Goal: Task Accomplishment & Management: Manage account settings

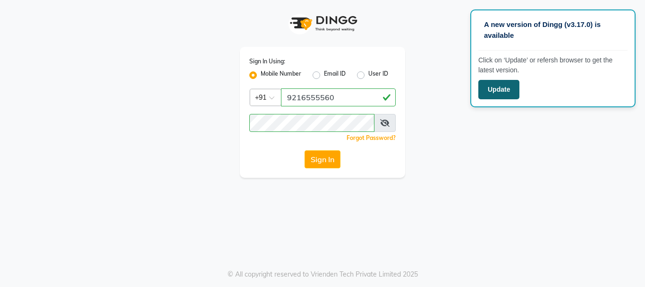
click at [514, 94] on button "Update" at bounding box center [499, 89] width 41 height 19
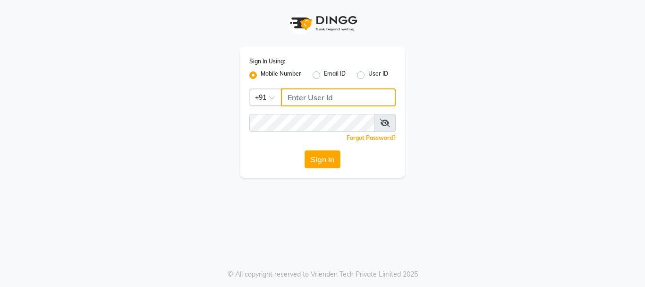
type input "9216555560"
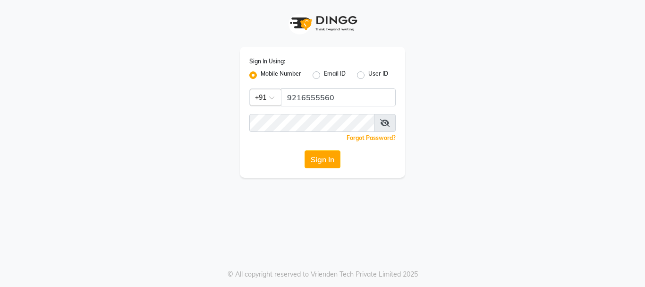
click at [333, 158] on button "Sign In" at bounding box center [323, 159] width 36 height 18
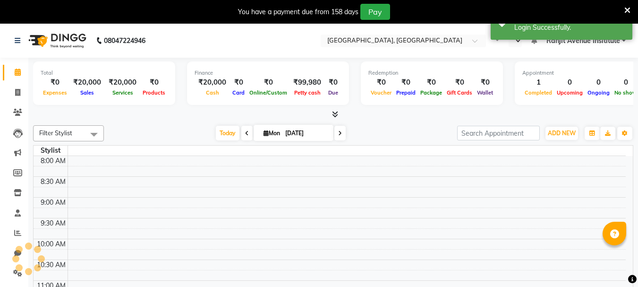
select select "en"
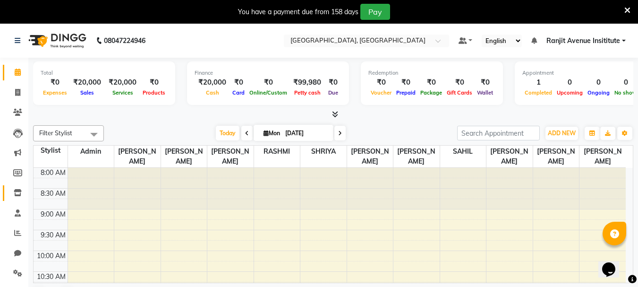
click at [8, 199] on link "Inventory" at bounding box center [14, 193] width 23 height 16
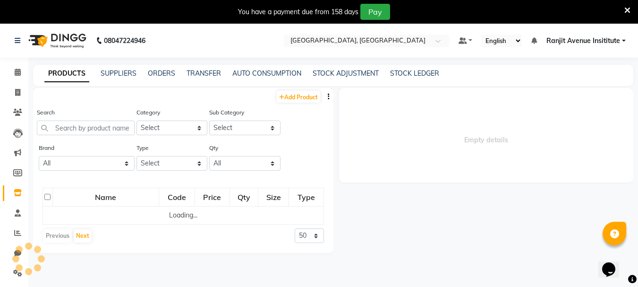
click at [156, 82] on div "PRODUCTS SUPPLIERS ORDERS TRANSFER AUTO CONSUMPTION STOCK ADJUSTMENT STOCK LEDG…" at bounding box center [333, 75] width 601 height 21
click at [163, 77] on link "ORDERS" at bounding box center [161, 73] width 27 height 9
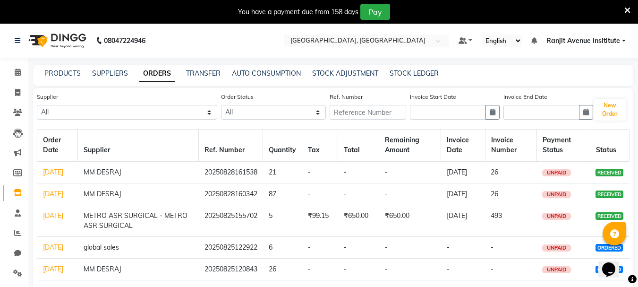
click at [626, 13] on icon at bounding box center [628, 10] width 6 height 9
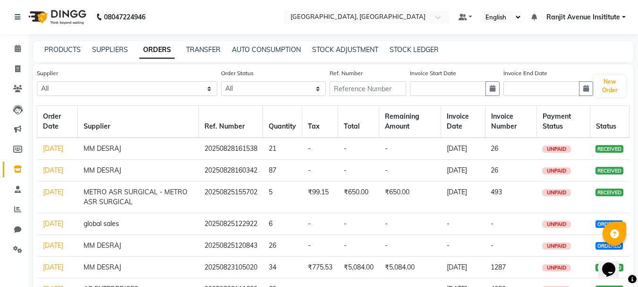
click at [55, 153] on td "[DATE]" at bounding box center [57, 148] width 41 height 22
click at [53, 147] on link "[DATE]" at bounding box center [53, 148] width 20 height 9
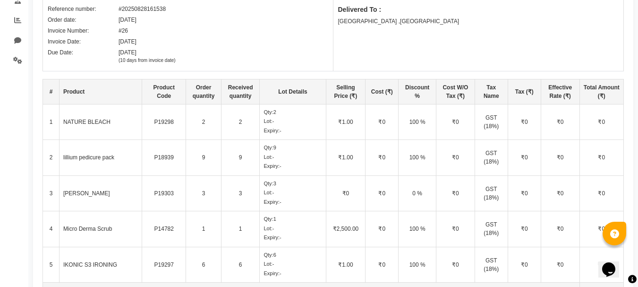
scroll to position [236, 0]
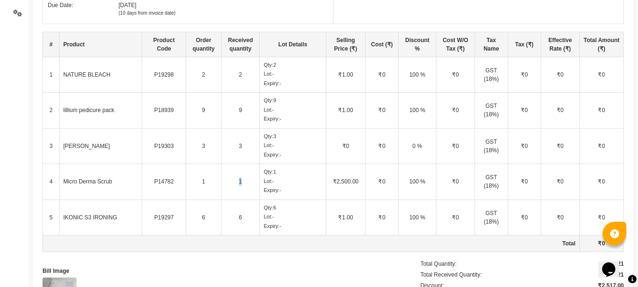
drag, startPoint x: 237, startPoint y: 182, endPoint x: 251, endPoint y: 182, distance: 13.7
click at [251, 182] on td "1" at bounding box center [240, 182] width 39 height 36
click at [234, 181] on td "1" at bounding box center [240, 182] width 39 height 36
drag, startPoint x: 234, startPoint y: 180, endPoint x: 263, endPoint y: 182, distance: 29.4
click at [263, 182] on tr "4 Micro Derma Scrub P14782 1 1 Qty: 1 Lot: - Expiry: - ₹2,500.00 ₹0 100 % ₹0 GS…" at bounding box center [333, 182] width 581 height 36
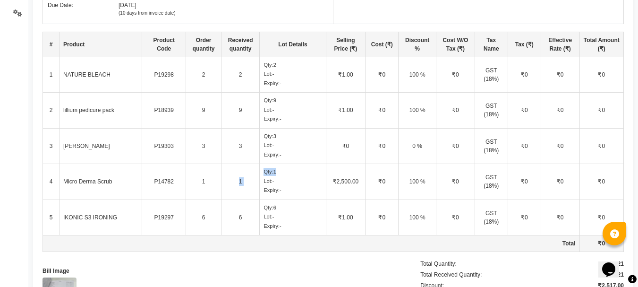
click at [243, 183] on td "1" at bounding box center [240, 182] width 39 height 36
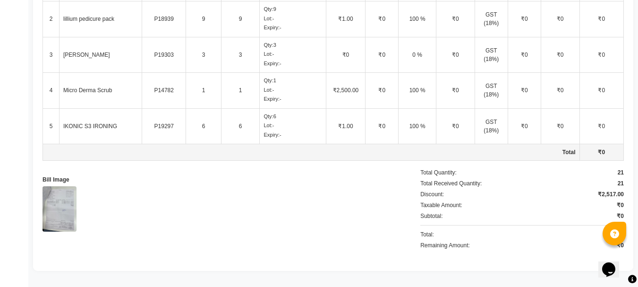
scroll to position [138, 0]
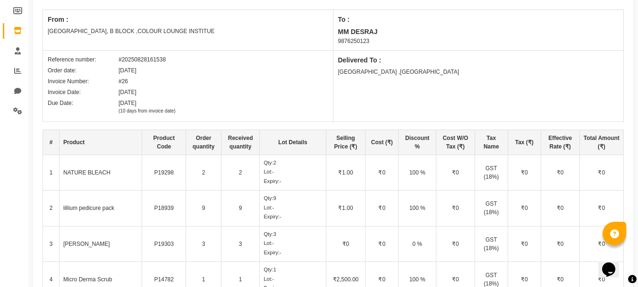
click at [635, 278] on icon at bounding box center [632, 279] width 9 height 9
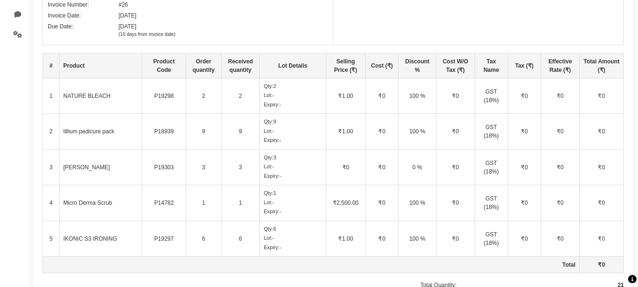
scroll to position [233, 0]
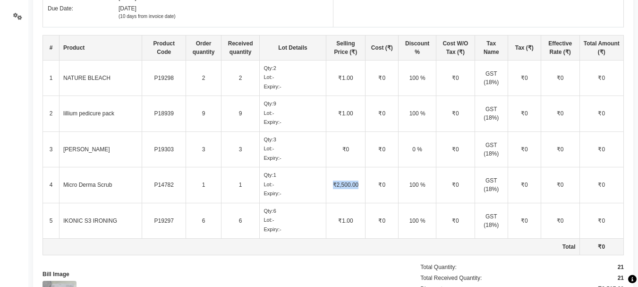
drag, startPoint x: 331, startPoint y: 182, endPoint x: 364, endPoint y: 180, distance: 33.1
click at [364, 180] on td "₹2,500.00" at bounding box center [346, 185] width 40 height 36
click at [357, 184] on td "₹2,500.00" at bounding box center [346, 185] width 40 height 36
click at [356, 184] on td "₹2,500.00" at bounding box center [346, 185] width 40 height 36
click at [62, 187] on td "Micro Derma Scrub" at bounding box center [101, 185] width 83 height 36
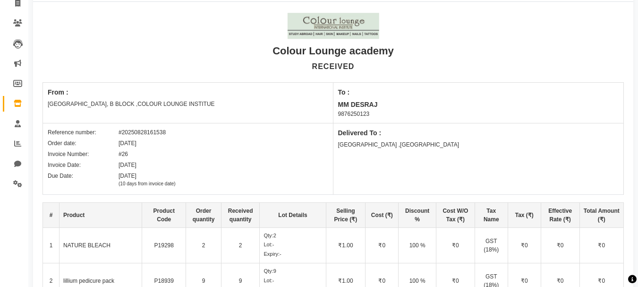
scroll to position [0, 0]
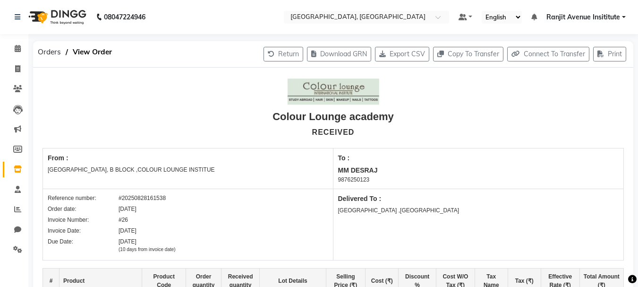
click at [14, 176] on link "Inventory" at bounding box center [14, 170] width 23 height 16
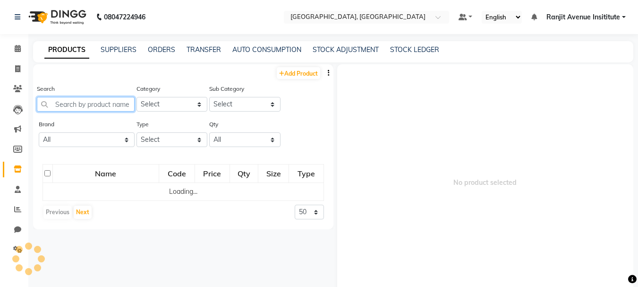
click at [107, 104] on input "text" at bounding box center [86, 104] width 98 height 15
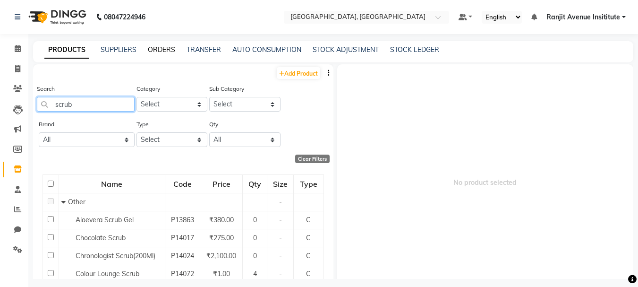
type input "scrub"
click at [170, 46] on link "ORDERS" at bounding box center [161, 49] width 27 height 9
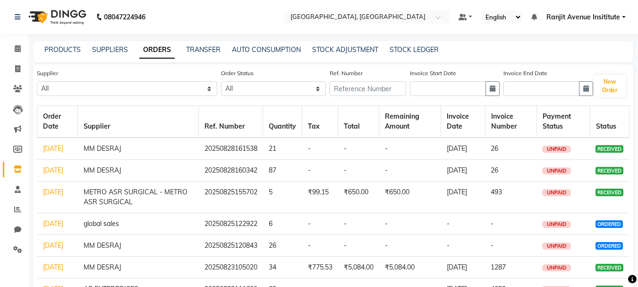
click at [52, 152] on link "[DATE]" at bounding box center [53, 148] width 20 height 9
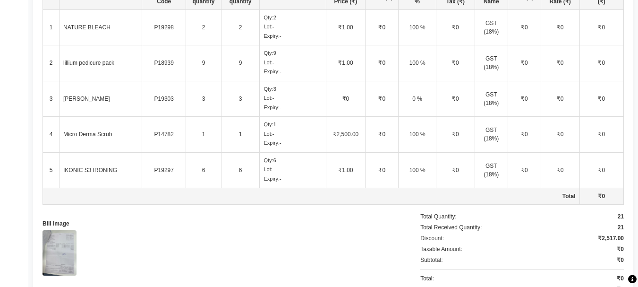
scroll to position [327, 0]
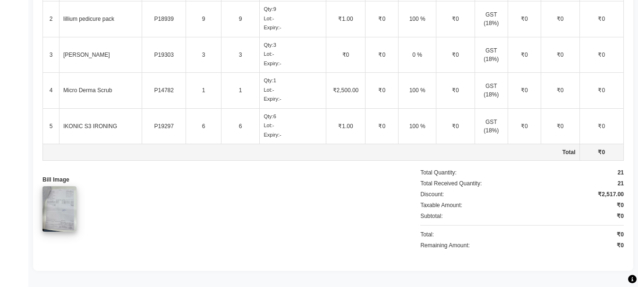
click at [54, 208] on img at bounding box center [60, 208] width 34 height 45
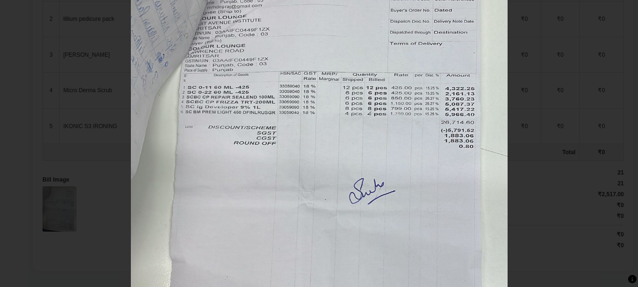
scroll to position [0, 0]
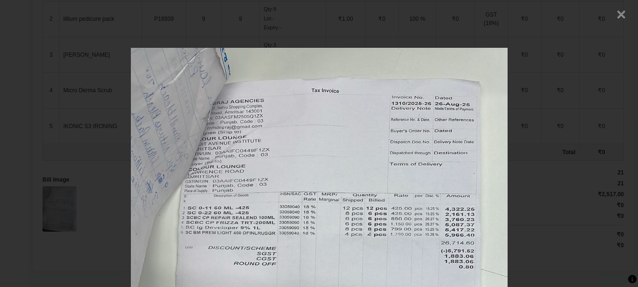
click at [617, 13] on span "×" at bounding box center [622, 13] width 10 height 17
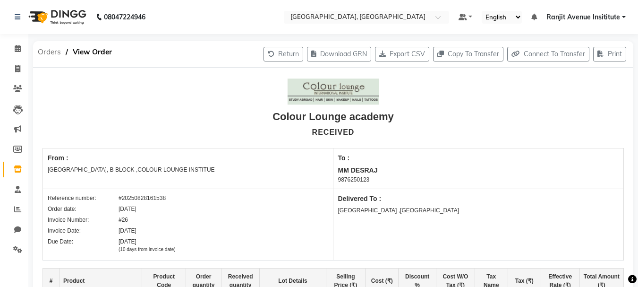
click at [50, 53] on span "Orders" at bounding box center [49, 51] width 33 height 17
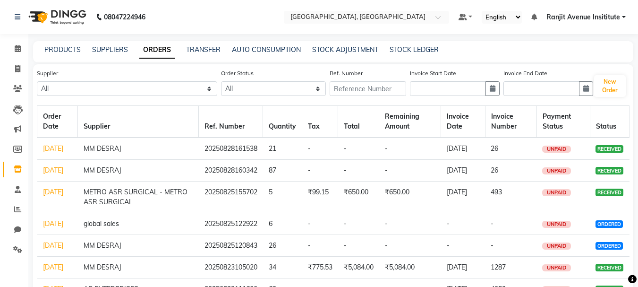
scroll to position [47, 0]
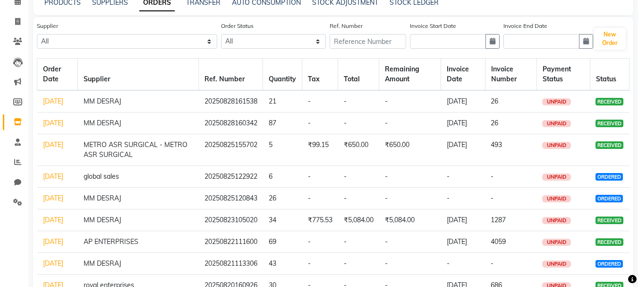
click at [56, 127] on link "[DATE]" at bounding box center [53, 123] width 20 height 9
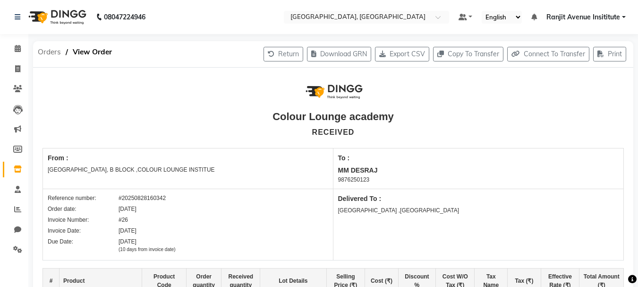
click at [43, 50] on span "Orders" at bounding box center [49, 51] width 33 height 17
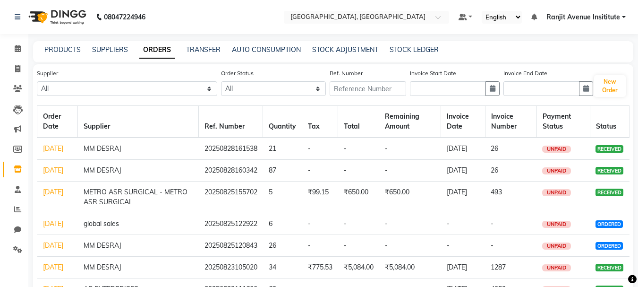
click at [35, 188] on div "Supplier All SATYAM MM DESRAJ AP ENTERPRISES Renuka BAJRANG AGENCY KRYOLAN COSM…" at bounding box center [333, 234] width 601 height 341
click at [46, 174] on link "[DATE]" at bounding box center [53, 170] width 20 height 9
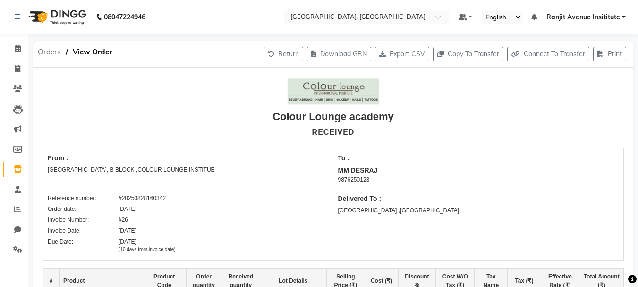
click at [49, 52] on span "Orders" at bounding box center [49, 51] width 33 height 17
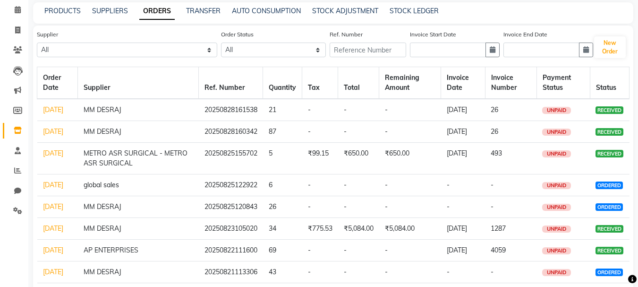
scroll to position [47, 0]
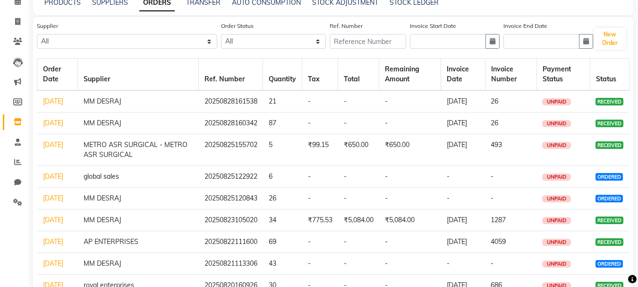
click at [52, 149] on link "[DATE]" at bounding box center [53, 144] width 20 height 9
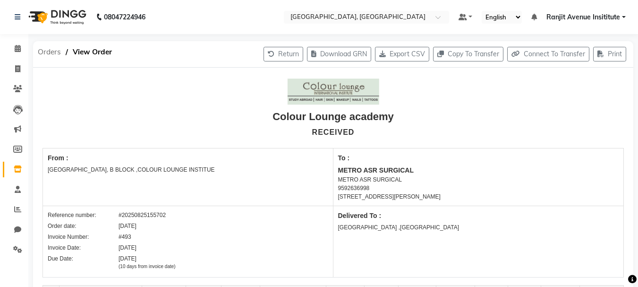
click at [43, 53] on span "Orders" at bounding box center [49, 51] width 33 height 17
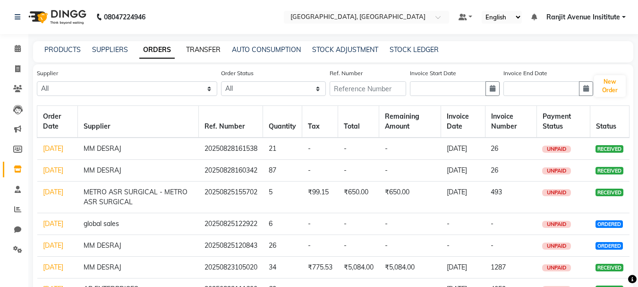
click at [208, 52] on link "TRANSFER" at bounding box center [203, 49] width 34 height 9
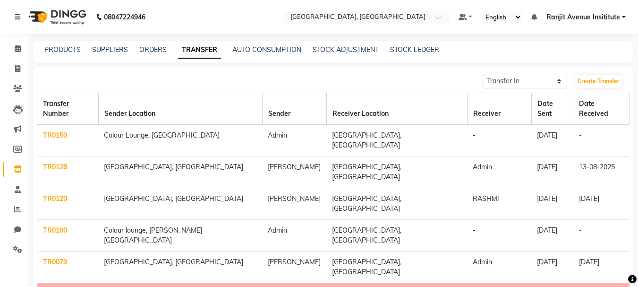
click at [518, 92] on div "Transfer In Transfer Out Create Transfer Transfer Number Sender Location Sender…" at bounding box center [333, 268] width 601 height 405
drag, startPoint x: 515, startPoint y: 80, endPoint x: 515, endPoint y: 87, distance: 7.1
click at [515, 80] on select "Transfer In Transfer Out" at bounding box center [525, 81] width 85 height 15
select select "sender"
click at [483, 74] on select "Transfer In Transfer Out" at bounding box center [525, 81] width 85 height 15
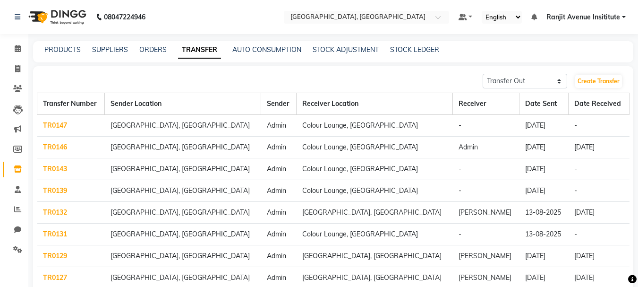
click at [52, 126] on link "TR0147" at bounding box center [55, 125] width 24 height 9
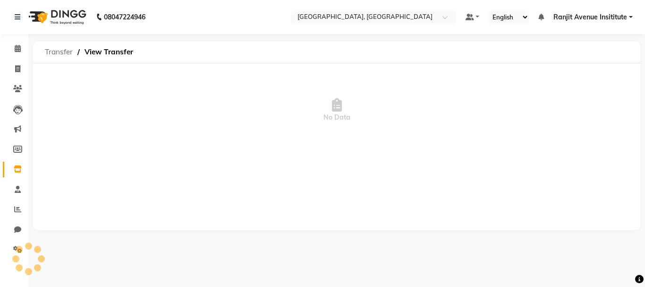
click at [61, 53] on span "Transfer" at bounding box center [58, 51] width 37 height 17
select select "sender"
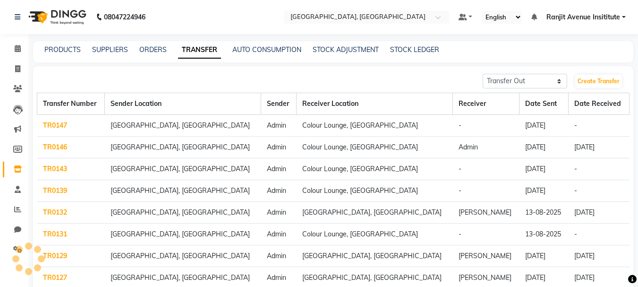
click at [56, 122] on link "TR0147" at bounding box center [55, 125] width 24 height 9
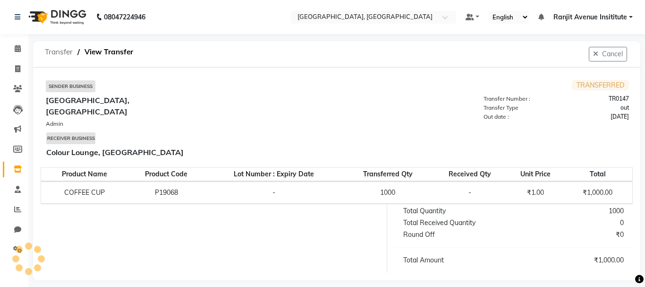
click at [52, 52] on span "Transfer" at bounding box center [58, 51] width 37 height 17
select select "sender"
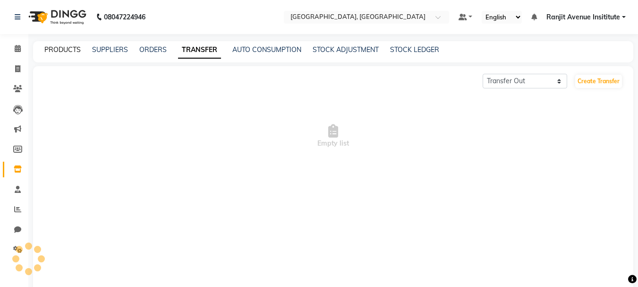
click at [54, 46] on link "PRODUCTS" at bounding box center [62, 49] width 36 height 9
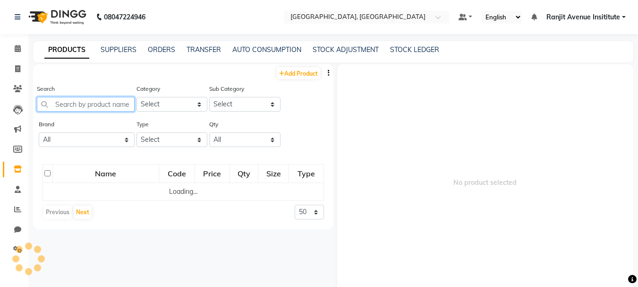
click at [108, 103] on input "text" at bounding box center [86, 104] width 98 height 15
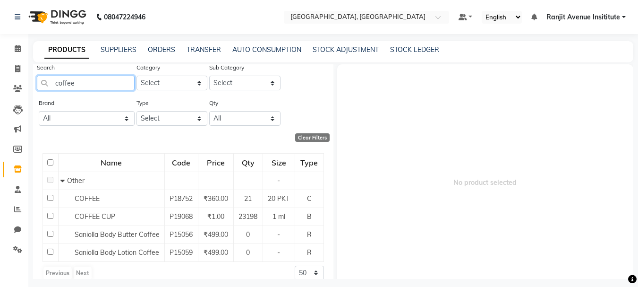
scroll to position [33, 0]
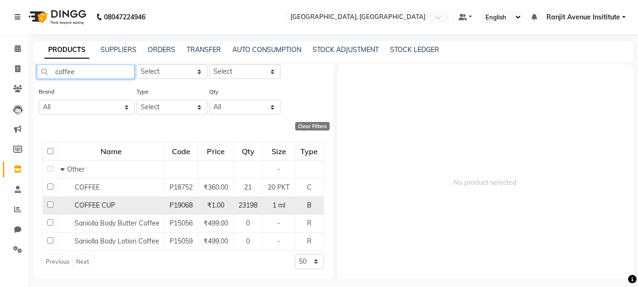
type input "coffee"
click at [227, 205] on td "₹1.00" at bounding box center [215, 205] width 35 height 18
click at [111, 212] on td "COFFEE CUP" at bounding box center [111, 205] width 106 height 18
click at [115, 210] on td "COFFEE CUP" at bounding box center [111, 205] width 106 height 18
click at [267, 205] on div "1 ml" at bounding box center [279, 205] width 24 height 10
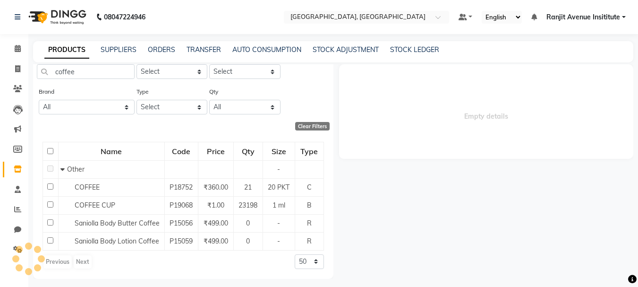
select select
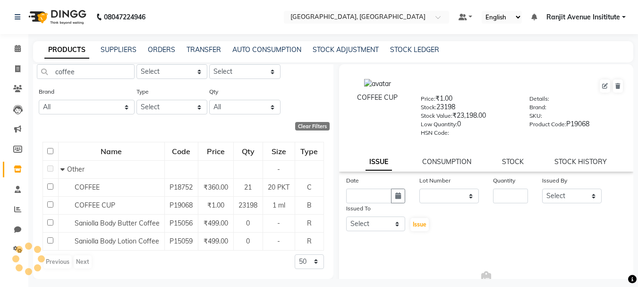
click at [566, 156] on div "COFFEE CUP Price: ₹1.00 Stock: 23198 Stock Value: ₹23,198.00 Low Quantity: 0 HS…" at bounding box center [486, 117] width 295 height 107
click at [563, 161] on link "STOCK HISTORY" at bounding box center [581, 161] width 52 height 9
select select "all"
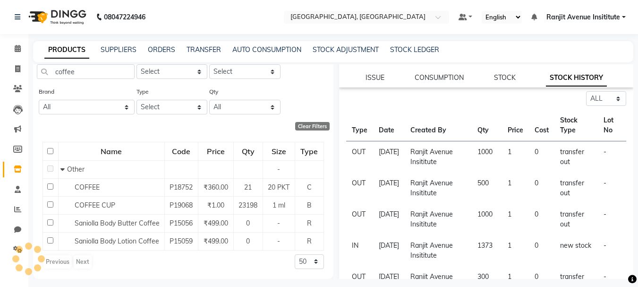
scroll to position [0, 0]
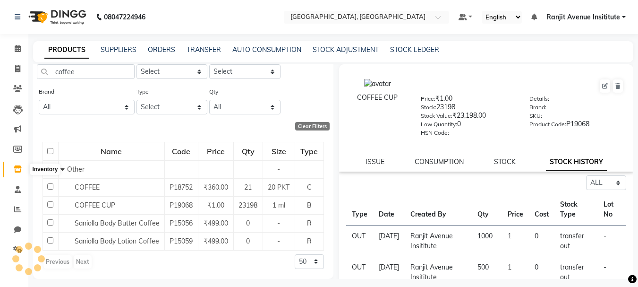
click at [18, 168] on icon at bounding box center [18, 168] width 8 height 7
click at [77, 70] on input "coffee" at bounding box center [86, 71] width 98 height 15
type input "c"
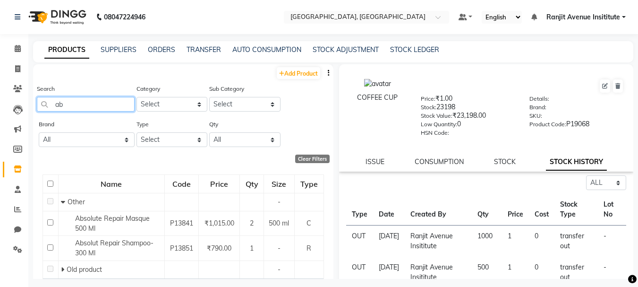
type input "a"
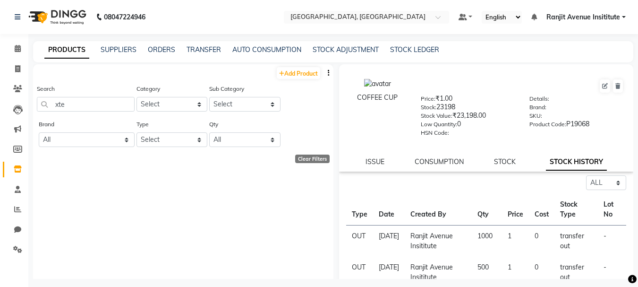
click at [272, 45] on div "AUTO CONSUMPTION" at bounding box center [266, 50] width 69 height 10
click at [98, 115] on div "Search xte" at bounding box center [86, 101] width 98 height 35
click at [94, 108] on input "xte" at bounding box center [86, 104] width 98 height 15
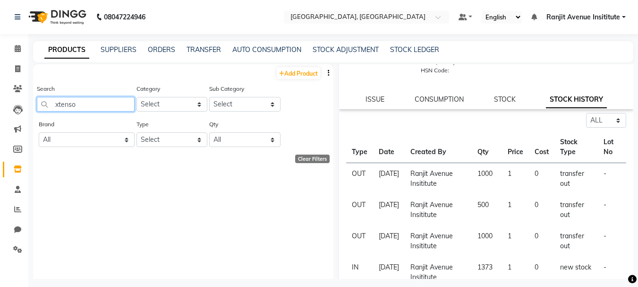
scroll to position [141, 0]
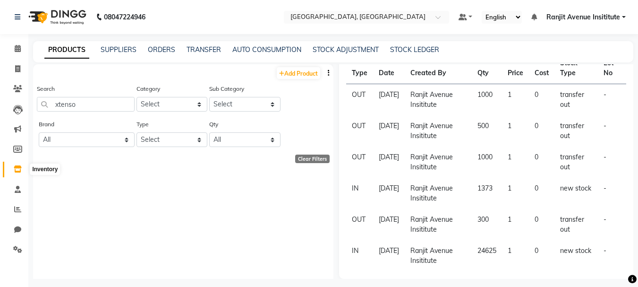
click at [18, 169] on icon at bounding box center [18, 168] width 8 height 7
click at [84, 110] on input "xtenso" at bounding box center [86, 104] width 98 height 15
type input "x"
type input "xtenso"
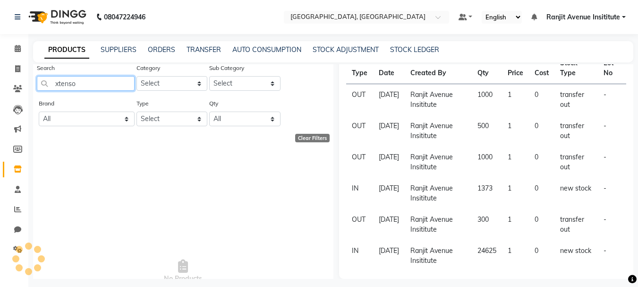
scroll to position [0, 0]
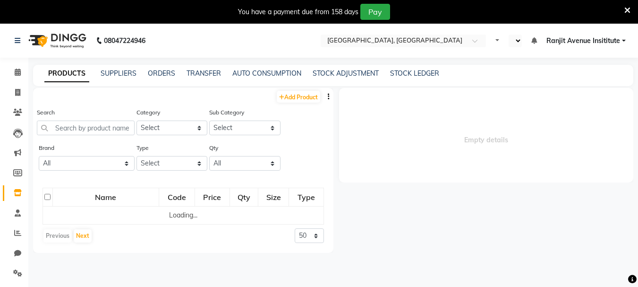
select select "en"
select select
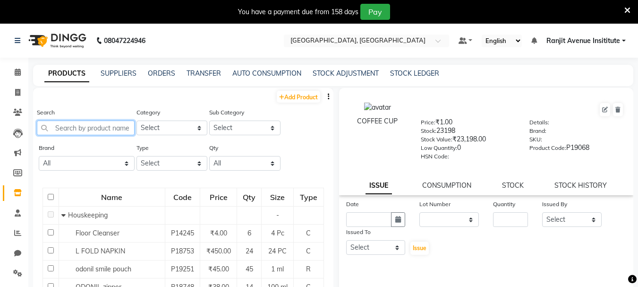
click at [79, 132] on input "text" at bounding box center [86, 127] width 98 height 15
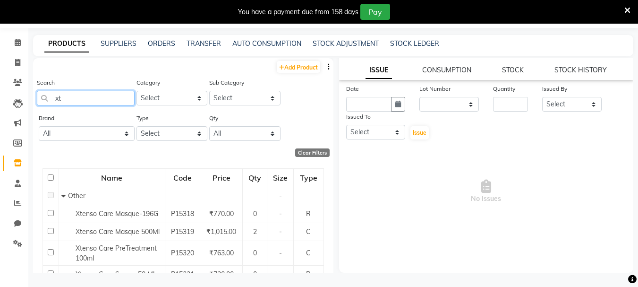
type input "x"
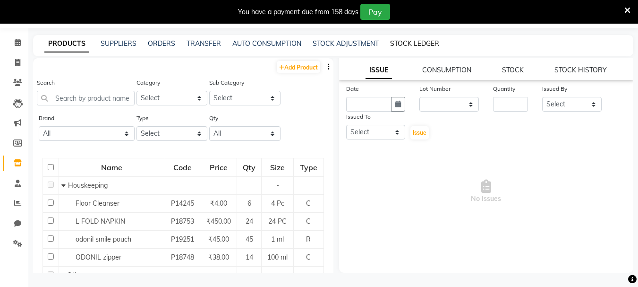
click at [401, 40] on div "STOCK LEDGER" at bounding box center [414, 44] width 49 height 10
click at [402, 42] on link "STOCK LEDGER" at bounding box center [414, 43] width 49 height 9
select select "all"
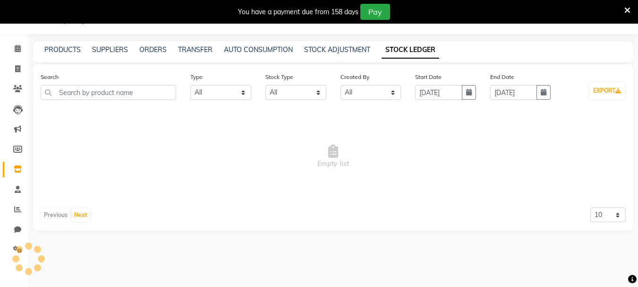
scroll to position [24, 0]
click at [466, 87] on button "button" at bounding box center [469, 92] width 14 height 15
select select "9"
select select "2025"
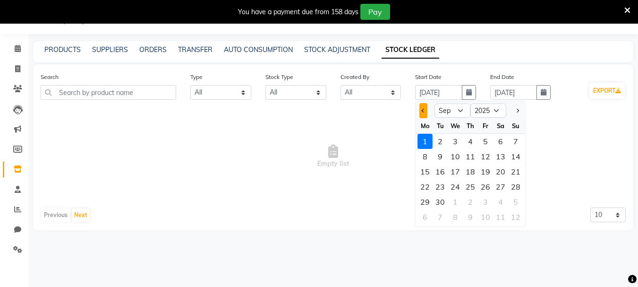
click at [422, 109] on button "Previous month" at bounding box center [424, 110] width 8 height 15
click at [421, 109] on button "Previous month" at bounding box center [424, 110] width 8 height 15
click at [424, 109] on span "Previous month" at bounding box center [424, 111] width 4 height 4
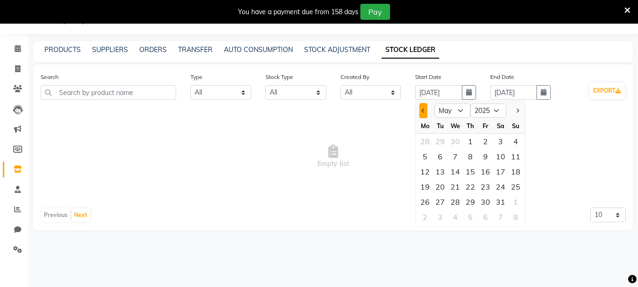
select select "4"
click at [438, 138] on div "1" at bounding box center [440, 141] width 15 height 15
type input "[DATE]"
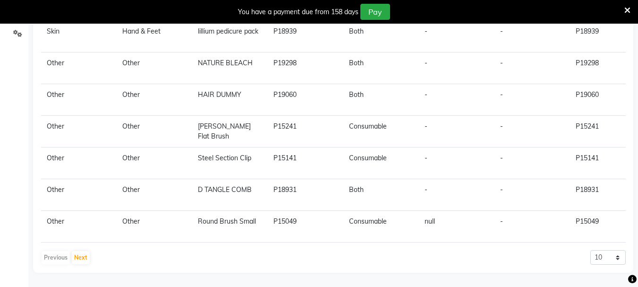
scroll to position [247, 0]
click at [617, 248] on div "Category Sub Category Product Code Product Type Brand SKU Product Code Type Sto…" at bounding box center [333, 79] width 585 height 372
click at [609, 263] on select "10 20 50" at bounding box center [608, 257] width 35 height 15
select select "50"
click at [591, 250] on select "10 20 50" at bounding box center [608, 257] width 35 height 15
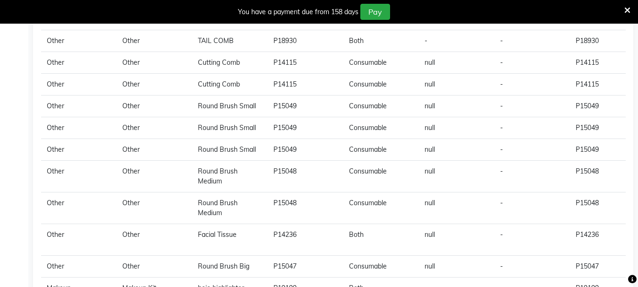
scroll to position [1215, 0]
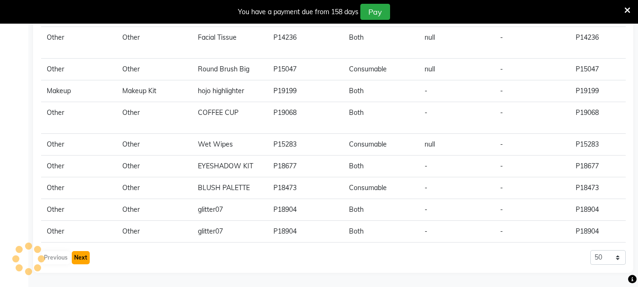
click at [77, 257] on button "Next" at bounding box center [81, 257] width 18 height 13
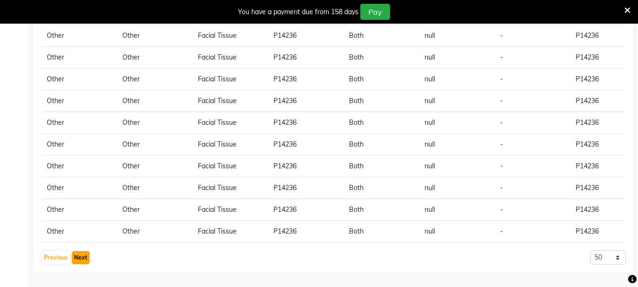
click at [77, 257] on button "Next" at bounding box center [81, 257] width 18 height 13
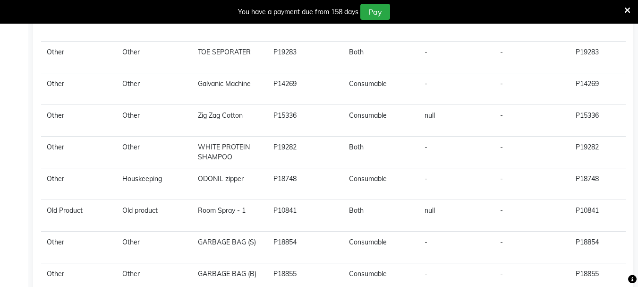
click at [78, 263] on td "Other" at bounding box center [79, 279] width 76 height 32
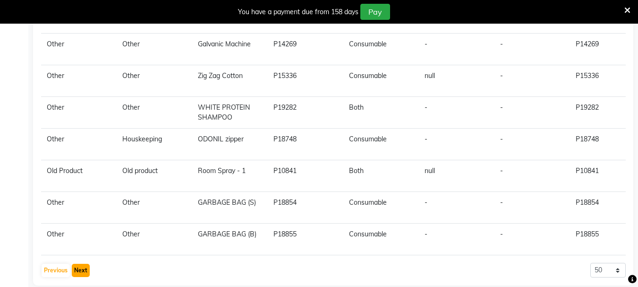
click at [79, 264] on button "Next" at bounding box center [81, 270] width 18 height 13
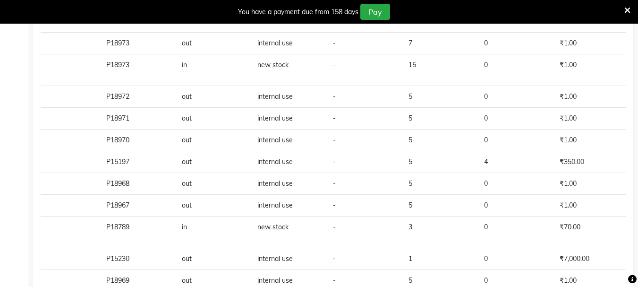
scroll to position [1215, 0]
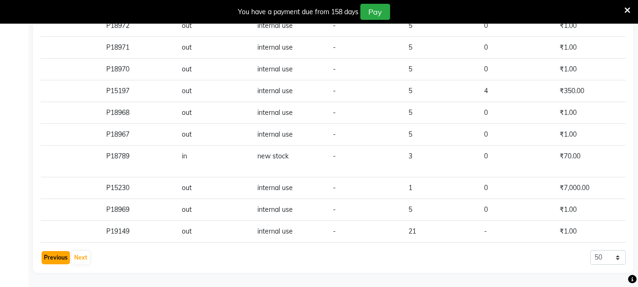
click at [55, 256] on button "Previous" at bounding box center [56, 257] width 28 height 13
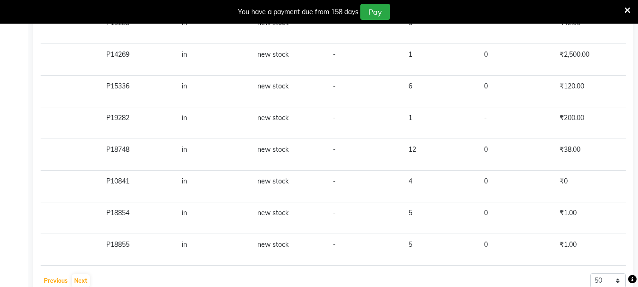
scroll to position [1255, 0]
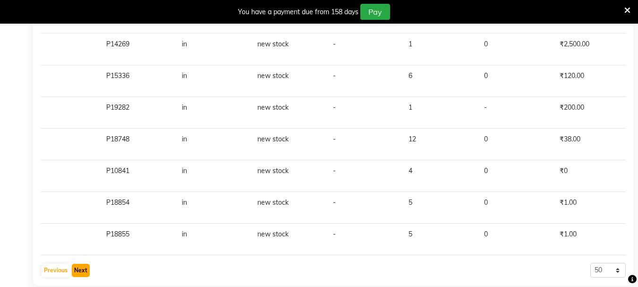
click at [80, 264] on button "Next" at bounding box center [81, 270] width 18 height 13
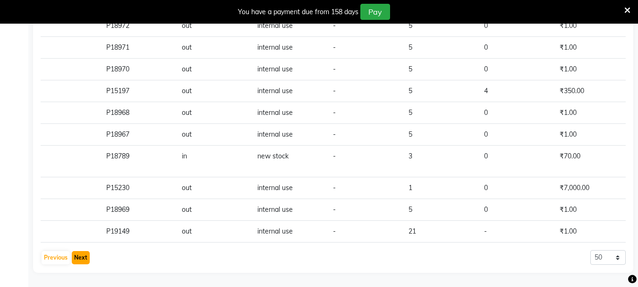
click at [81, 259] on button "Next" at bounding box center [81, 257] width 18 height 13
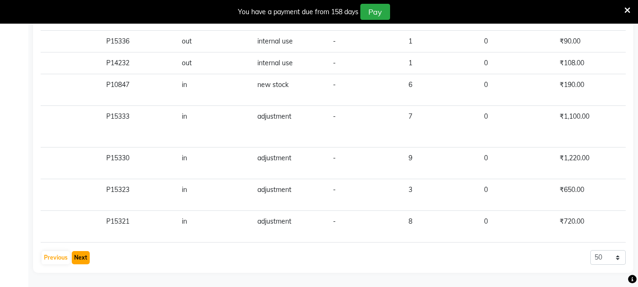
scroll to position [1195, 0]
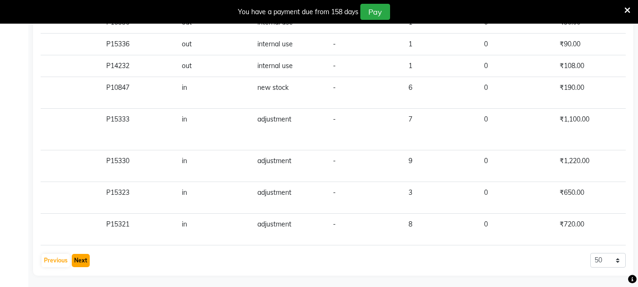
click at [82, 259] on button "Next" at bounding box center [81, 260] width 18 height 13
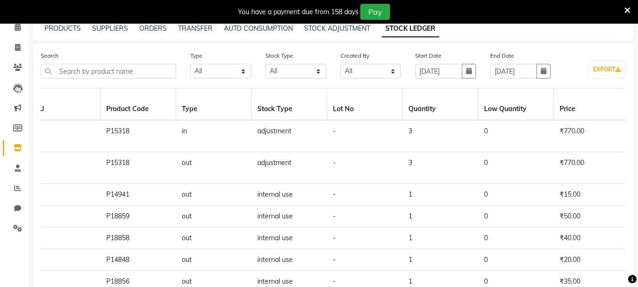
scroll to position [0, 0]
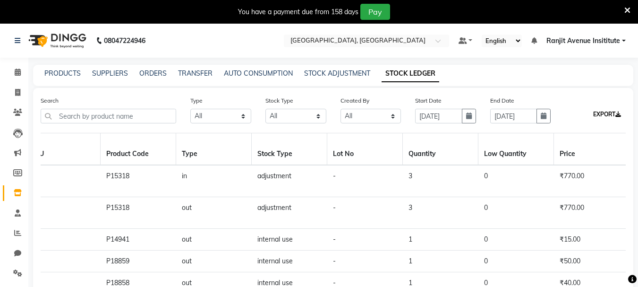
click at [609, 117] on button "EXPORT" at bounding box center [607, 114] width 35 height 16
click at [60, 69] on div "PRODUCTS" at bounding box center [62, 74] width 36 height 10
click at [65, 72] on link "PRODUCTS" at bounding box center [62, 73] width 36 height 9
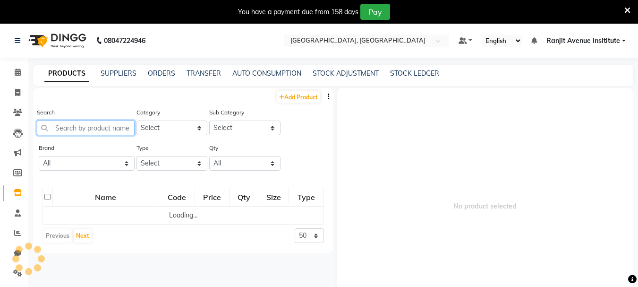
click at [103, 130] on input "text" at bounding box center [86, 127] width 98 height 15
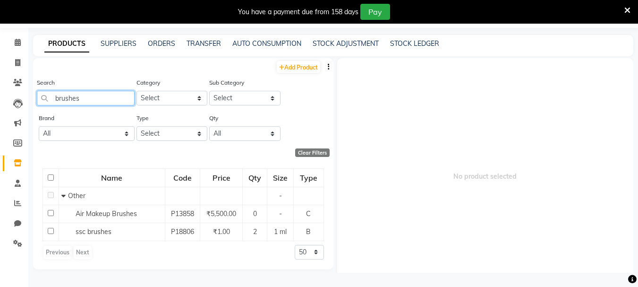
scroll to position [22, 0]
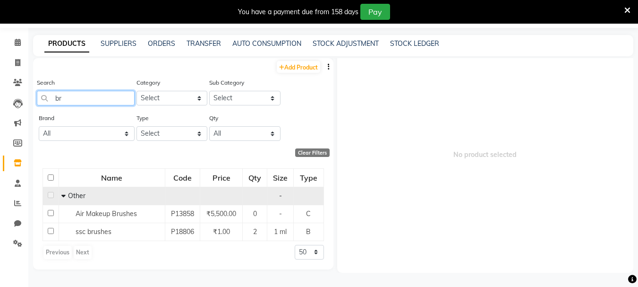
type input "b"
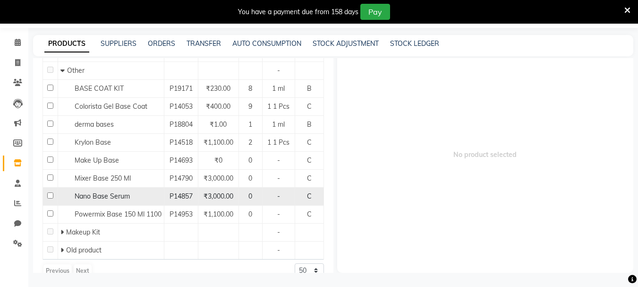
scroll to position [142, 0]
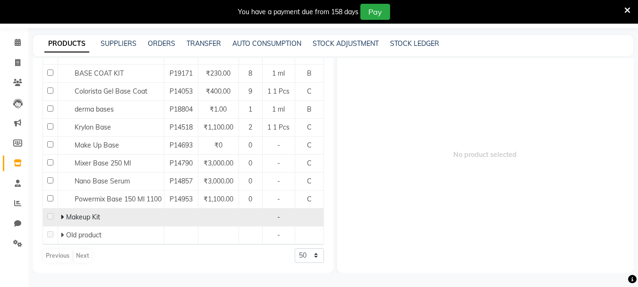
click at [96, 226] on td "Makeup Kit" at bounding box center [111, 217] width 106 height 18
click at [58, 221] on td "Makeup Kit" at bounding box center [111, 217] width 106 height 18
click at [65, 221] on span at bounding box center [63, 217] width 6 height 9
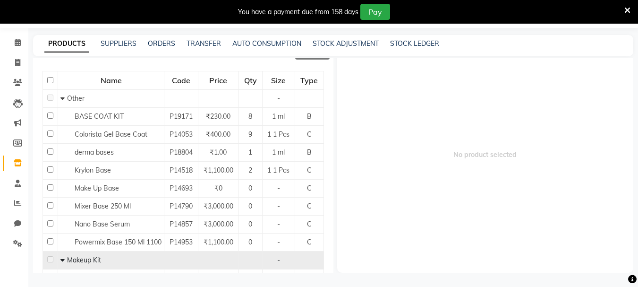
scroll to position [0, 0]
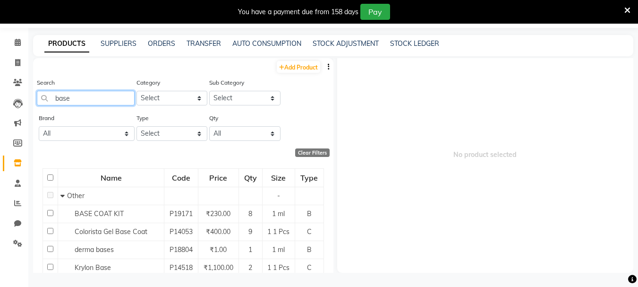
click at [86, 91] on input "base" at bounding box center [86, 98] width 98 height 15
type input "b"
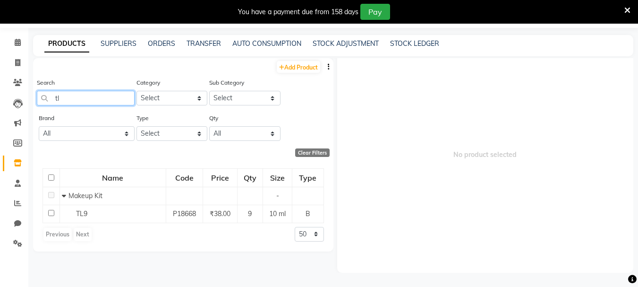
type input "t"
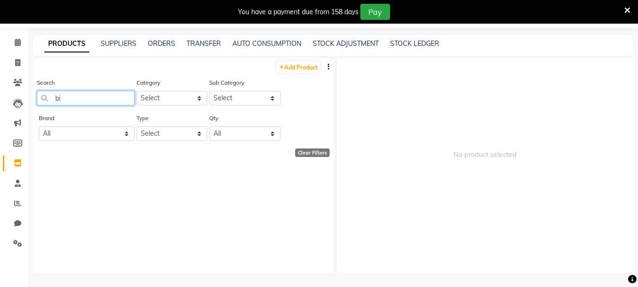
type input "b"
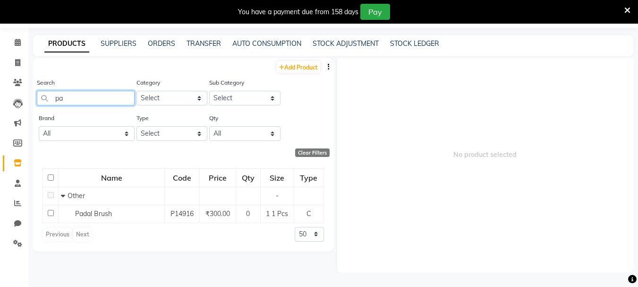
type input "p"
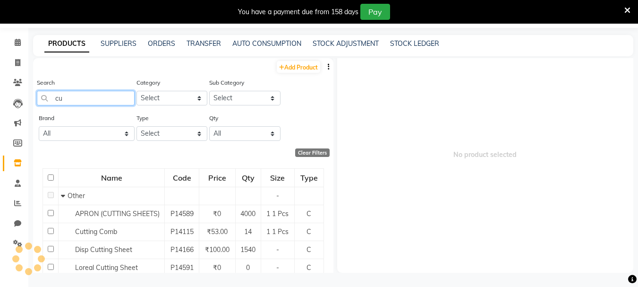
type input "c"
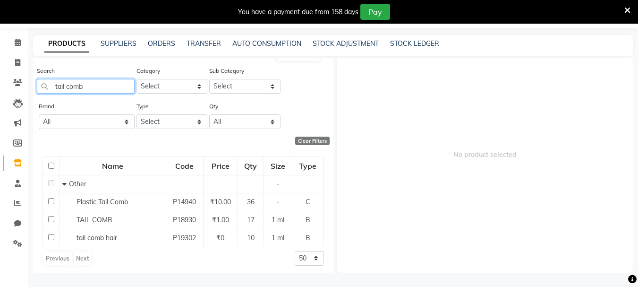
scroll to position [15, 0]
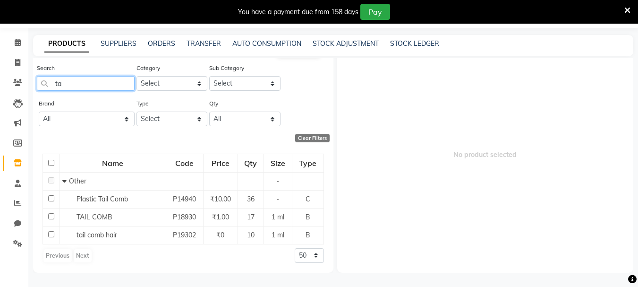
type input "t"
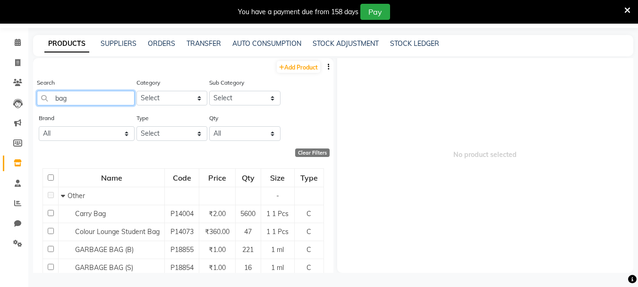
scroll to position [0, 0]
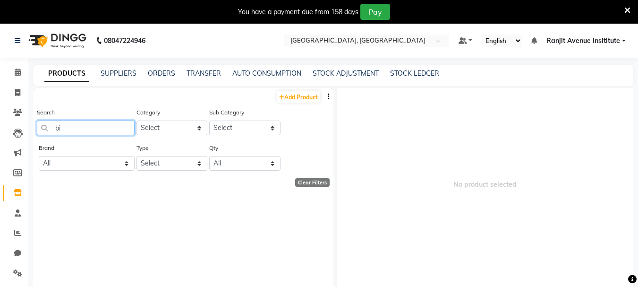
type input "b"
click at [72, 132] on input "brush round" at bounding box center [86, 127] width 98 height 15
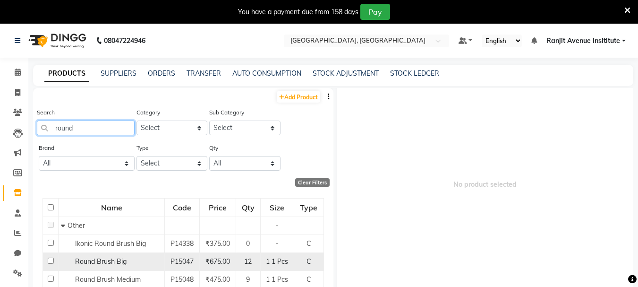
type input "round"
click at [52, 261] on input "checkbox" at bounding box center [51, 261] width 6 height 6
checkbox input "true"
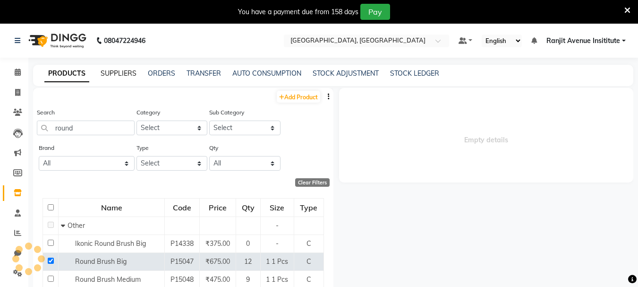
click at [118, 74] on link "SUPPLIERS" at bounding box center [119, 73] width 36 height 9
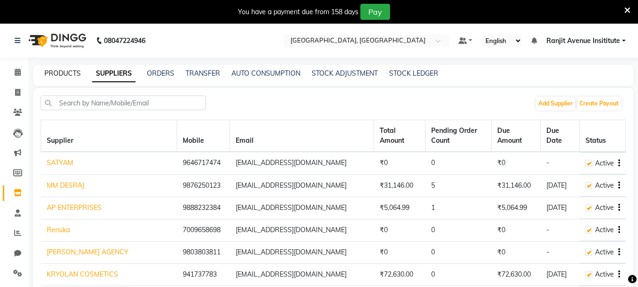
click at [60, 67] on div "PRODUCTS SUPPLIERS ORDERS TRANSFER AUTO CONSUMPTION STOCK ADJUSTMENT STOCK LEDG…" at bounding box center [333, 75] width 601 height 21
click at [59, 71] on link "PRODUCTS" at bounding box center [62, 73] width 36 height 9
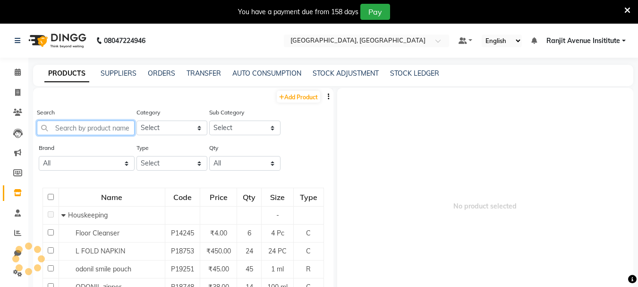
click at [73, 123] on input "text" at bounding box center [86, 127] width 98 height 15
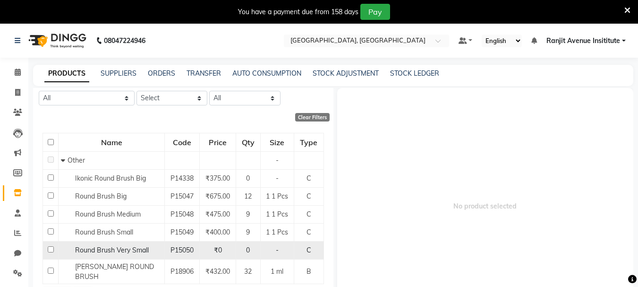
scroll to position [69, 0]
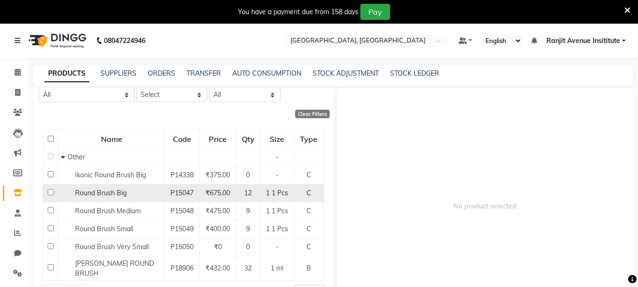
type input "round brush"
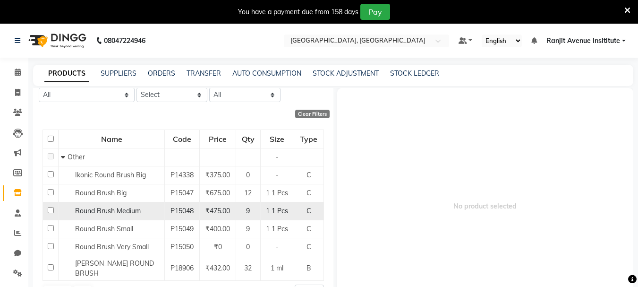
drag, startPoint x: 51, startPoint y: 191, endPoint x: 52, endPoint y: 202, distance: 11.3
click at [52, 189] on input "checkbox" at bounding box center [51, 192] width 6 height 6
checkbox input "true"
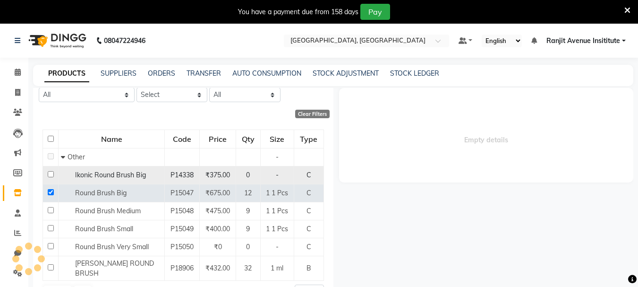
select select
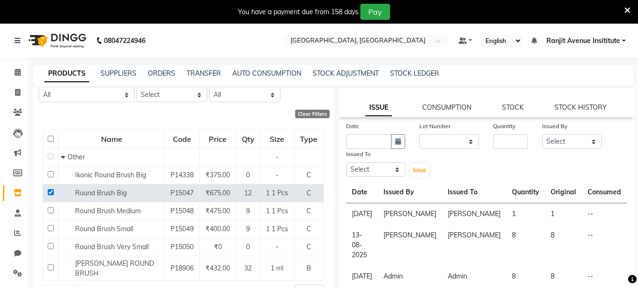
scroll to position [86, 0]
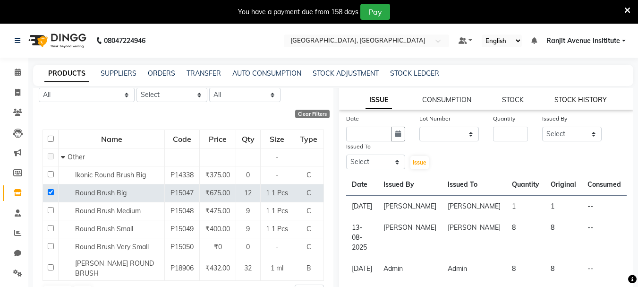
click at [565, 100] on link "STOCK HISTORY" at bounding box center [581, 99] width 52 height 9
select select "all"
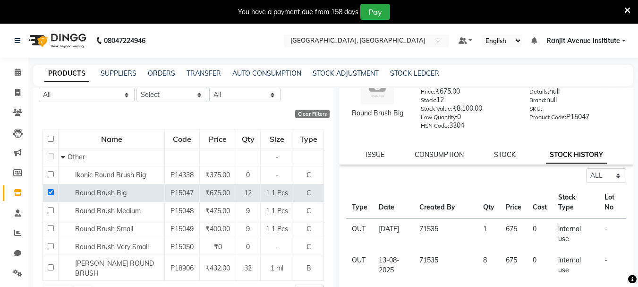
scroll to position [47, 0]
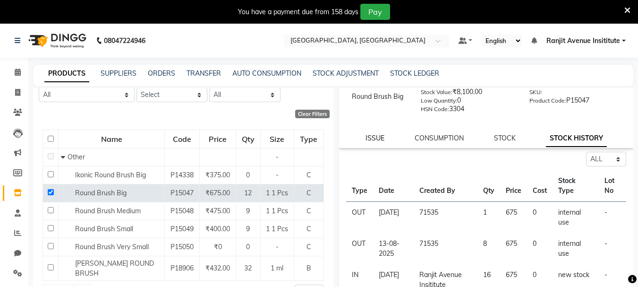
click at [369, 142] on link "ISSUE" at bounding box center [375, 138] width 19 height 9
select select
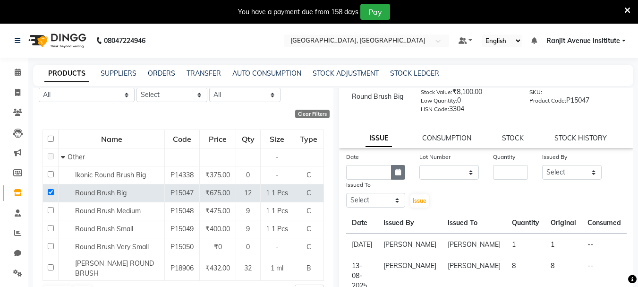
click at [397, 172] on icon "button" at bounding box center [398, 172] width 6 height 7
select select "9"
select select "2025"
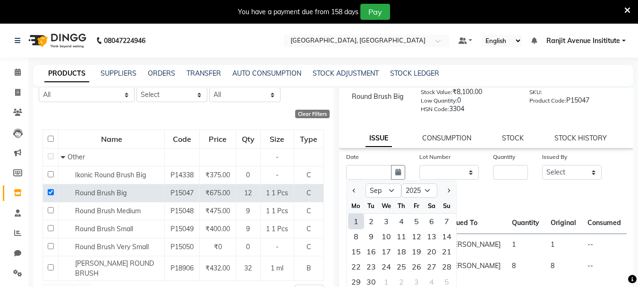
click at [352, 226] on div "1" at bounding box center [356, 221] width 15 height 15
type input "[DATE]"
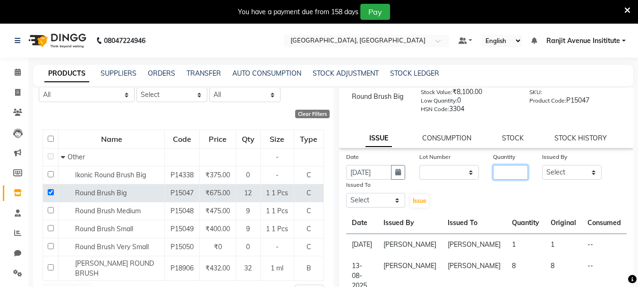
click at [497, 172] on input "number" at bounding box center [510, 172] width 35 height 15
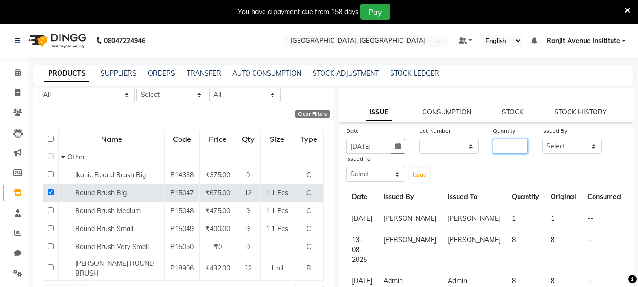
scroll to position [86, 0]
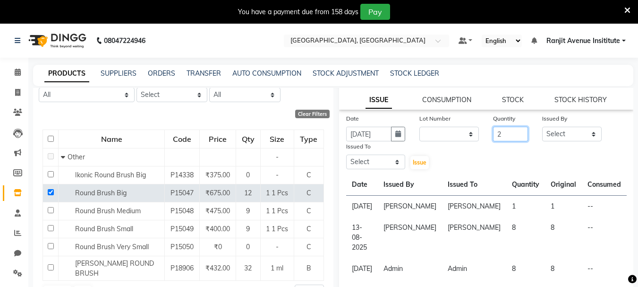
type input "2"
click at [558, 135] on select "Select Admin [PERSON_NAME] [PERSON_NAME] [PERSON_NAME] [PERSON_NAME] Avenue Ins…" at bounding box center [572, 134] width 60 height 15
select select "71533"
click at [542, 127] on select "Select Admin [PERSON_NAME] [PERSON_NAME] [PERSON_NAME] [PERSON_NAME] Avenue Ins…" at bounding box center [572, 134] width 60 height 15
click at [391, 158] on select "Select Admin [PERSON_NAME] [PERSON_NAME] [PERSON_NAME] [PERSON_NAME] Avenue Ins…" at bounding box center [376, 162] width 60 height 15
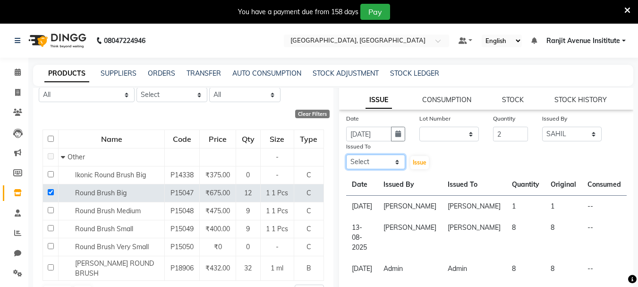
select select "71533"
click at [346, 155] on select "Select Admin [PERSON_NAME] [PERSON_NAME] [PERSON_NAME] [PERSON_NAME] Avenue Ins…" at bounding box center [376, 162] width 60 height 15
click at [420, 157] on button "Issue" at bounding box center [420, 162] width 18 height 13
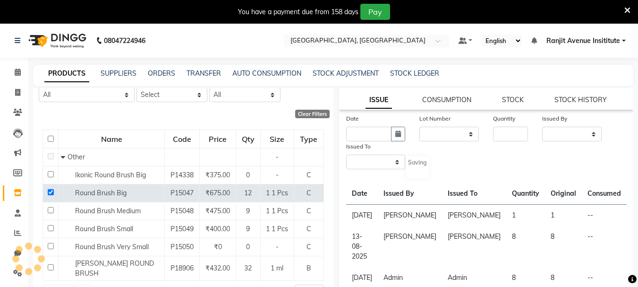
scroll to position [0, 0]
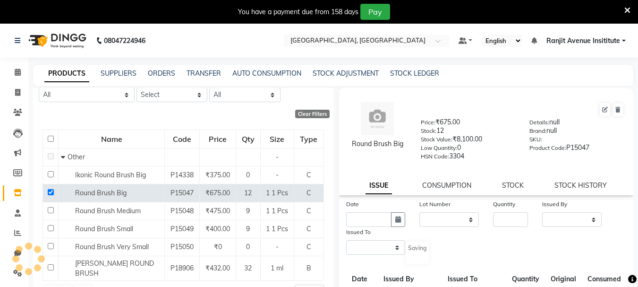
select select
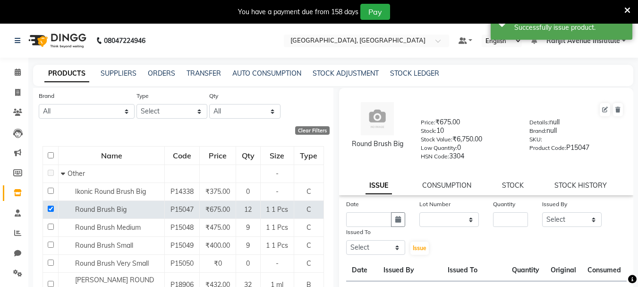
scroll to position [69, 0]
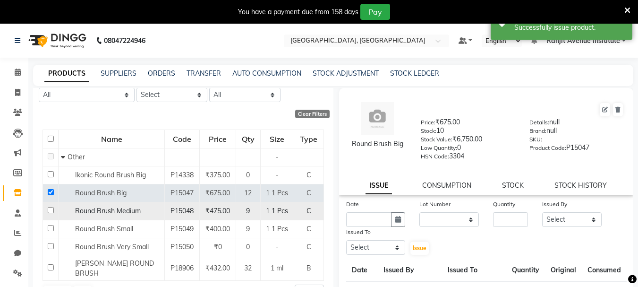
click at [50, 207] on input "checkbox" at bounding box center [51, 210] width 6 height 6
checkbox input "true"
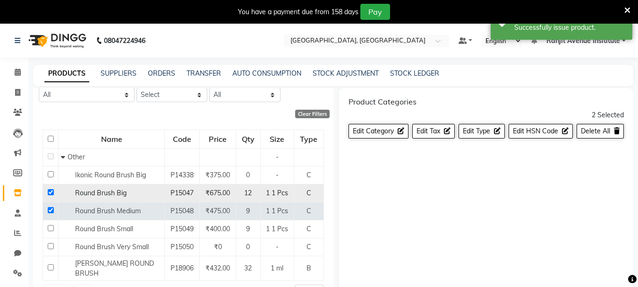
click at [50, 195] on input "checkbox" at bounding box center [51, 192] width 6 height 6
checkbox input "false"
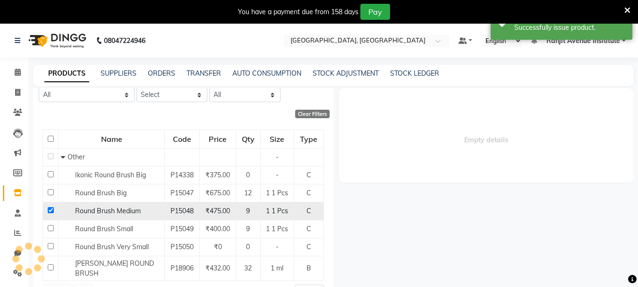
select select
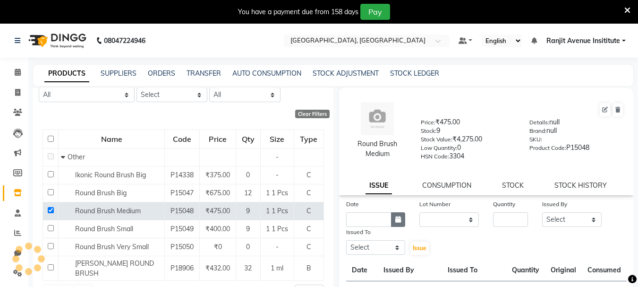
click at [396, 217] on icon "button" at bounding box center [398, 219] width 6 height 7
select select "9"
select select "2025"
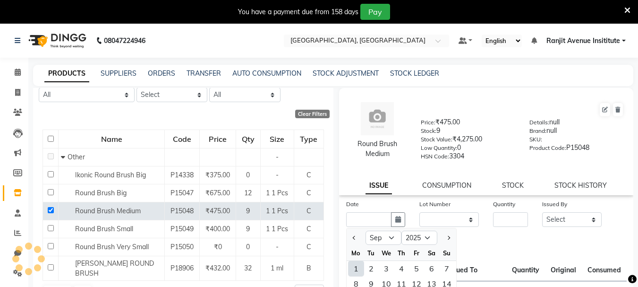
click at [353, 267] on div "1" at bounding box center [356, 268] width 15 height 15
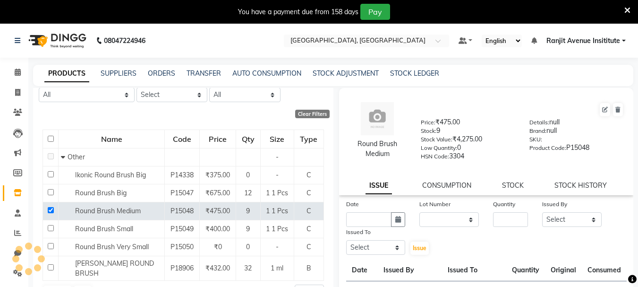
type input "[DATE]"
click at [502, 214] on input "number" at bounding box center [510, 219] width 35 height 15
type input "1"
click at [574, 219] on select "Select Admin [PERSON_NAME] [PERSON_NAME] [PERSON_NAME] [PERSON_NAME] Avenue Ins…" at bounding box center [572, 219] width 60 height 15
select select "71533"
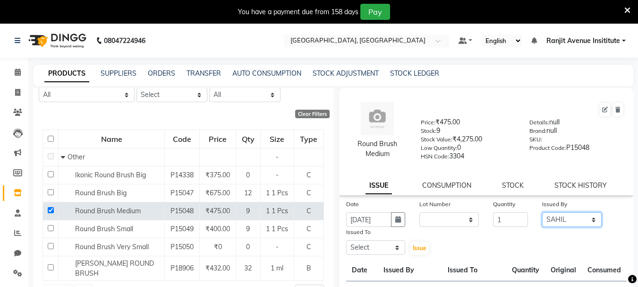
click at [542, 212] on select "Select Admin [PERSON_NAME] [PERSON_NAME] [PERSON_NAME] [PERSON_NAME] Avenue Ins…" at bounding box center [572, 219] width 60 height 15
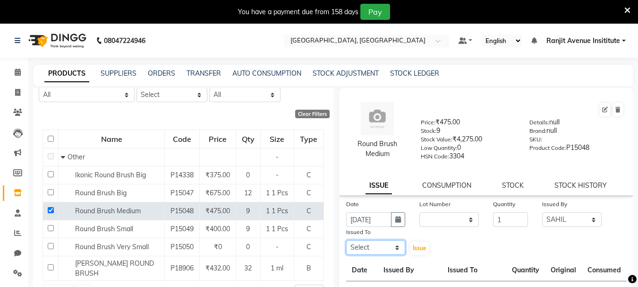
click at [397, 244] on select "Select Admin [PERSON_NAME] [PERSON_NAME] [PERSON_NAME] [PERSON_NAME] Avenue Ins…" at bounding box center [376, 247] width 60 height 15
select select "71533"
click at [346, 240] on select "Select Admin [PERSON_NAME] [PERSON_NAME] [PERSON_NAME] [PERSON_NAME] Avenue Ins…" at bounding box center [376, 247] width 60 height 15
click at [419, 247] on span "Issue" at bounding box center [420, 247] width 14 height 7
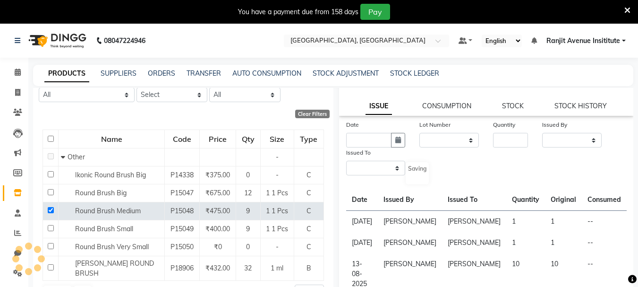
scroll to position [0, 0]
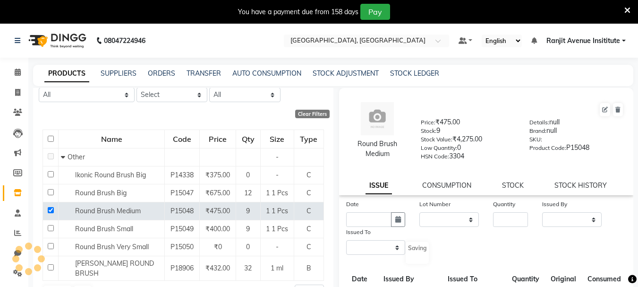
select select
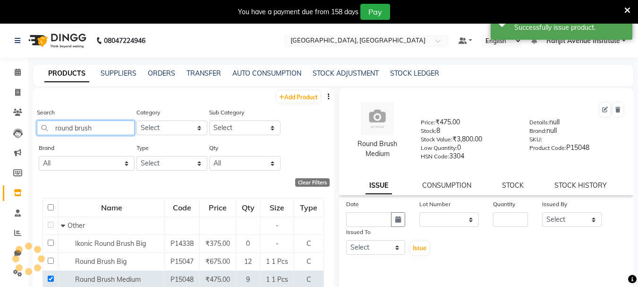
click at [109, 131] on input "round brush" at bounding box center [86, 127] width 98 height 15
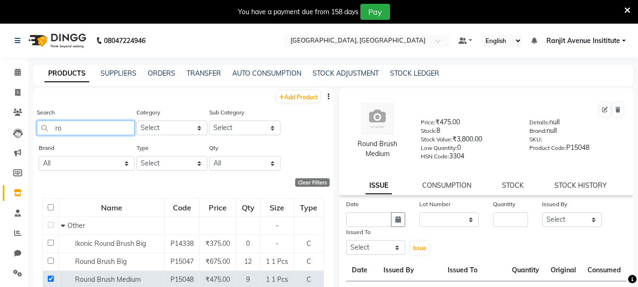
type input "r"
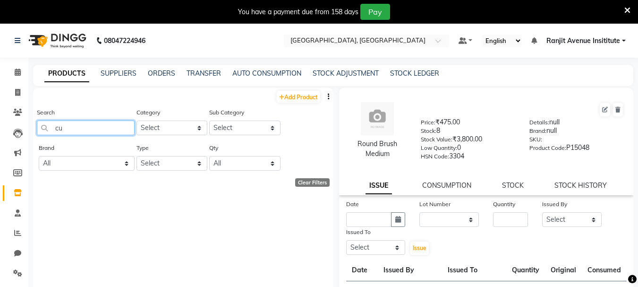
type input "c"
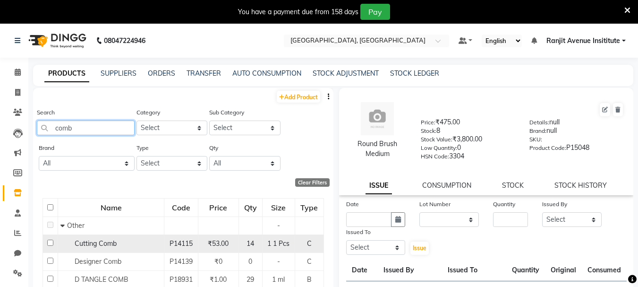
type input "comb"
click at [46, 241] on td at bounding box center [50, 243] width 15 height 18
click at [50, 242] on input "checkbox" at bounding box center [50, 243] width 6 height 6
checkbox input "true"
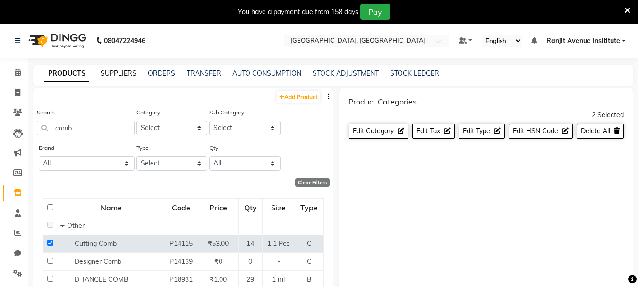
click at [112, 72] on link "SUPPLIERS" at bounding box center [119, 73] width 36 height 9
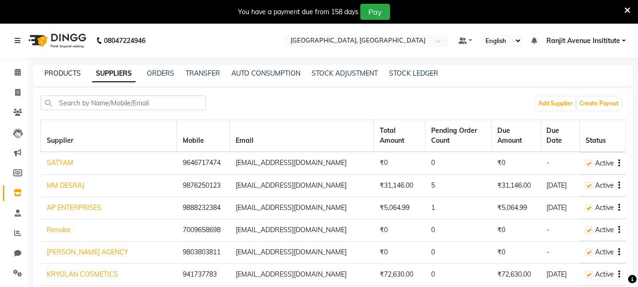
drag, startPoint x: 70, startPoint y: 70, endPoint x: 84, endPoint y: 86, distance: 21.1
click at [71, 71] on link "PRODUCTS" at bounding box center [62, 73] width 36 height 9
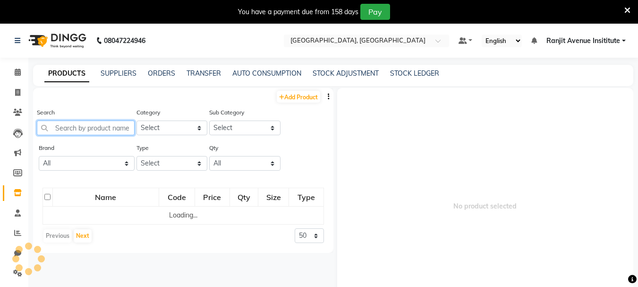
click at [86, 124] on input "text" at bounding box center [86, 127] width 98 height 15
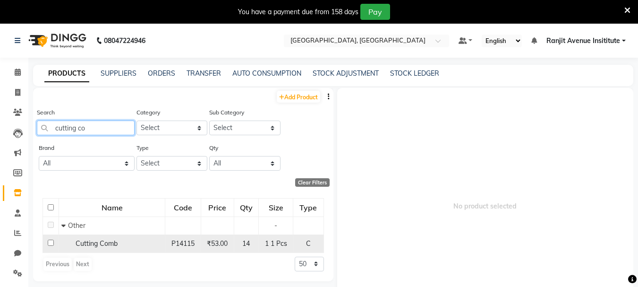
type input "cutting co"
drag, startPoint x: 49, startPoint y: 245, endPoint x: 54, endPoint y: 244, distance: 4.7
click at [49, 244] on input "checkbox" at bounding box center [51, 243] width 6 height 6
checkbox input "true"
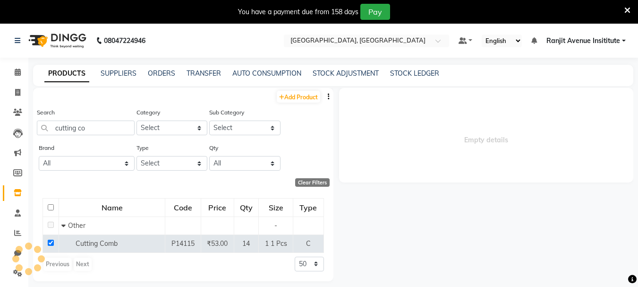
select select
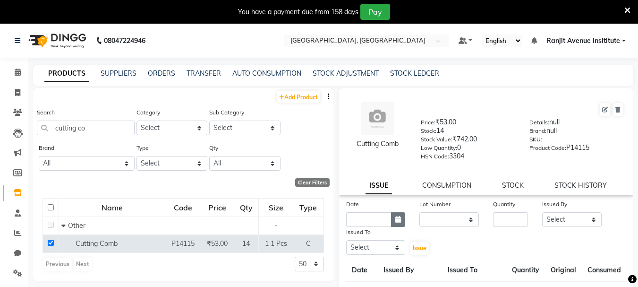
click at [399, 220] on icon "button" at bounding box center [398, 219] width 6 height 7
select select "9"
select select "2025"
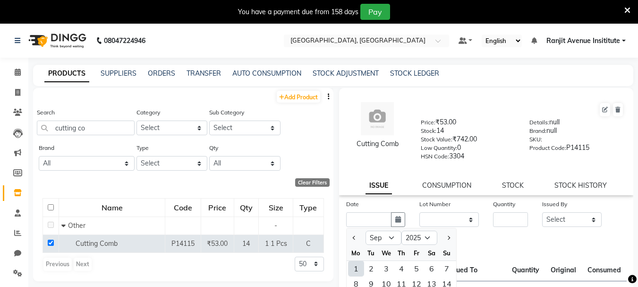
drag, startPoint x: 357, startPoint y: 271, endPoint x: 395, endPoint y: 255, distance: 41.8
click at [359, 270] on div "1" at bounding box center [356, 268] width 15 height 15
type input "[DATE]"
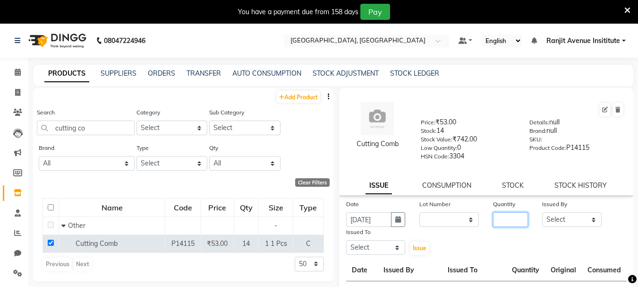
drag, startPoint x: 492, startPoint y: 220, endPoint x: 497, endPoint y: 215, distance: 7.0
click at [496, 220] on input "number" at bounding box center [510, 219] width 35 height 15
type input "1"
click at [553, 221] on select "Select Admin [PERSON_NAME] [PERSON_NAME] [PERSON_NAME] [PERSON_NAME] Avenue Ins…" at bounding box center [572, 219] width 60 height 15
select select "71533"
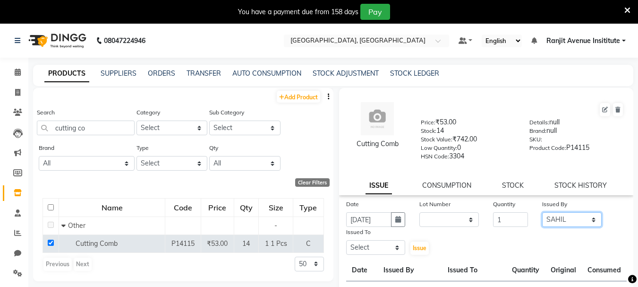
click at [542, 212] on select "Select Admin [PERSON_NAME] [PERSON_NAME] [PERSON_NAME] [PERSON_NAME] Avenue Ins…" at bounding box center [572, 219] width 60 height 15
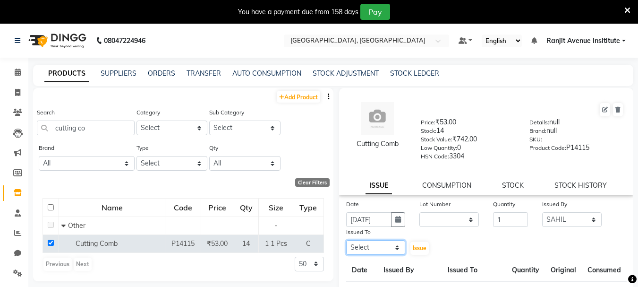
drag, startPoint x: 389, startPoint y: 252, endPoint x: 389, endPoint y: 243, distance: 9.0
click at [389, 252] on select "Select Admin [PERSON_NAME] [PERSON_NAME] [PERSON_NAME] [PERSON_NAME] Avenue Ins…" at bounding box center [376, 247] width 60 height 15
select select "71533"
click at [346, 240] on select "Select Admin [PERSON_NAME] [PERSON_NAME] [PERSON_NAME] [PERSON_NAME] Avenue Ins…" at bounding box center [376, 247] width 60 height 15
click at [419, 248] on span "Issue" at bounding box center [420, 247] width 14 height 7
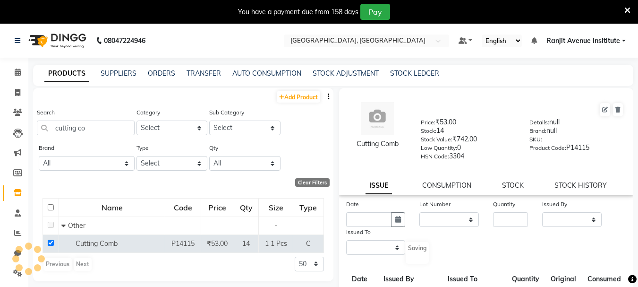
select select
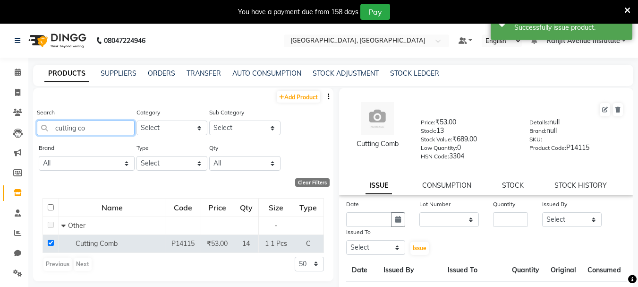
click at [112, 133] on input "cutting co" at bounding box center [86, 127] width 98 height 15
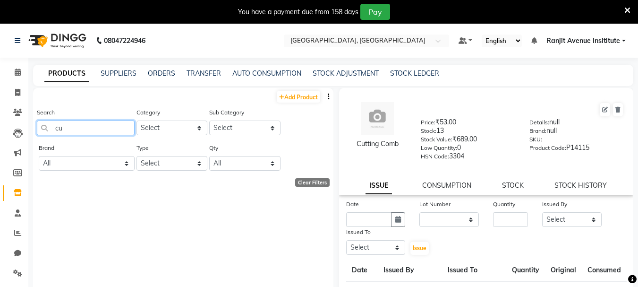
type input "c"
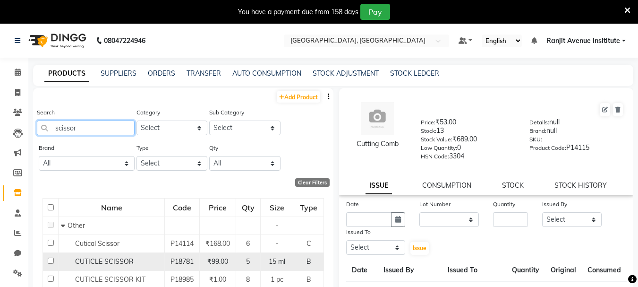
scroll to position [47, 0]
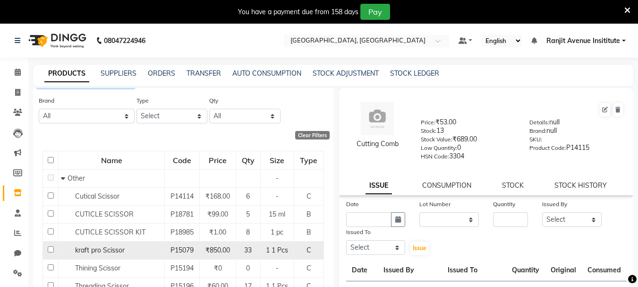
type input "scissor"
click at [49, 249] on input "checkbox" at bounding box center [51, 249] width 6 height 6
checkbox input "true"
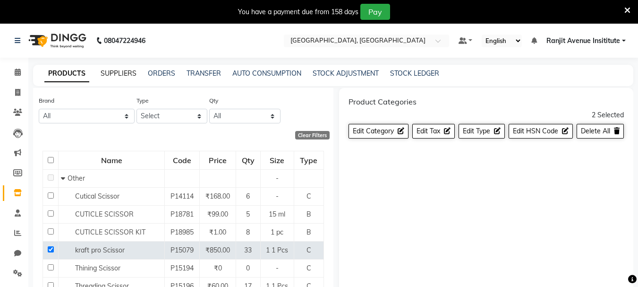
click at [119, 75] on link "SUPPLIERS" at bounding box center [119, 73] width 36 height 9
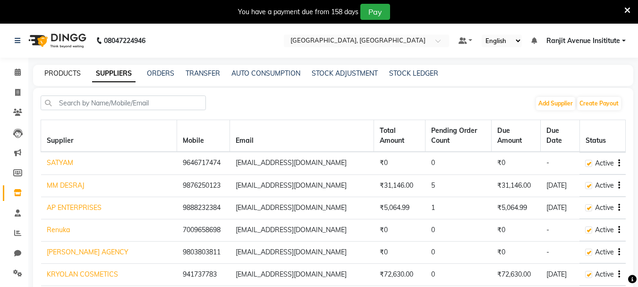
click at [63, 75] on link "PRODUCTS" at bounding box center [62, 73] width 36 height 9
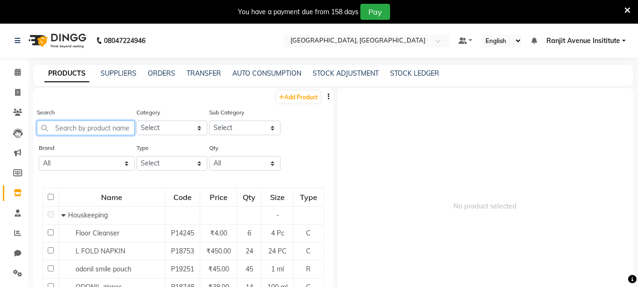
click at [103, 133] on input "text" at bounding box center [86, 127] width 98 height 15
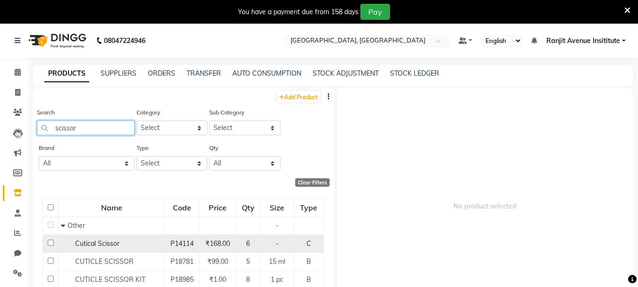
scroll to position [86, 0]
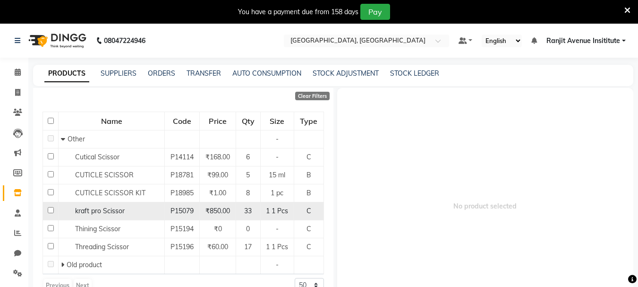
type input "scissor"
click at [48, 209] on input "checkbox" at bounding box center [51, 210] width 6 height 6
checkbox input "true"
select select
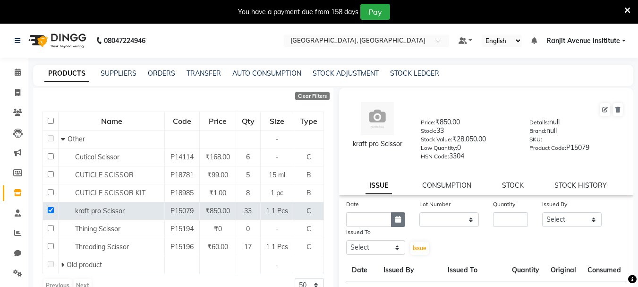
click at [392, 216] on button "button" at bounding box center [398, 219] width 14 height 15
select select "9"
select select "2025"
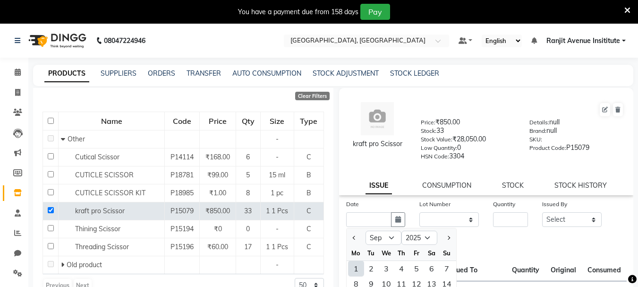
click at [352, 268] on div "1" at bounding box center [356, 268] width 15 height 15
type input "[DATE]"
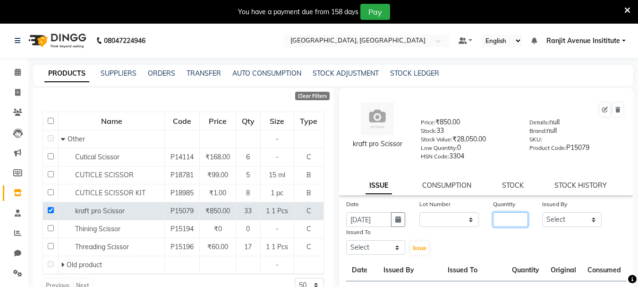
drag, startPoint x: 500, startPoint y: 226, endPoint x: 504, endPoint y: 221, distance: 6.8
click at [500, 226] on input "number" at bounding box center [510, 219] width 35 height 15
type input "1"
click at [552, 216] on select "Select Admin [PERSON_NAME] [PERSON_NAME] [PERSON_NAME] [PERSON_NAME] Avenue Ins…" at bounding box center [572, 219] width 60 height 15
select select "71533"
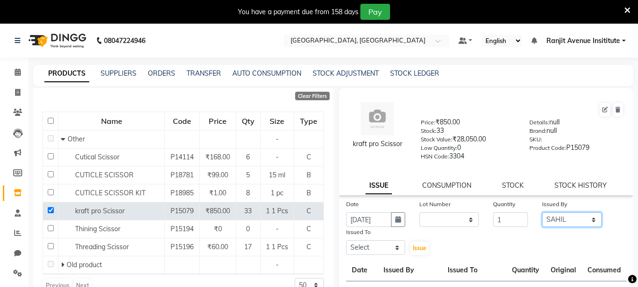
click at [542, 212] on select "Select Admin [PERSON_NAME] [PERSON_NAME] [PERSON_NAME] [PERSON_NAME] Avenue Ins…" at bounding box center [572, 219] width 60 height 15
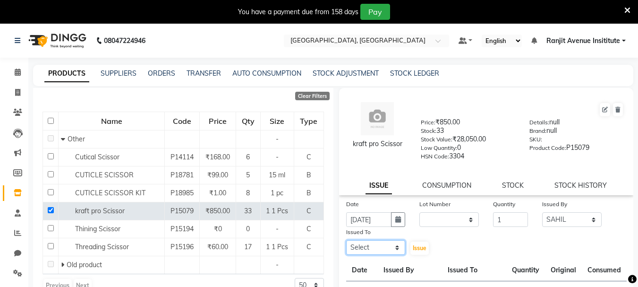
click at [374, 246] on select "Select Admin [PERSON_NAME] [PERSON_NAME] [PERSON_NAME] [PERSON_NAME] Avenue Ins…" at bounding box center [376, 247] width 60 height 15
select select "71535"
click at [346, 240] on select "Select Admin [PERSON_NAME] [PERSON_NAME] [PERSON_NAME] [PERSON_NAME] Avenue Ins…" at bounding box center [376, 247] width 60 height 15
click at [420, 246] on span "Issue" at bounding box center [420, 247] width 14 height 7
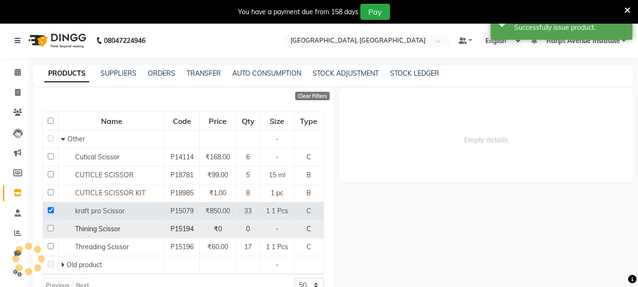
select select
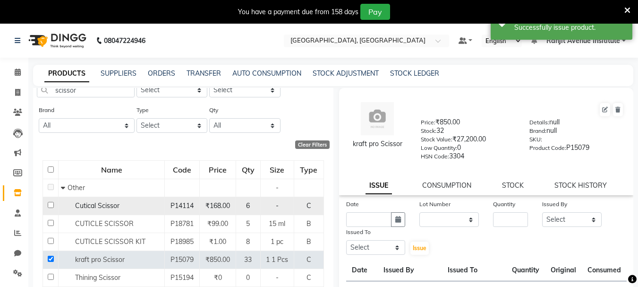
scroll to position [0, 0]
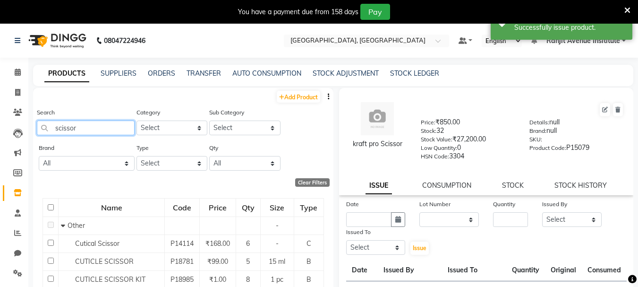
click at [87, 134] on input "scissor" at bounding box center [86, 127] width 98 height 15
type input "s"
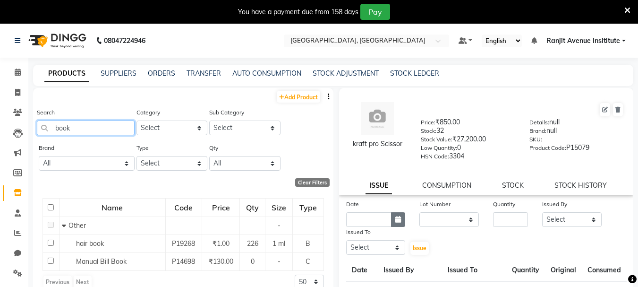
type input "book"
click at [396, 221] on icon "button" at bounding box center [398, 219] width 6 height 7
select select "9"
select select "2025"
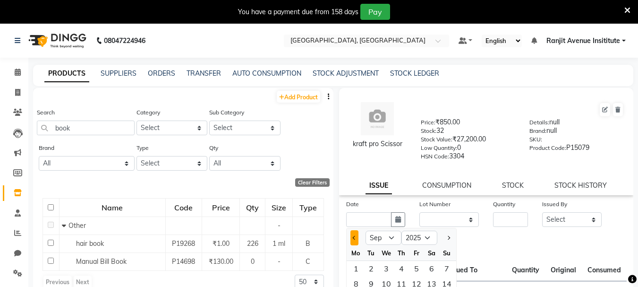
click at [353, 240] on button "Previous month" at bounding box center [355, 237] width 8 height 15
select select "8"
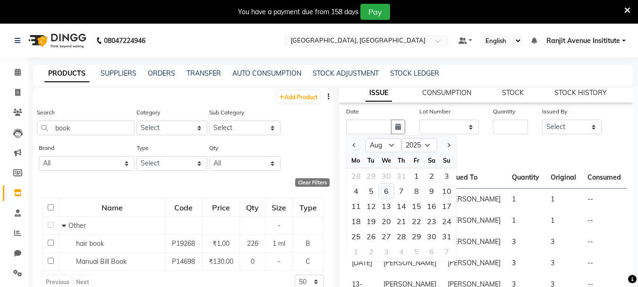
scroll to position [94, 0]
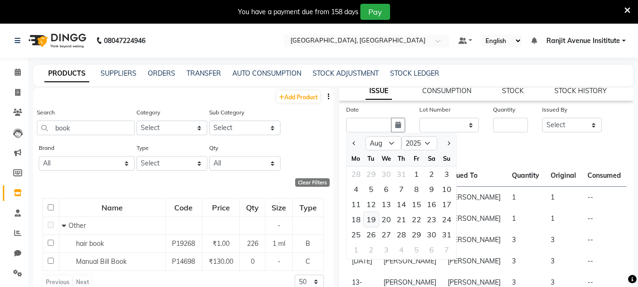
click at [369, 219] on div "19" at bounding box center [371, 219] width 15 height 15
type input "[DATE]"
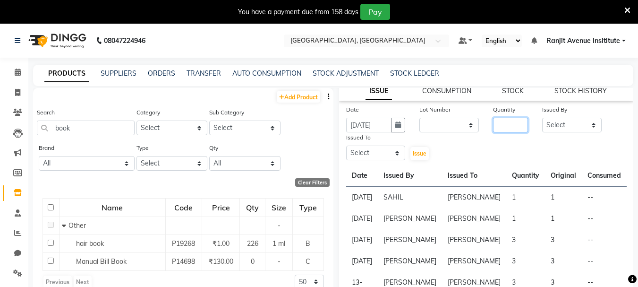
click at [507, 120] on input "number" at bounding box center [510, 125] width 35 height 15
type input "1"
drag, startPoint x: 587, startPoint y: 132, endPoint x: 600, endPoint y: 136, distance: 12.9
click at [587, 132] on select "Select Admin [PERSON_NAME] [PERSON_NAME] [PERSON_NAME] [PERSON_NAME] Avenue Ins…" at bounding box center [572, 125] width 60 height 15
select select "71535"
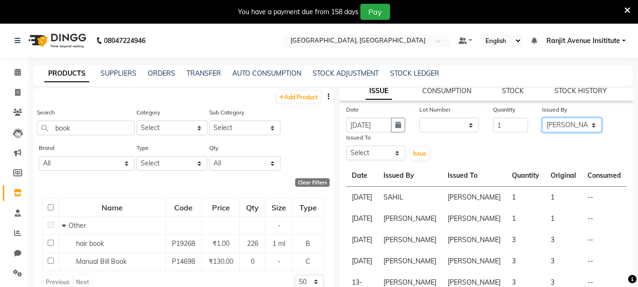
click at [542, 118] on select "Select Admin [PERSON_NAME] [PERSON_NAME] [PERSON_NAME] [PERSON_NAME] Avenue Ins…" at bounding box center [572, 125] width 60 height 15
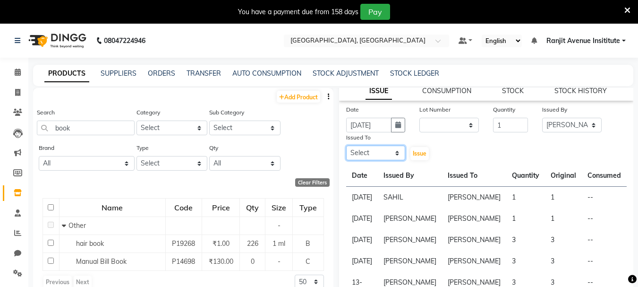
click at [393, 155] on select "Select Admin [PERSON_NAME] [PERSON_NAME] [PERSON_NAME] [PERSON_NAME] Avenue Ins…" at bounding box center [376, 153] width 60 height 15
select select "71535"
click at [346, 146] on select "Select Admin [PERSON_NAME] [PERSON_NAME] [PERSON_NAME] [PERSON_NAME] Avenue Ins…" at bounding box center [376, 153] width 60 height 15
click at [426, 153] on button "Issue" at bounding box center [420, 153] width 18 height 13
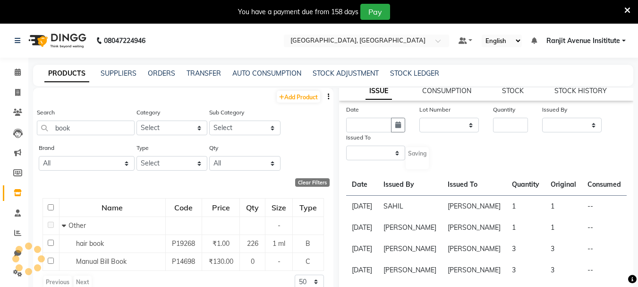
scroll to position [0, 0]
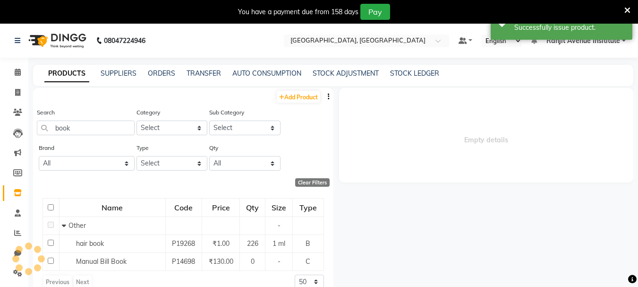
select select
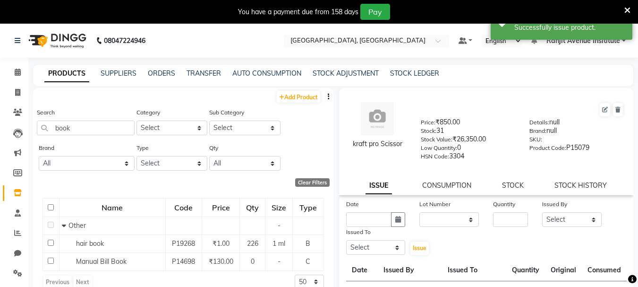
click at [126, 136] on div "Search book" at bounding box center [86, 124] width 98 height 35
click at [400, 218] on button "button" at bounding box center [398, 219] width 14 height 15
select select "9"
select select "2025"
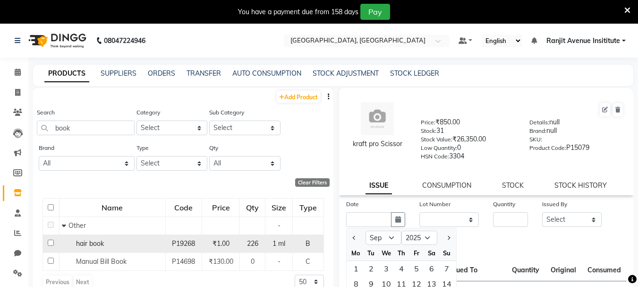
click at [52, 242] on input "checkbox" at bounding box center [51, 243] width 6 height 6
checkbox input "true"
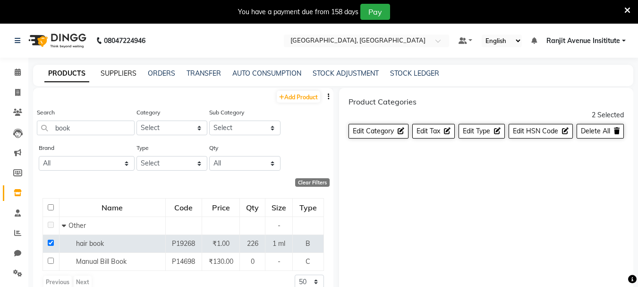
click at [120, 69] on link "SUPPLIERS" at bounding box center [119, 73] width 36 height 9
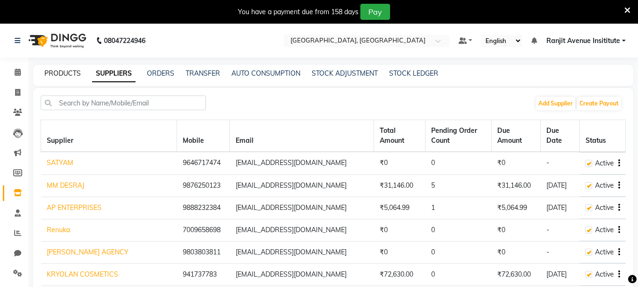
click at [78, 69] on link "PRODUCTS" at bounding box center [62, 73] width 36 height 9
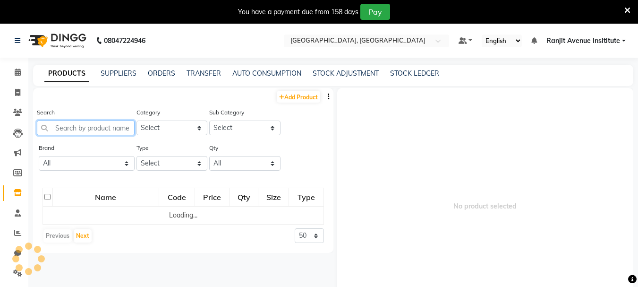
click at [102, 124] on input "text" at bounding box center [86, 127] width 98 height 15
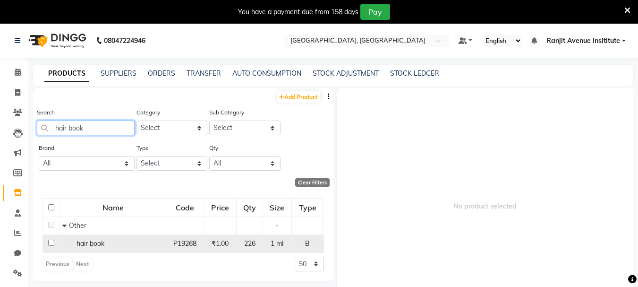
type input "hair book"
drag, startPoint x: 49, startPoint y: 240, endPoint x: 69, endPoint y: 248, distance: 21.6
click at [50, 240] on input "checkbox" at bounding box center [51, 243] width 6 height 6
checkbox input "true"
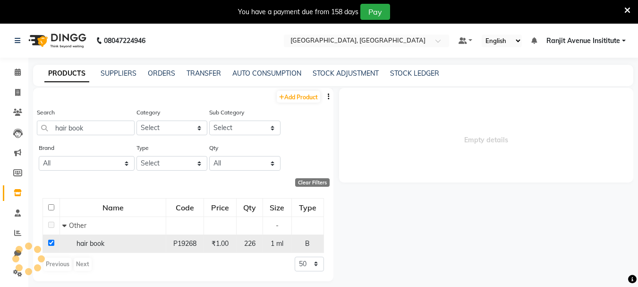
select select
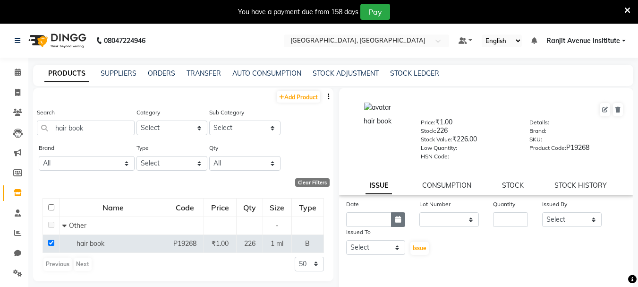
click at [392, 218] on button "button" at bounding box center [398, 219] width 14 height 15
select select "9"
select select "2025"
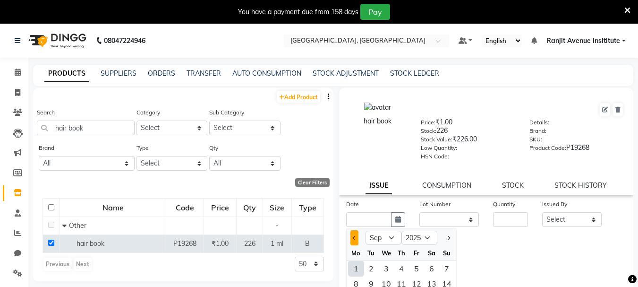
click at [356, 235] on button "Previous month" at bounding box center [355, 237] width 8 height 15
select select "8"
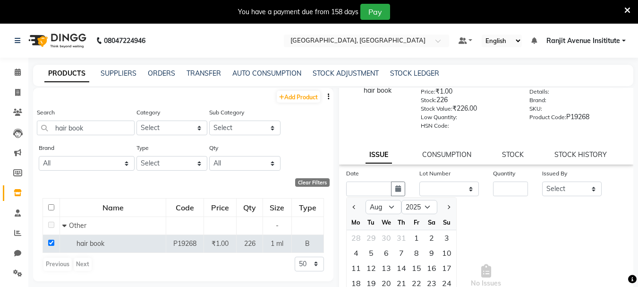
scroll to position [47, 0]
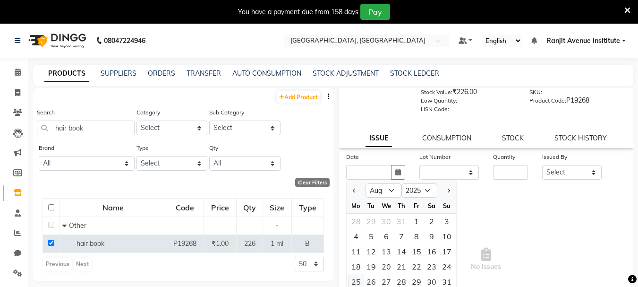
click at [355, 283] on div "25" at bounding box center [356, 281] width 15 height 15
type input "[DATE]"
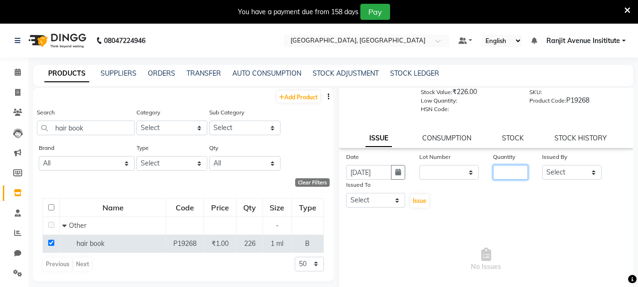
click at [504, 173] on input "number" at bounding box center [510, 172] width 35 height 15
type input "2"
click at [585, 170] on select "Select Admin [PERSON_NAME] [PERSON_NAME] [PERSON_NAME] [PERSON_NAME] Avenue Ins…" at bounding box center [572, 172] width 60 height 15
select select "71535"
click at [542, 165] on select "Select Admin [PERSON_NAME] [PERSON_NAME] [PERSON_NAME] [PERSON_NAME] Avenue Ins…" at bounding box center [572, 172] width 60 height 15
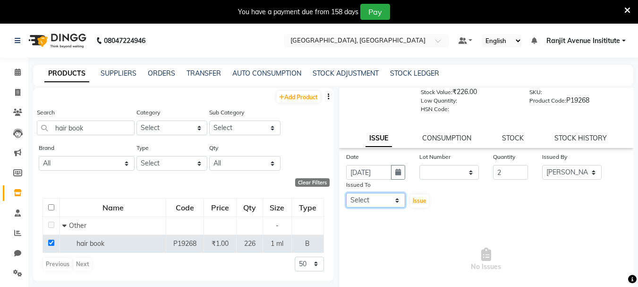
click at [361, 203] on select "Select Admin [PERSON_NAME] [PERSON_NAME] [PERSON_NAME] [PERSON_NAME] Avenue Ins…" at bounding box center [376, 200] width 60 height 15
select select "71535"
click at [346, 193] on select "Select Admin [PERSON_NAME] [PERSON_NAME] [PERSON_NAME] [PERSON_NAME] Avenue Ins…" at bounding box center [376, 200] width 60 height 15
click at [420, 197] on button "Issue" at bounding box center [420, 200] width 18 height 13
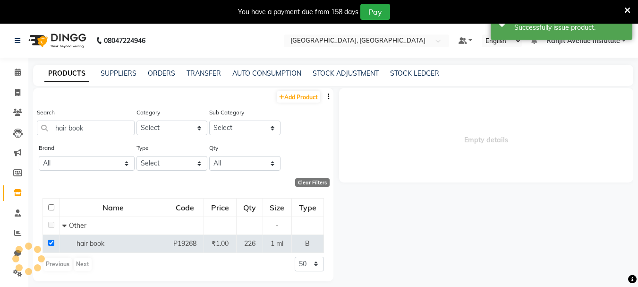
scroll to position [0, 0]
select select
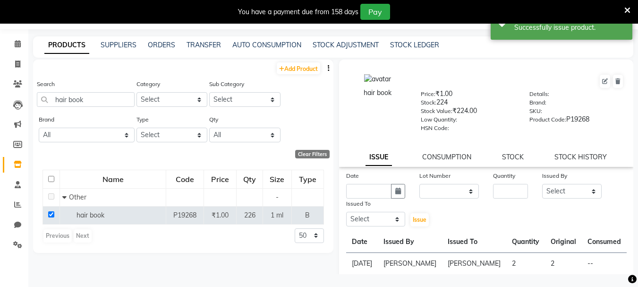
scroll to position [30, 0]
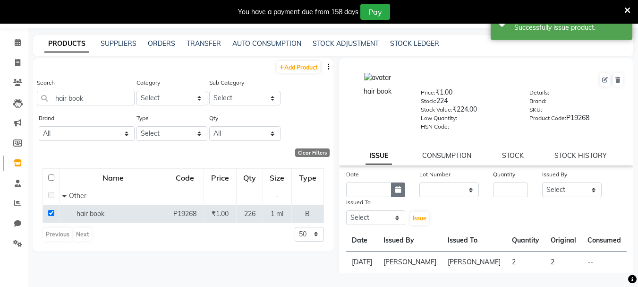
click at [401, 189] on button "button" at bounding box center [398, 189] width 14 height 15
select select "9"
select select "2025"
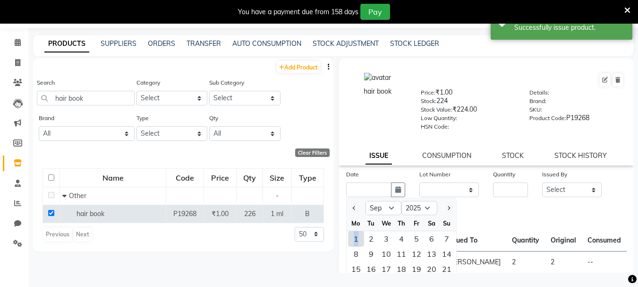
drag, startPoint x: 360, startPoint y: 241, endPoint x: 441, endPoint y: 243, distance: 81.3
click at [362, 241] on div "1" at bounding box center [356, 238] width 15 height 15
type input "[DATE]"
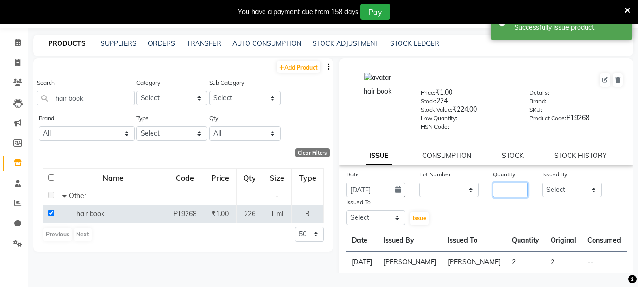
click at [513, 190] on input "number" at bounding box center [510, 189] width 35 height 15
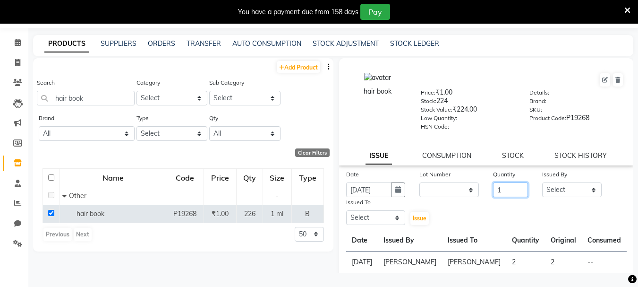
type input "1"
click at [572, 193] on select "Select Admin [PERSON_NAME] [PERSON_NAME] [PERSON_NAME] [PERSON_NAME] Avenue Ins…" at bounding box center [572, 189] width 60 height 15
select select "71535"
click at [542, 182] on select "Select Admin [PERSON_NAME] [PERSON_NAME] [PERSON_NAME] [PERSON_NAME] Avenue Ins…" at bounding box center [572, 189] width 60 height 15
click at [393, 218] on select "Select Admin [PERSON_NAME] [PERSON_NAME] [PERSON_NAME] [PERSON_NAME] Avenue Ins…" at bounding box center [376, 217] width 60 height 15
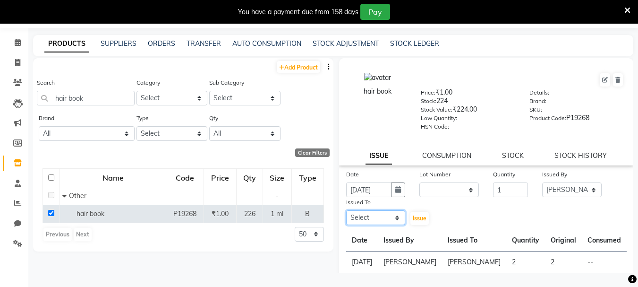
select select "71535"
click at [346, 210] on select "Select Admin [PERSON_NAME] [PERSON_NAME] [PERSON_NAME] [PERSON_NAME] Avenue Ins…" at bounding box center [376, 217] width 60 height 15
click at [419, 217] on span "Issue" at bounding box center [420, 218] width 14 height 7
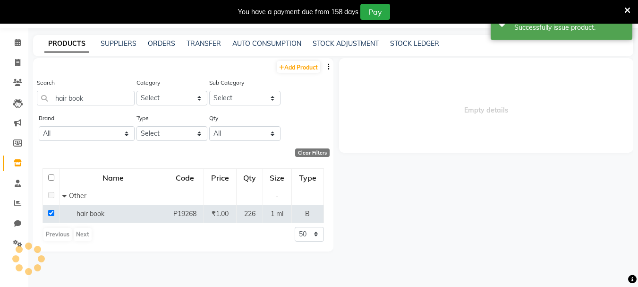
select select
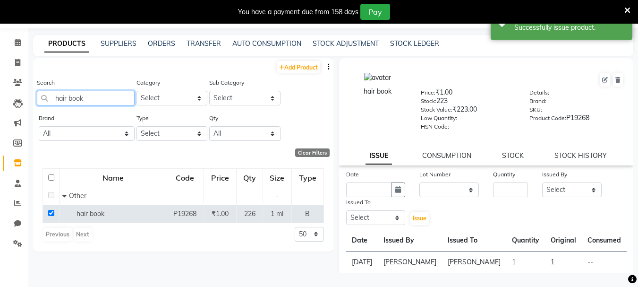
click at [84, 97] on input "hair book" at bounding box center [86, 98] width 98 height 15
type input "h"
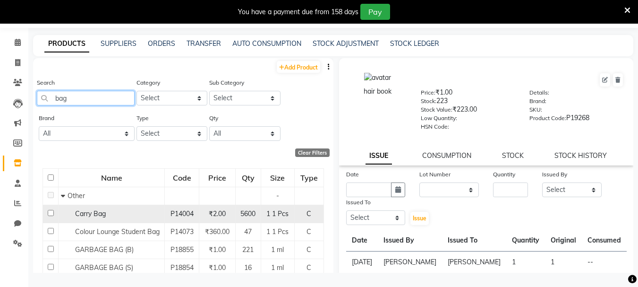
scroll to position [47, 0]
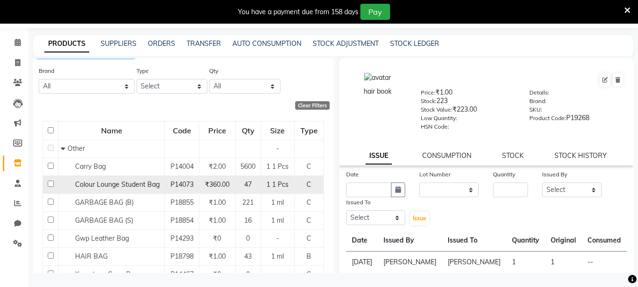
type input "bag"
click at [49, 185] on input "checkbox" at bounding box center [51, 183] width 6 height 6
checkbox input "true"
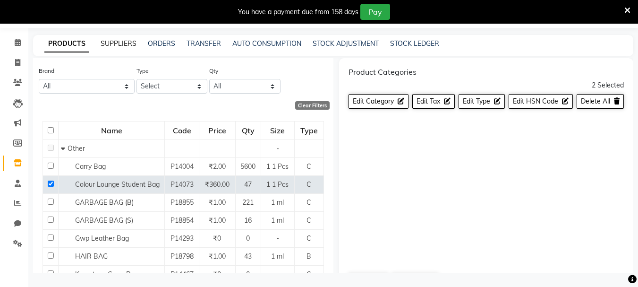
click at [114, 41] on link "SUPPLIERS" at bounding box center [119, 43] width 36 height 9
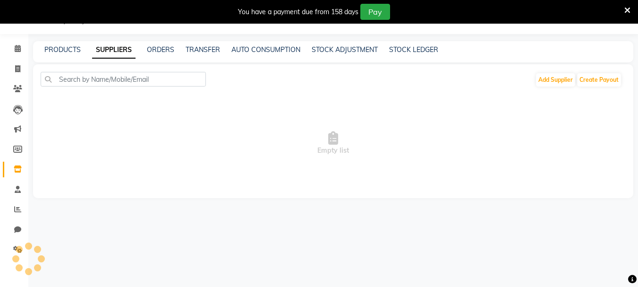
scroll to position [30, 0]
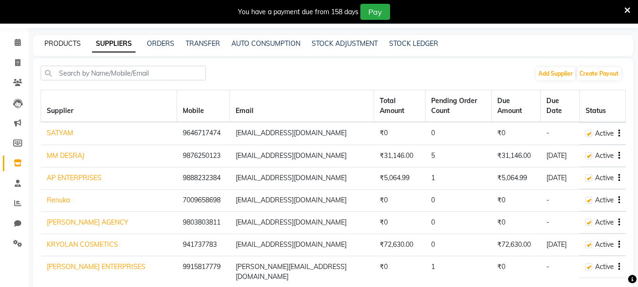
click at [62, 39] on link "PRODUCTS" at bounding box center [62, 43] width 36 height 9
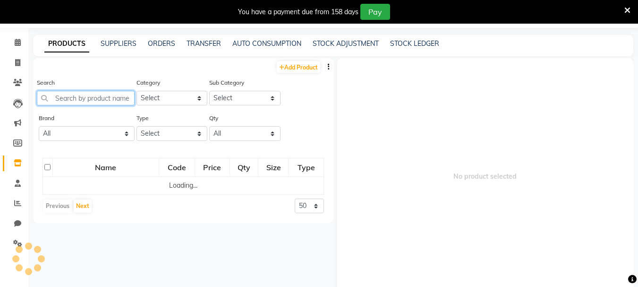
drag, startPoint x: 76, startPoint y: 101, endPoint x: 83, endPoint y: 95, distance: 9.1
click at [76, 100] on input "text" at bounding box center [86, 98] width 98 height 15
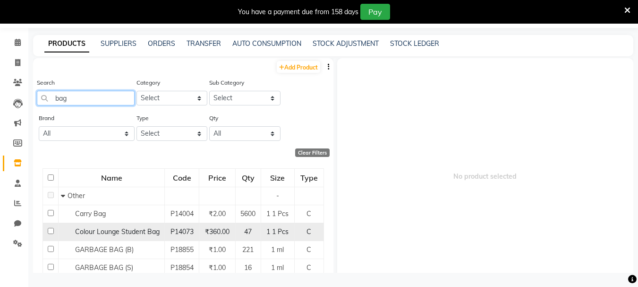
type input "bag"
click at [53, 233] on td at bounding box center [51, 232] width 16 height 18
click at [52, 232] on input "checkbox" at bounding box center [51, 231] width 6 height 6
checkbox input "true"
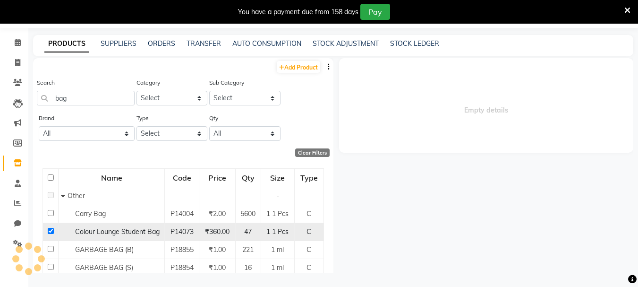
select select
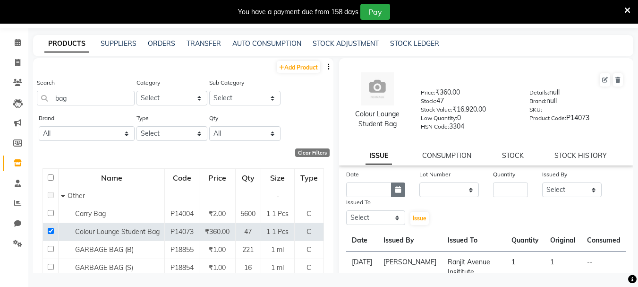
click at [398, 191] on icon "button" at bounding box center [398, 189] width 6 height 7
select select "9"
select select "2025"
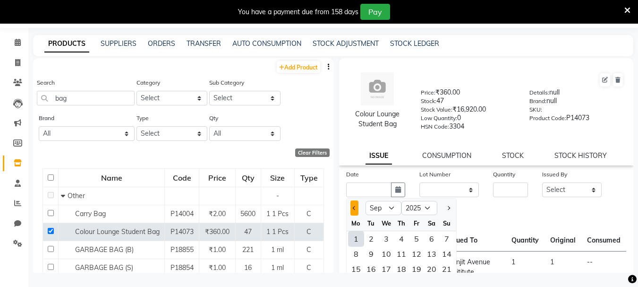
click at [355, 211] on button "Previous month" at bounding box center [355, 207] width 8 height 15
select select "8"
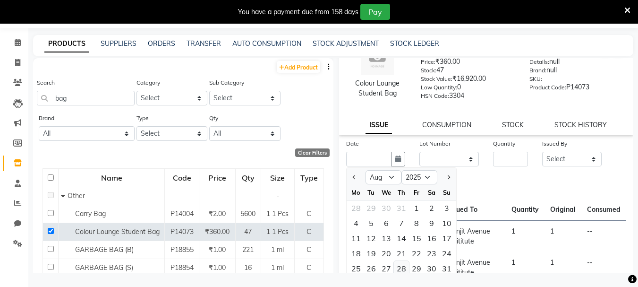
scroll to position [47, 0]
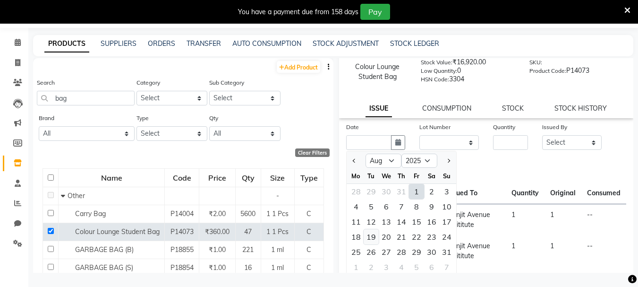
click at [372, 236] on div "19" at bounding box center [371, 236] width 15 height 15
type input "[DATE]"
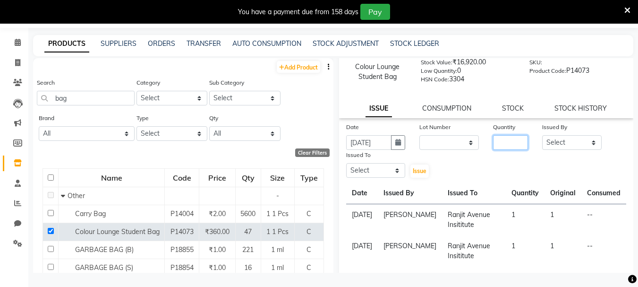
click at [505, 142] on input "number" at bounding box center [510, 142] width 35 height 15
type input "4"
click at [565, 139] on select "Select Admin [PERSON_NAME] [PERSON_NAME] [PERSON_NAME] [PERSON_NAME] Avenue Ins…" at bounding box center [572, 142] width 60 height 15
select select "71535"
click at [542, 135] on select "Select Admin [PERSON_NAME] [PERSON_NAME] [PERSON_NAME] [PERSON_NAME] Avenue Ins…" at bounding box center [572, 142] width 60 height 15
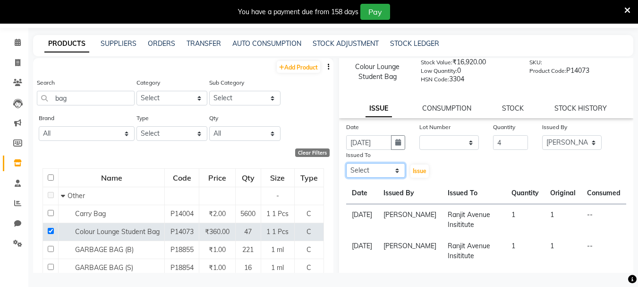
click at [381, 176] on select "Select Admin [PERSON_NAME] [PERSON_NAME] [PERSON_NAME] [PERSON_NAME] Avenue Ins…" at bounding box center [376, 170] width 60 height 15
select select "71535"
click at [346, 163] on select "Select Admin [PERSON_NAME] [PERSON_NAME] [PERSON_NAME] [PERSON_NAME] Avenue Ins…" at bounding box center [376, 170] width 60 height 15
click at [414, 173] on span "Issue" at bounding box center [420, 170] width 14 height 7
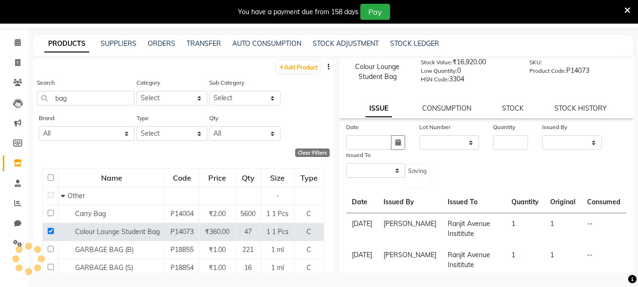
scroll to position [0, 0]
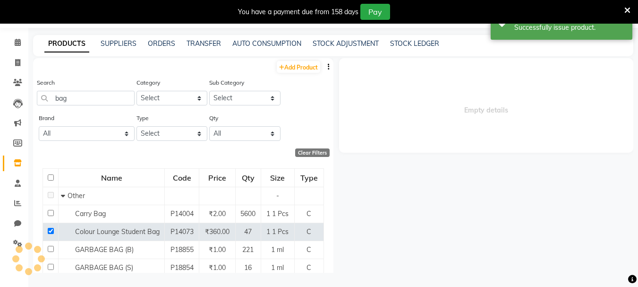
select select
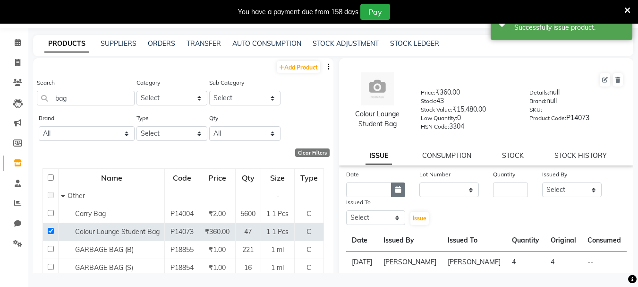
click at [403, 184] on button "button" at bounding box center [398, 189] width 14 height 15
select select "9"
select select "2025"
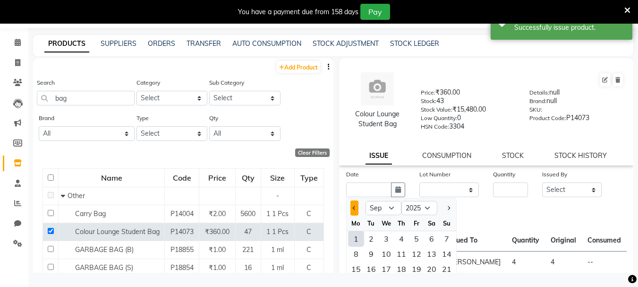
click at [352, 208] on span "Previous month" at bounding box center [354, 208] width 4 height 4
select select "8"
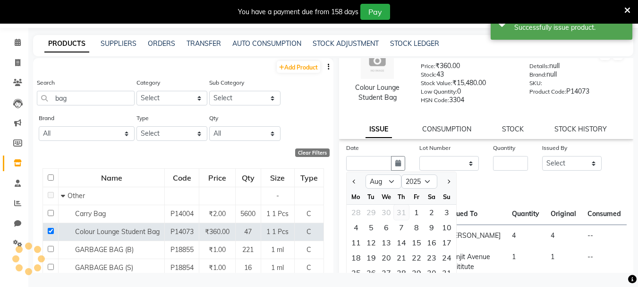
scroll to position [47, 0]
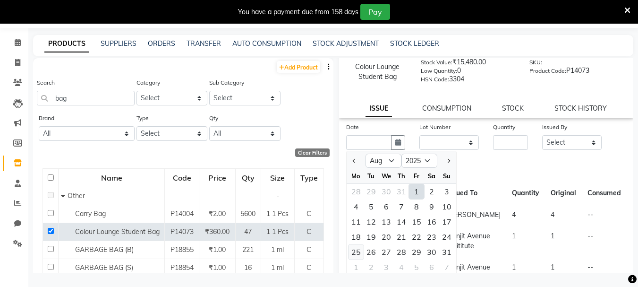
click at [357, 253] on div "25" at bounding box center [356, 251] width 15 height 15
type input "[DATE]"
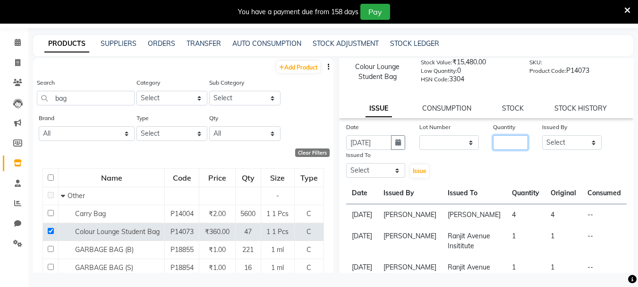
click at [508, 143] on input "number" at bounding box center [510, 142] width 35 height 15
type input "1"
click at [563, 150] on div "Date [DATE] Lot Number None Quantity 1 Issued By Select Admin [PERSON_NAME] [PE…" at bounding box center [486, 150] width 295 height 57
click at [563, 139] on select "Select Admin [PERSON_NAME] [PERSON_NAME] [PERSON_NAME] [PERSON_NAME] Avenue Ins…" at bounding box center [572, 142] width 60 height 15
select select "71535"
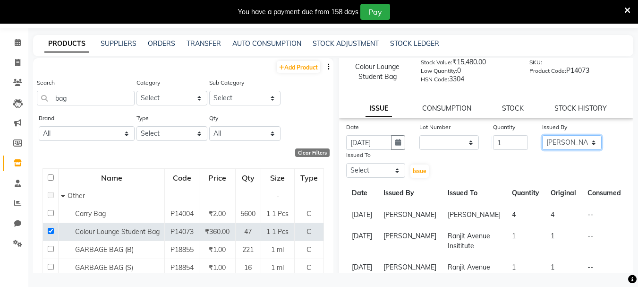
click at [542, 135] on select "Select Admin [PERSON_NAME] [PERSON_NAME] [PERSON_NAME] [PERSON_NAME] Avenue Ins…" at bounding box center [572, 142] width 60 height 15
click at [391, 172] on select "Select Admin [PERSON_NAME] [PERSON_NAME] [PERSON_NAME] [PERSON_NAME] Avenue Ins…" at bounding box center [376, 170] width 60 height 15
select select "71535"
click at [346, 163] on select "Select Admin [PERSON_NAME] [PERSON_NAME] [PERSON_NAME] [PERSON_NAME] Avenue Ins…" at bounding box center [376, 170] width 60 height 15
click at [415, 172] on span "Issue" at bounding box center [420, 170] width 14 height 7
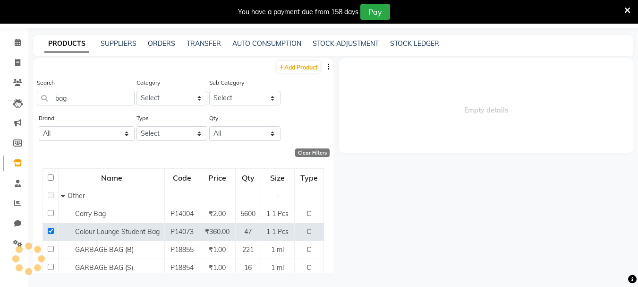
scroll to position [0, 0]
select select
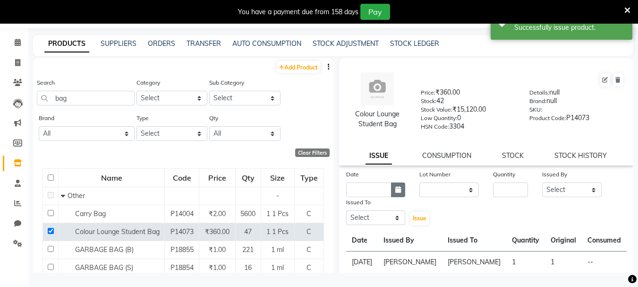
click at [399, 194] on button "button" at bounding box center [398, 189] width 14 height 15
select select "9"
select select "2025"
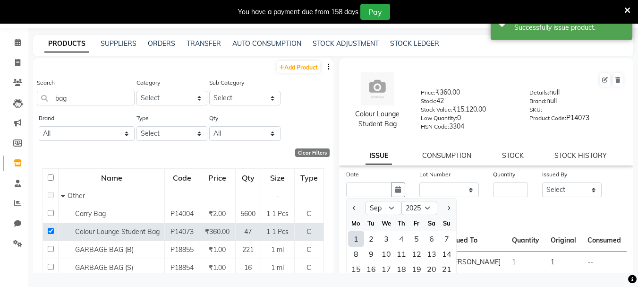
click at [360, 240] on div "1" at bounding box center [356, 238] width 15 height 15
type input "[DATE]"
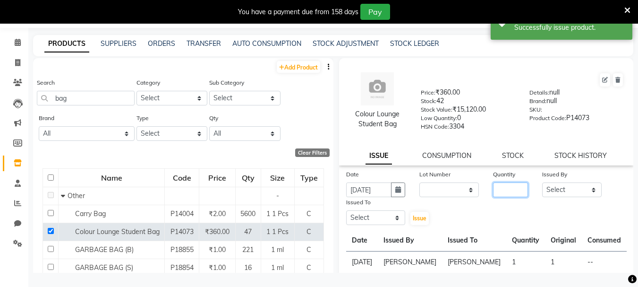
click at [502, 189] on input "number" at bounding box center [510, 189] width 35 height 15
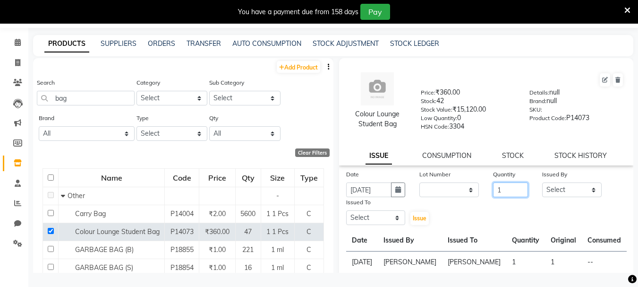
type input "1"
click at [569, 184] on select "Select Admin [PERSON_NAME] [PERSON_NAME] [PERSON_NAME] [PERSON_NAME] Avenue Ins…" at bounding box center [572, 189] width 60 height 15
select select "71535"
click at [542, 182] on select "Select Admin [PERSON_NAME] [PERSON_NAME] [PERSON_NAME] [PERSON_NAME] Avenue Ins…" at bounding box center [572, 189] width 60 height 15
click at [391, 221] on select "Select Admin [PERSON_NAME] [PERSON_NAME] [PERSON_NAME] [PERSON_NAME] Avenue Ins…" at bounding box center [376, 217] width 60 height 15
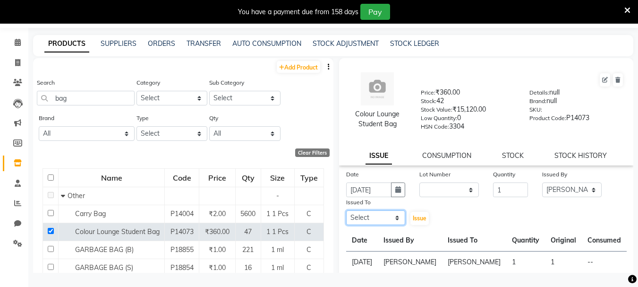
select select "71535"
click at [346, 210] on select "Select Admin [PERSON_NAME] [PERSON_NAME] [PERSON_NAME] [PERSON_NAME] Avenue Ins…" at bounding box center [376, 217] width 60 height 15
click at [413, 219] on span "Issue" at bounding box center [420, 218] width 14 height 7
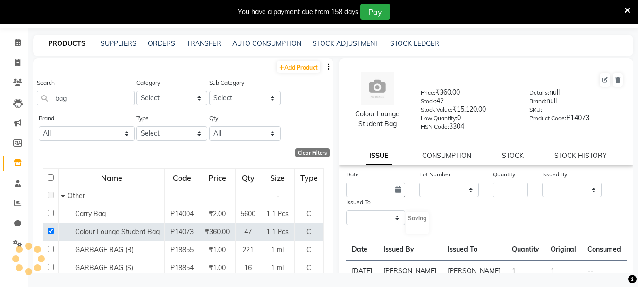
select select
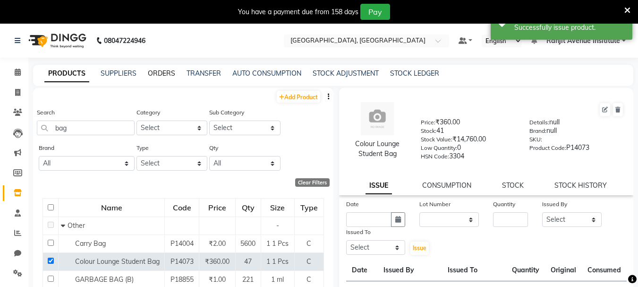
click at [156, 77] on link "ORDERS" at bounding box center [161, 73] width 27 height 9
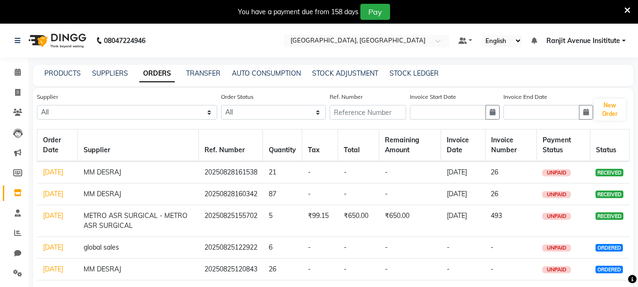
click at [55, 172] on link "[DATE]" at bounding box center [53, 172] width 20 height 9
click at [100, 205] on td "MM DESRAJ" at bounding box center [138, 194] width 121 height 22
click at [20, 135] on icon at bounding box center [17, 133] width 9 height 9
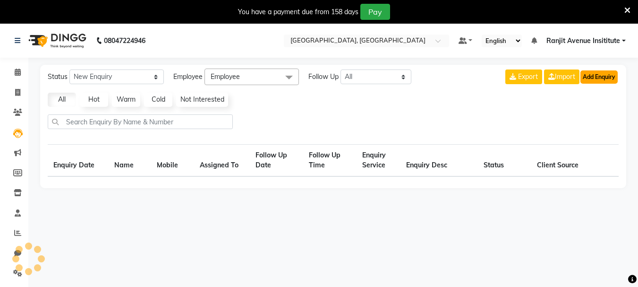
click at [607, 73] on button "Add Enquiry" at bounding box center [599, 76] width 37 height 13
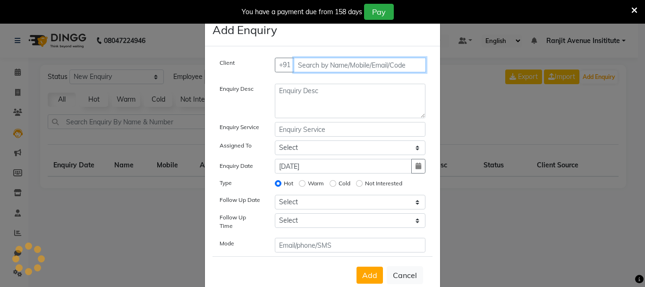
click at [331, 70] on input "text" at bounding box center [360, 65] width 133 height 15
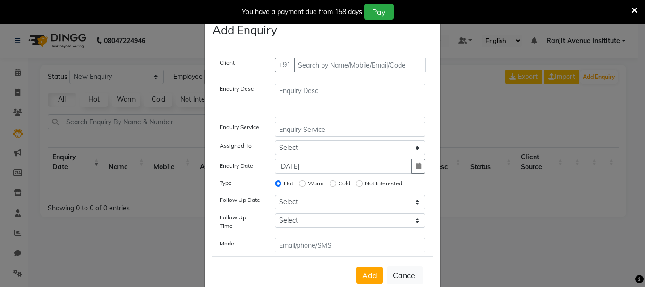
click at [635, 10] on icon at bounding box center [635, 10] width 6 height 9
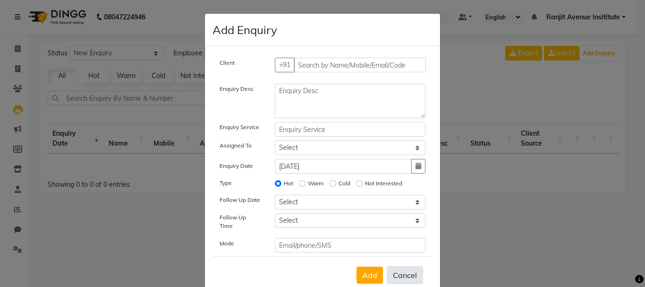
click at [404, 268] on button "Cancel" at bounding box center [405, 275] width 36 height 18
select select
radio input "false"
select select
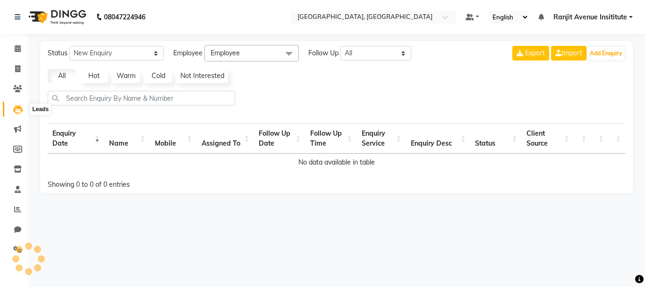
click at [19, 111] on icon at bounding box center [17, 109] width 9 height 9
click at [613, 52] on button "Add Enquiry" at bounding box center [606, 53] width 37 height 13
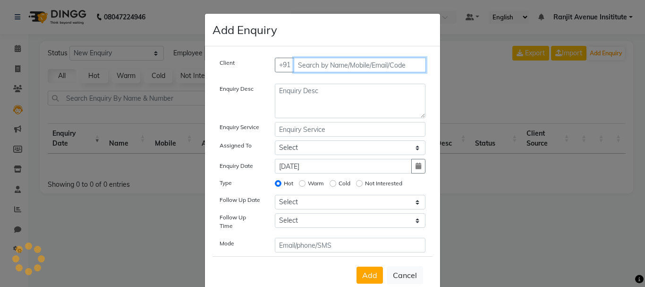
click at [313, 64] on input "text" at bounding box center [360, 65] width 133 height 15
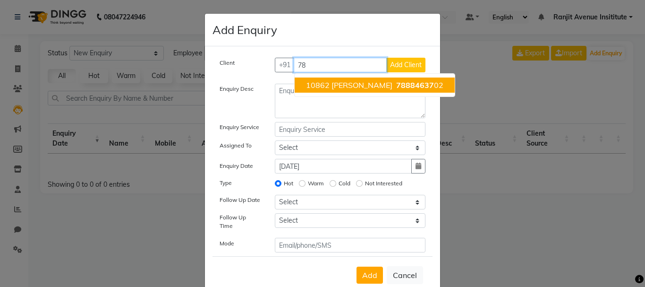
type input "7"
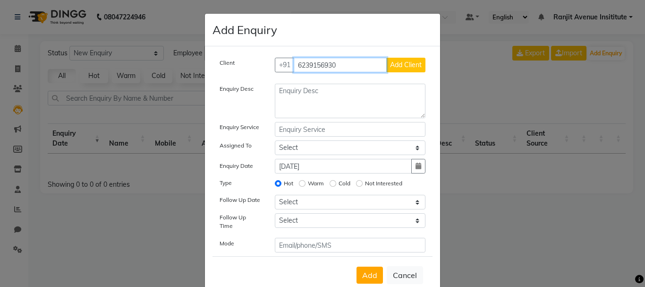
type input "6239156930"
click at [399, 67] on span "Add Client" at bounding box center [406, 64] width 32 height 9
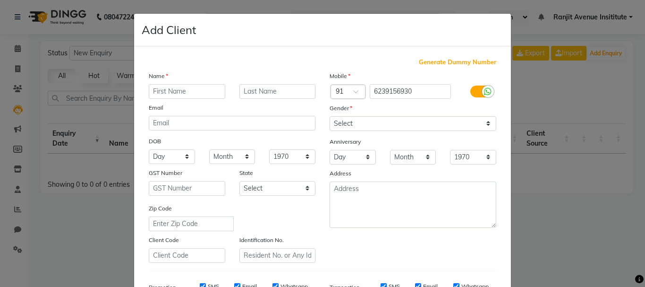
click at [199, 91] on input "text" at bounding box center [187, 91] width 77 height 15
type input "[PERSON_NAME]"
click at [352, 114] on div "Gender" at bounding box center [413, 109] width 181 height 13
click at [363, 133] on div "Mobile Country Code × 91 6239156930 Gender Select [DEMOGRAPHIC_DATA] [DEMOGRAPH…" at bounding box center [413, 167] width 181 height 192
click at [363, 125] on select "Select [DEMOGRAPHIC_DATA] [DEMOGRAPHIC_DATA] Other Prefer Not To Say" at bounding box center [413, 123] width 167 height 15
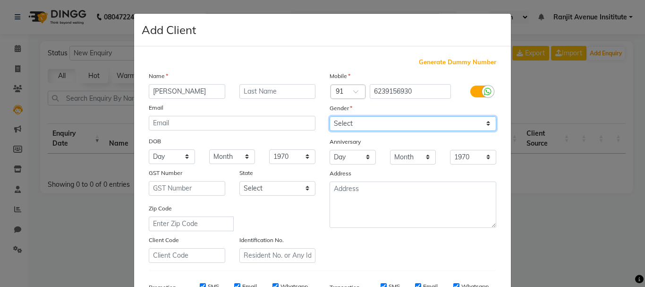
select select "[DEMOGRAPHIC_DATA]"
click at [330, 116] on select "Select [DEMOGRAPHIC_DATA] [DEMOGRAPHIC_DATA] Other Prefer Not To Say" at bounding box center [413, 123] width 167 height 15
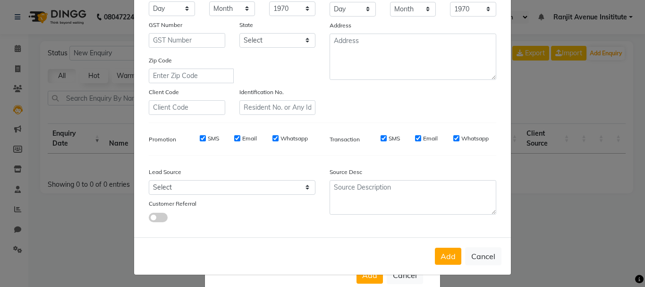
scroll to position [149, 0]
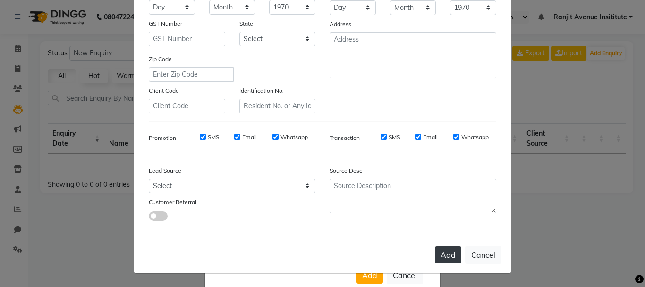
click at [446, 260] on button "Add" at bounding box center [448, 254] width 26 height 17
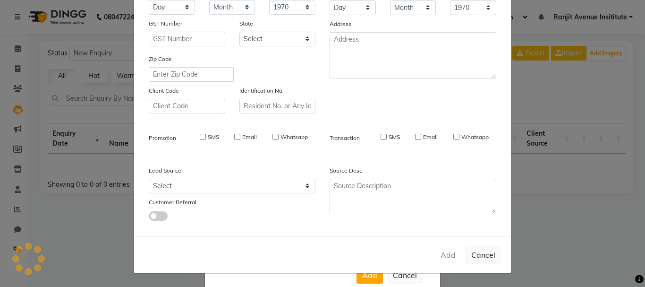
select select
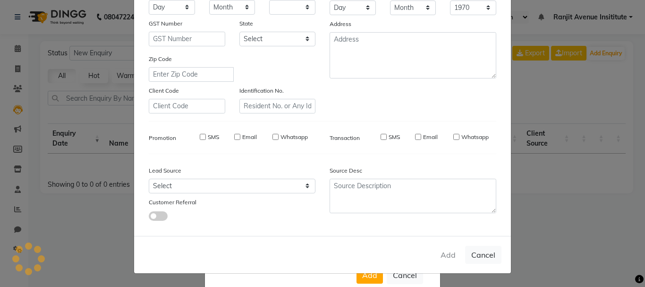
select select
checkbox input "false"
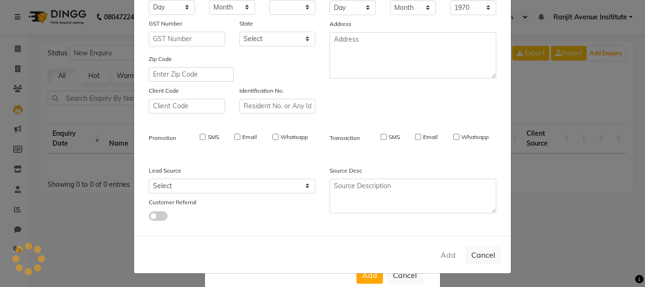
checkbox input "false"
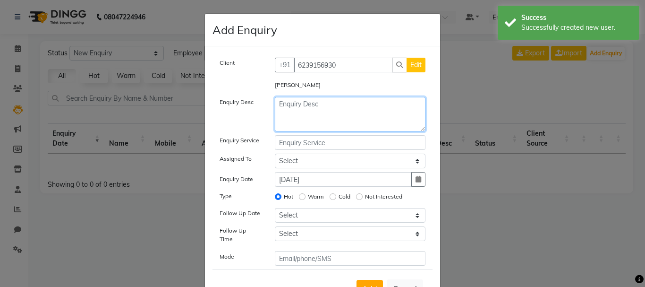
click at [291, 110] on textarea at bounding box center [350, 114] width 151 height 34
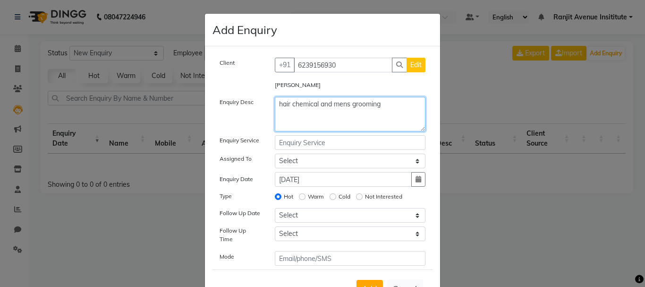
type textarea "hair chemical and mens grooming"
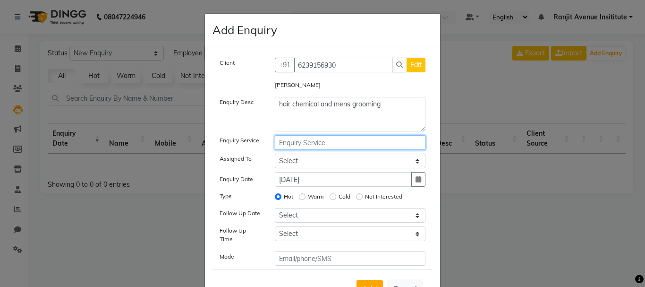
click at [292, 146] on input "text" at bounding box center [350, 142] width 151 height 15
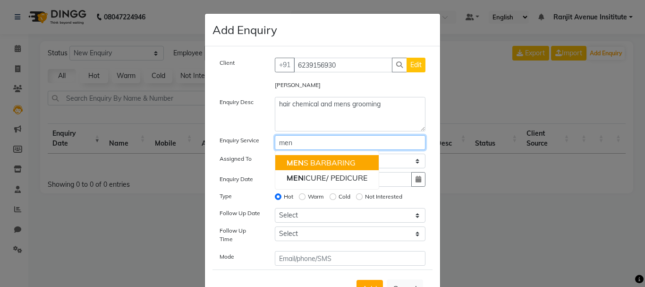
click at [301, 165] on ngb-highlight "MEN S BARBARING" at bounding box center [321, 162] width 69 height 9
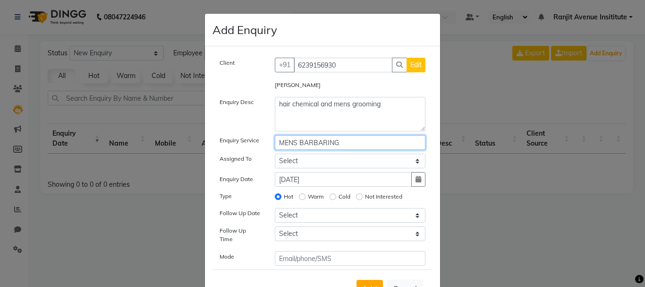
type input "MENS BARBARING"
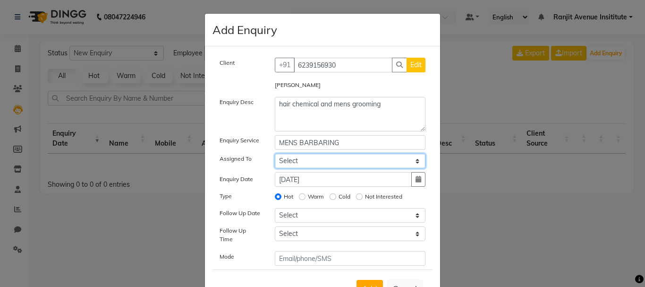
click at [303, 163] on select "Select Admin [PERSON_NAME] [PERSON_NAME] [PERSON_NAME] [PERSON_NAME] Avenue Ins…" at bounding box center [350, 161] width 151 height 15
select select "71532"
click at [275, 154] on select "Select Admin [PERSON_NAME] [PERSON_NAME] [PERSON_NAME] [PERSON_NAME] Avenue Ins…" at bounding box center [350, 161] width 151 height 15
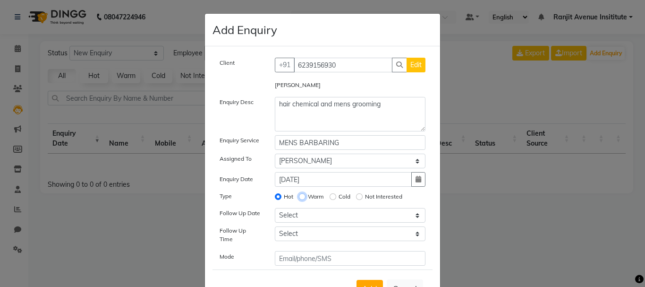
click at [300, 198] on input "Warm" at bounding box center [302, 196] width 7 height 7
radio input "true"
radio input "false"
click at [333, 197] on div "Cold" at bounding box center [340, 196] width 21 height 11
click at [373, 198] on label "Not Interested" at bounding box center [383, 196] width 37 height 9
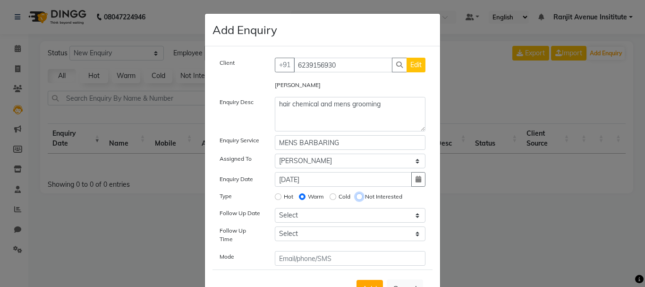
click at [363, 198] on input "Not Interested" at bounding box center [359, 196] width 7 height 7
radio input "true"
click at [300, 195] on input "Warm" at bounding box center [302, 196] width 7 height 7
radio input "true"
radio input "false"
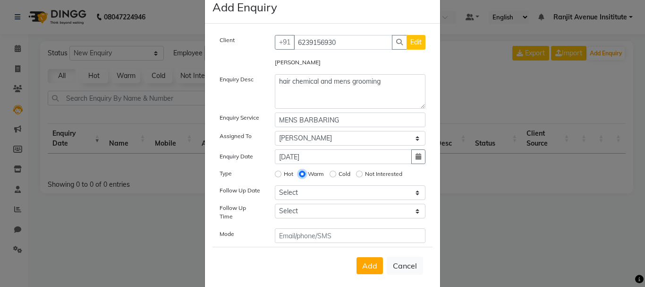
scroll to position [35, 0]
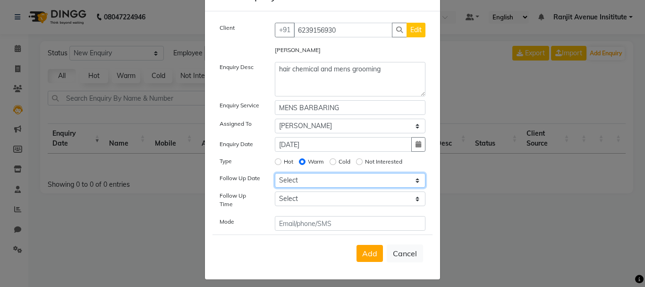
click at [315, 181] on select "Select [DATE] [DATE] [DATE] ([DATE]) [DATE] ([DATE]) [DATE] ([DATE]) [DATE] ([D…" at bounding box center [350, 180] width 151 height 15
click at [314, 180] on select "Select [DATE] [DATE] [DATE] ([DATE]) [DATE] ([DATE]) [DATE] ([DATE]) [DATE] ([D…" at bounding box center [350, 180] width 151 height 15
click at [301, 182] on select "Select [DATE] [DATE] [DATE] ([DATE]) [DATE] ([DATE]) [DATE] ([DATE]) [DATE] ([D…" at bounding box center [350, 180] width 151 height 15
select select "[DATE]"
click at [275, 173] on select "Select [DATE] [DATE] [DATE] ([DATE]) [DATE] ([DATE]) [DATE] ([DATE]) [DATE] ([D…" at bounding box center [350, 180] width 151 height 15
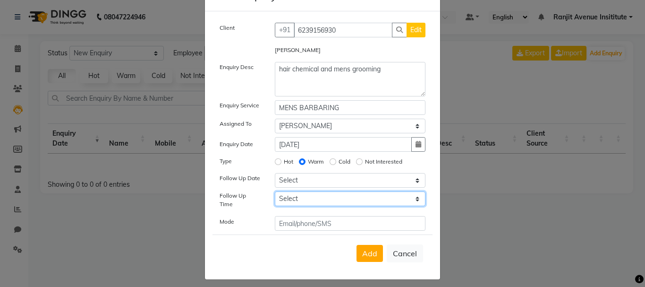
click at [301, 202] on select "Select 07:00 AM 07:15 AM 07:30 AM 07:45 AM 08:00 AM 08:15 AM 08:30 AM 08:45 AM …" at bounding box center [350, 198] width 151 height 15
select select "660"
click at [275, 191] on select "Select 07:00 AM 07:15 AM 07:30 AM 07:45 AM 08:00 AM 08:15 AM 08:30 AM 08:45 AM …" at bounding box center [350, 198] width 151 height 15
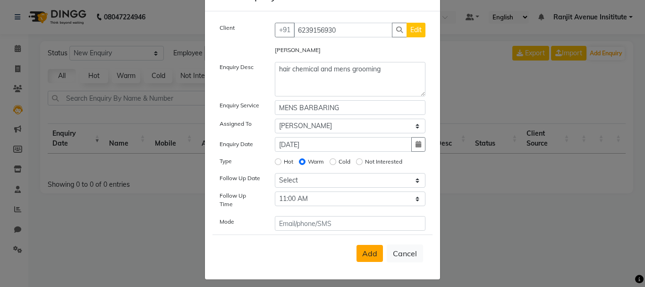
click at [369, 249] on span "Add" at bounding box center [369, 253] width 15 height 9
select select
radio input "false"
select select
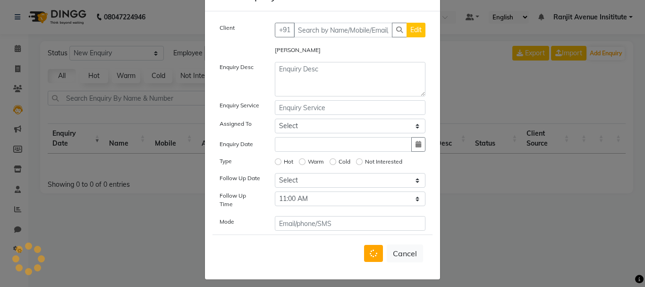
select select
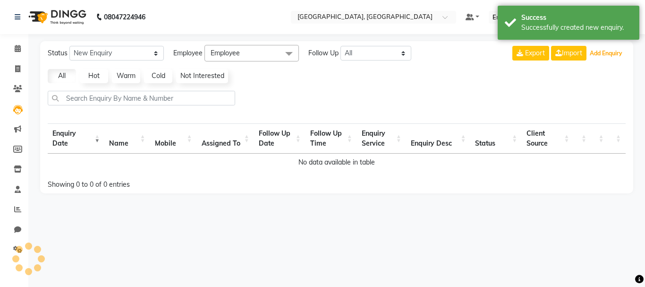
select select "10"
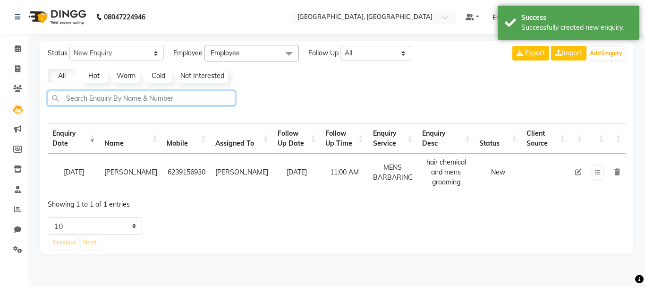
click at [166, 99] on input "text" at bounding box center [142, 98] width 188 height 15
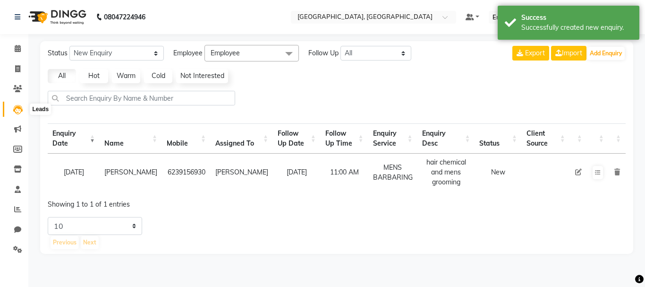
click at [16, 106] on icon at bounding box center [17, 109] width 9 height 9
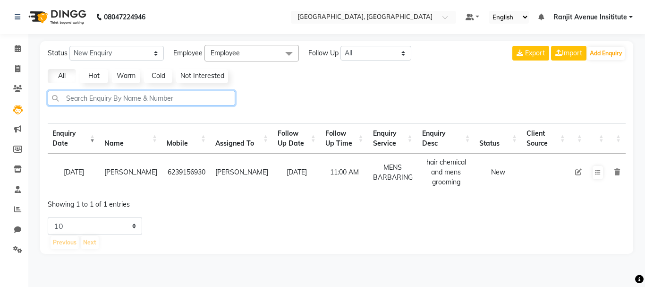
click at [164, 96] on input "text" at bounding box center [142, 98] width 188 height 15
type input "6"
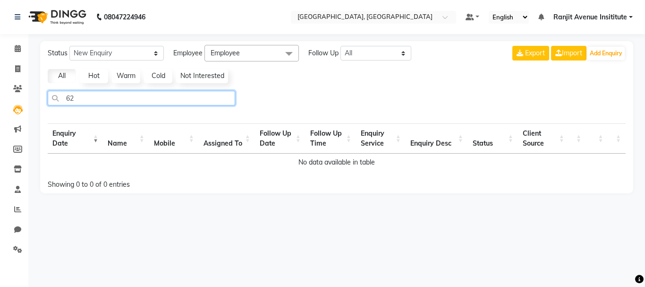
type input "623"
select select "10"
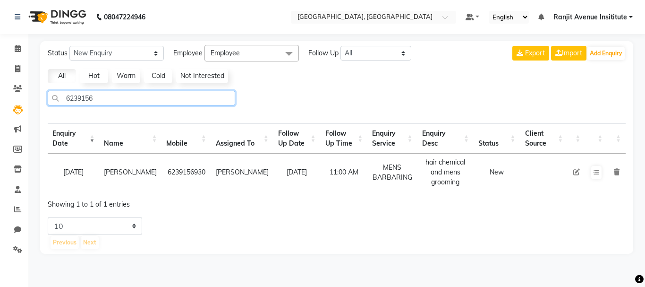
type input "6239156"
click at [575, 172] on icon at bounding box center [577, 172] width 7 height 7
select select "71532"
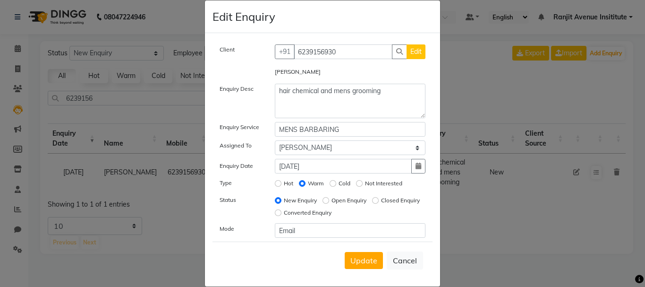
scroll to position [26, 0]
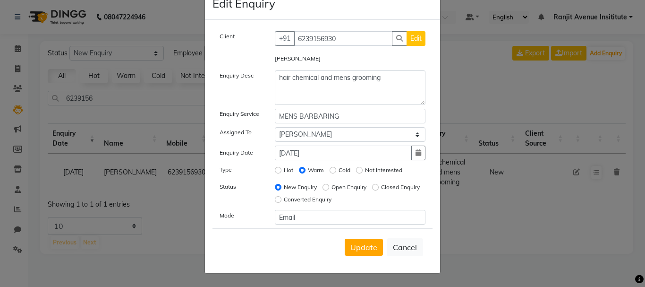
click at [332, 198] on label "Converted Enquiry" at bounding box center [308, 199] width 48 height 9
click at [282, 198] on input "Converted Enquiry" at bounding box center [278, 199] width 7 height 7
radio input "true"
radio input "false"
click at [339, 187] on label "Open Enquiry" at bounding box center [349, 187] width 35 height 9
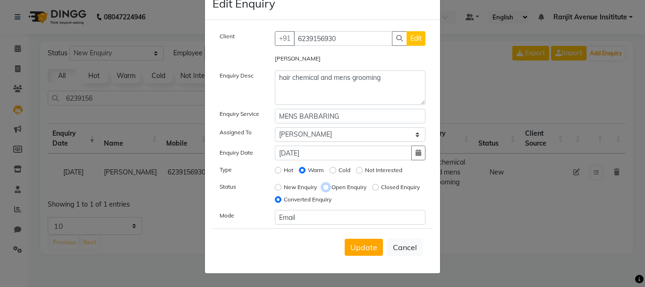
click at [329, 187] on input "Open Enquiry" at bounding box center [326, 187] width 7 height 7
radio input "true"
radio input "false"
click at [381, 191] on label "Closed Enquiry" at bounding box center [400, 187] width 39 height 9
click at [372, 190] on input "Closed Enquiry" at bounding box center [375, 187] width 7 height 7
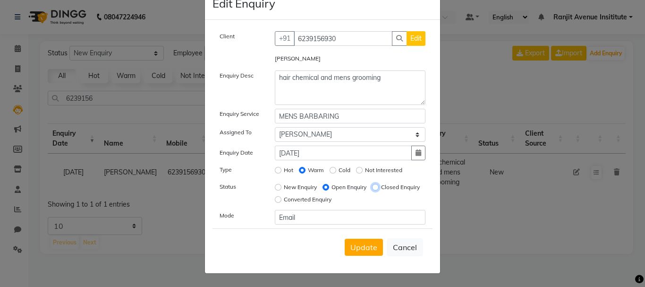
radio input "true"
radio input "false"
click at [409, 242] on button "Cancel" at bounding box center [405, 247] width 36 height 18
select select
radio input "false"
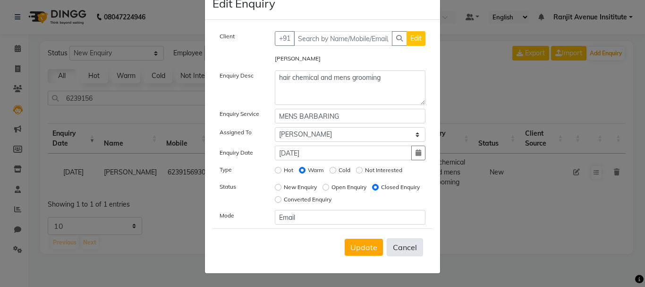
radio input "false"
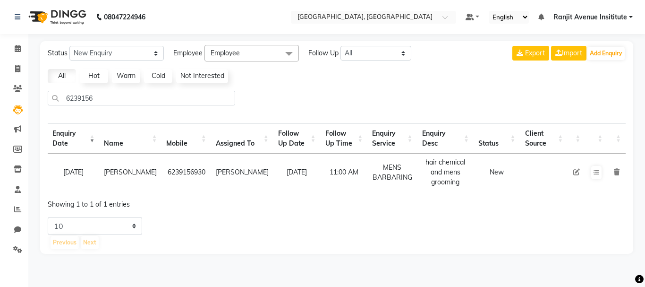
scroll to position [13, 0]
click at [130, 91] on input "6239156" at bounding box center [142, 98] width 188 height 15
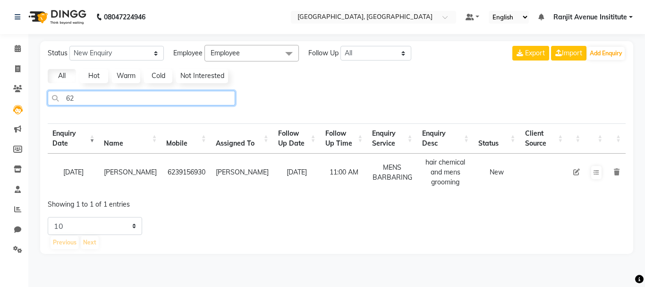
type input "6"
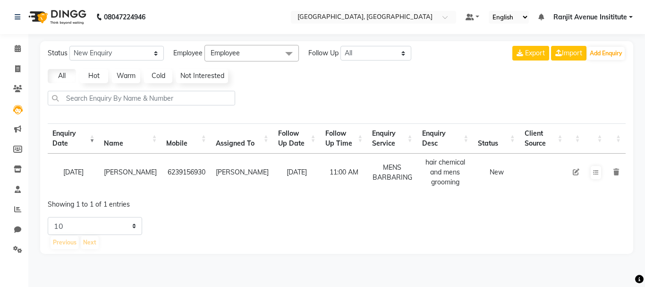
click at [241, 55] on span "Employee" at bounding box center [252, 53] width 94 height 17
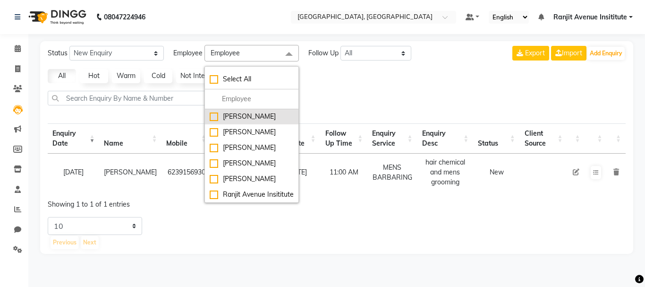
scroll to position [0, 0]
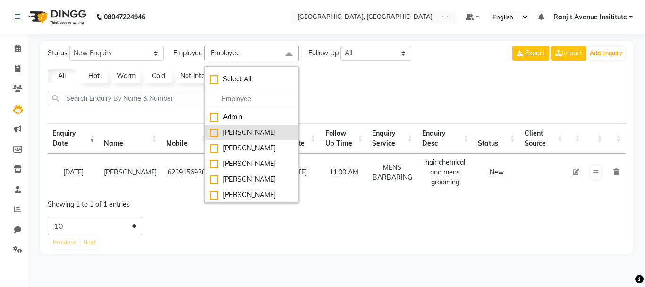
click at [248, 131] on div "[PERSON_NAME]" at bounding box center [252, 133] width 84 height 10
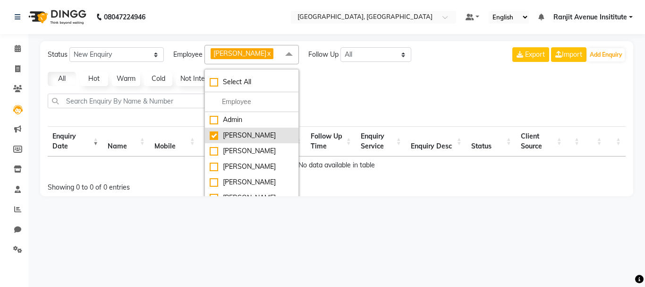
click at [238, 136] on div "[PERSON_NAME]" at bounding box center [252, 135] width 84 height 10
checkbox input "false"
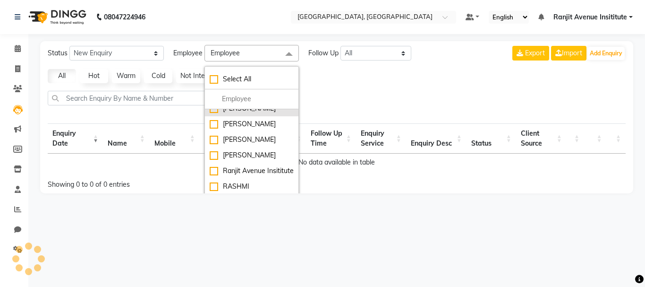
select select "10"
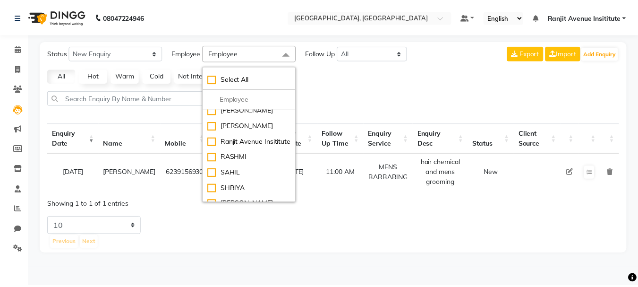
scroll to position [47, 0]
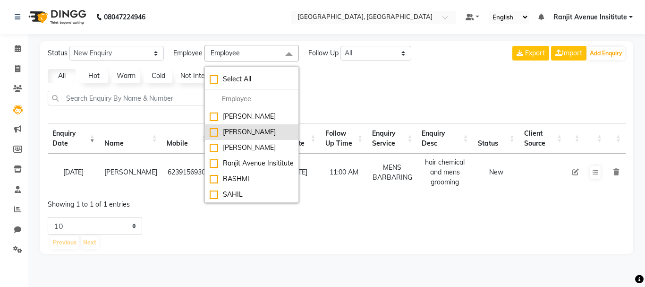
click at [237, 130] on div "[PERSON_NAME]" at bounding box center [252, 132] width 84 height 10
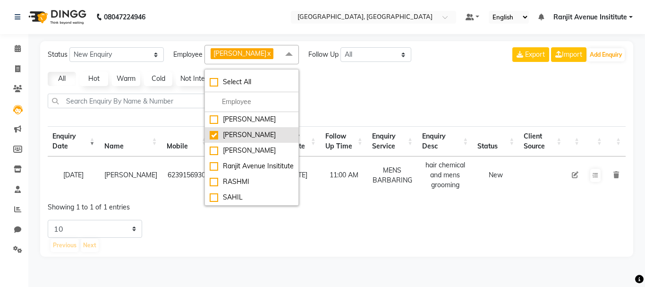
click at [243, 129] on li "[PERSON_NAME]" at bounding box center [252, 135] width 94 height 16
checkbox input "false"
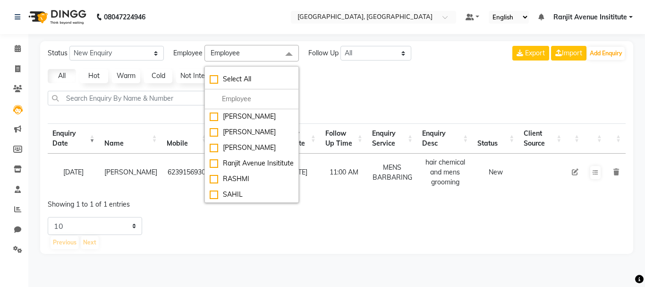
click at [237, 50] on span "Employee" at bounding box center [225, 53] width 29 height 9
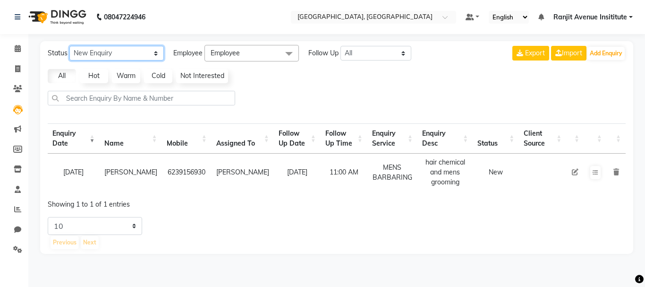
click at [141, 53] on select "New Enquiry Open Enquiry Converted Enquiry All" at bounding box center [116, 53] width 94 height 15
click at [69, 46] on select "New Enquiry Open Enquiry Converted Enquiry All" at bounding box center [116, 53] width 94 height 15
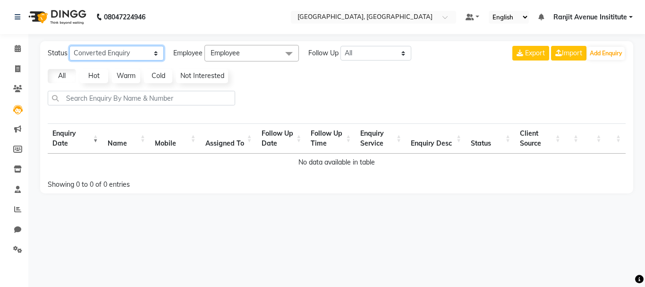
click at [137, 48] on select "New Enquiry Open Enquiry Converted Enquiry All" at bounding box center [116, 53] width 94 height 15
select select "New"
click at [69, 46] on select "New Enquiry Open Enquiry Converted Enquiry All" at bounding box center [116, 53] width 94 height 15
select select "10"
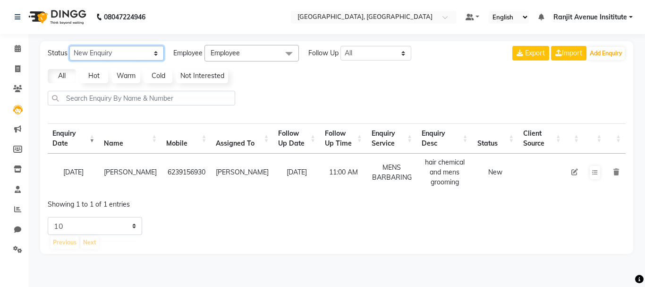
click at [114, 53] on select "New Enquiry Open Enquiry Converted Enquiry All" at bounding box center [116, 53] width 94 height 15
click at [273, 93] on div at bounding box center [337, 102] width 586 height 22
click at [367, 50] on select "All [DATE] [DATE] This Week This Month Custom" at bounding box center [376, 53] width 71 height 15
click at [261, 92] on div at bounding box center [337, 102] width 586 height 22
click at [21, 108] on icon at bounding box center [17, 109] width 9 height 9
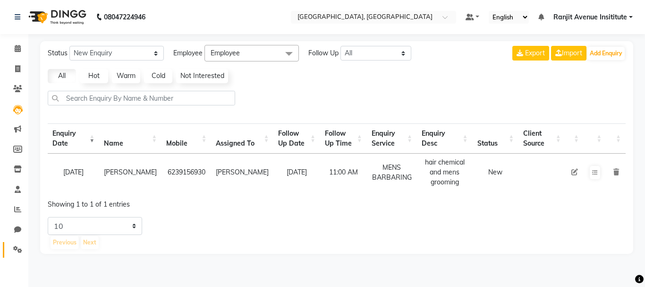
click at [9, 257] on link "Settings" at bounding box center [14, 250] width 23 height 16
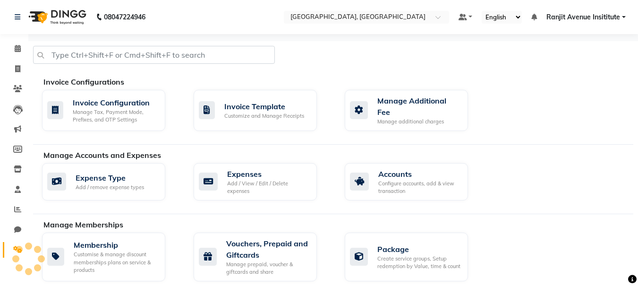
click at [21, 248] on div at bounding box center [19, 249] width 7 height 7
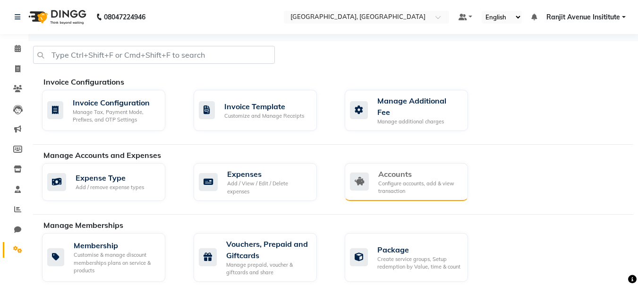
click at [372, 177] on div "Accounts Configure accounts, add & view transaction" at bounding box center [405, 181] width 111 height 27
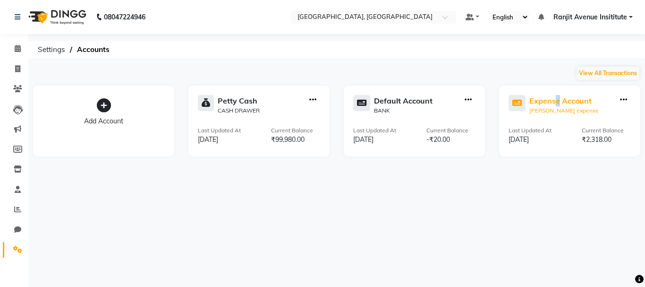
click at [558, 103] on div "Expense Account" at bounding box center [564, 100] width 69 height 11
select select "7252"
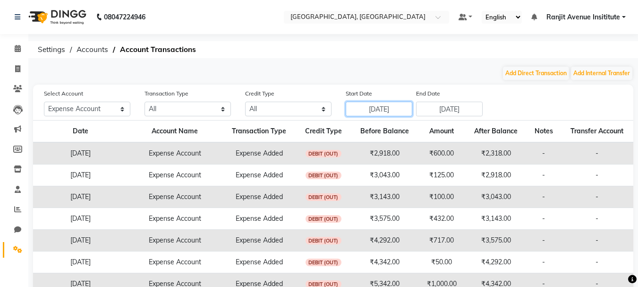
click at [395, 108] on input "[DATE]" at bounding box center [379, 109] width 67 height 15
select select "8"
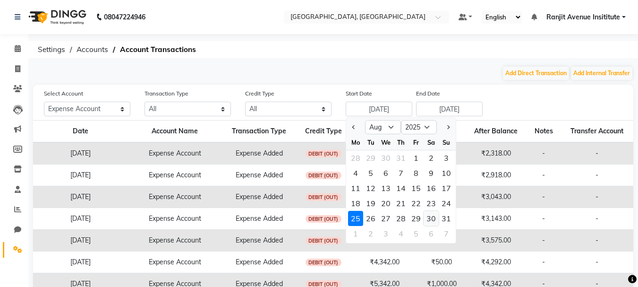
click at [436, 219] on div "30" at bounding box center [431, 218] width 15 height 15
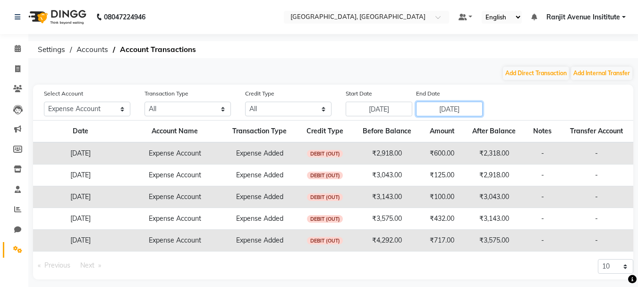
click at [438, 104] on input "[DATE]" at bounding box center [449, 109] width 67 height 15
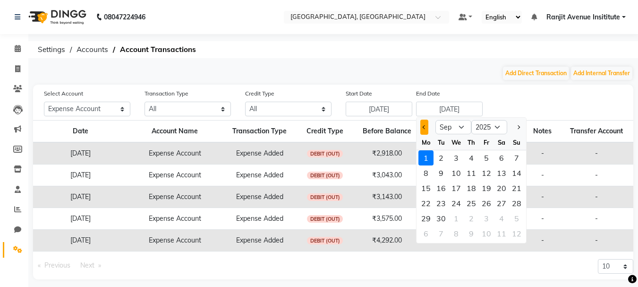
click at [422, 122] on button "Previous month" at bounding box center [425, 127] width 8 height 15
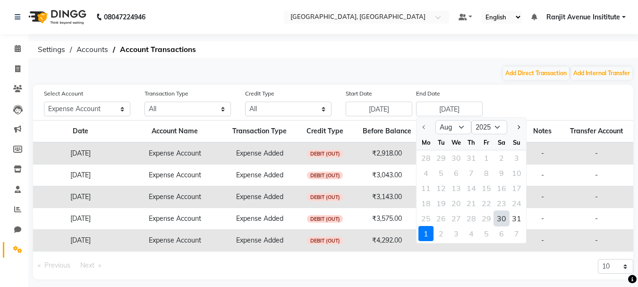
click at [500, 220] on div "30" at bounding box center [501, 218] width 15 height 15
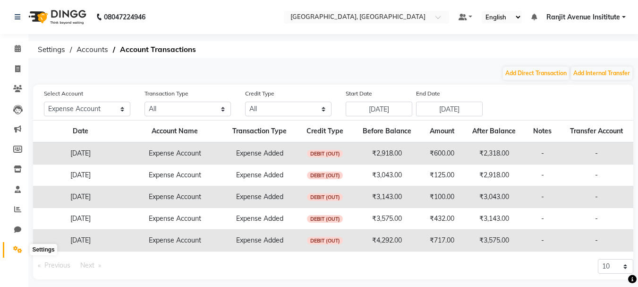
click at [12, 245] on span at bounding box center [17, 249] width 17 height 11
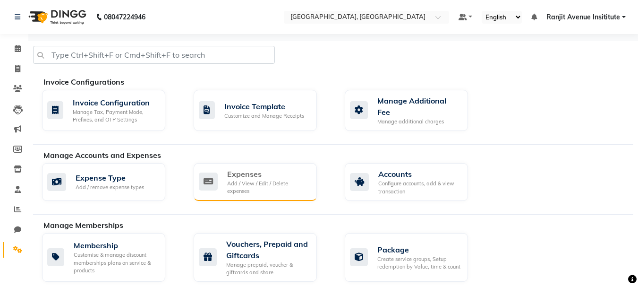
click at [227, 180] on div "Add / View / Edit / Delete expenses" at bounding box center [268, 188] width 82 height 16
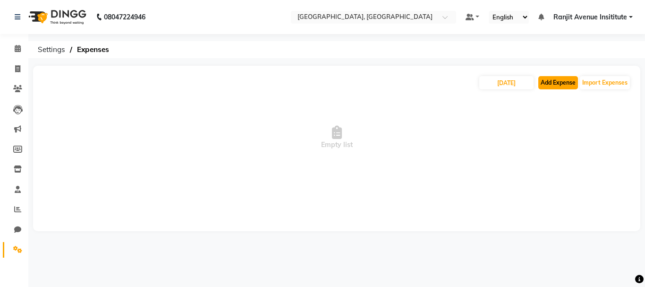
click at [565, 85] on button "Add Expense" at bounding box center [559, 82] width 40 height 13
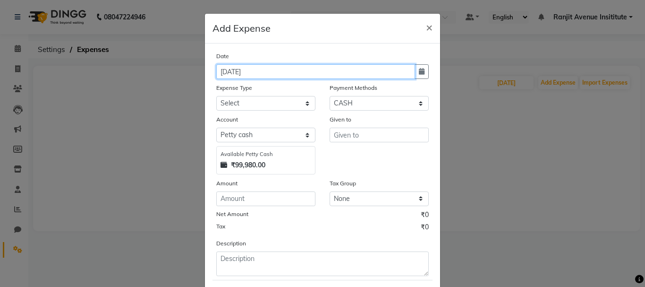
click at [255, 73] on input "[DATE]" at bounding box center [315, 71] width 199 height 15
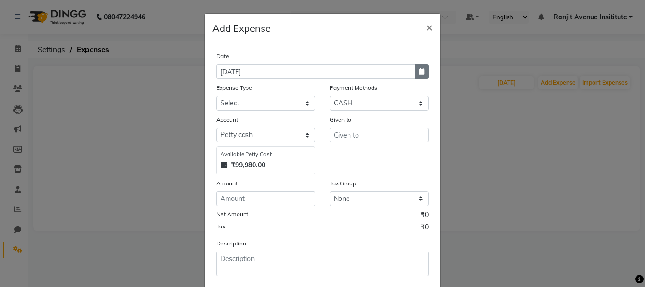
click at [424, 75] on button "button" at bounding box center [422, 71] width 14 height 15
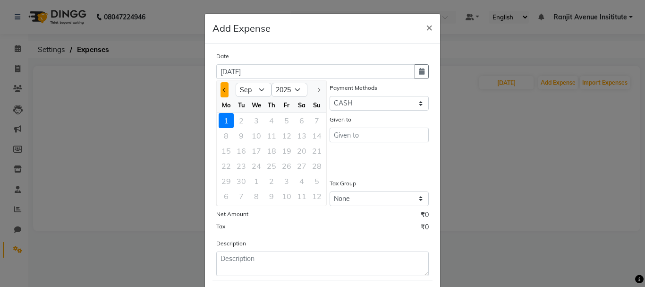
click at [223, 89] on span "Previous month" at bounding box center [225, 90] width 4 height 4
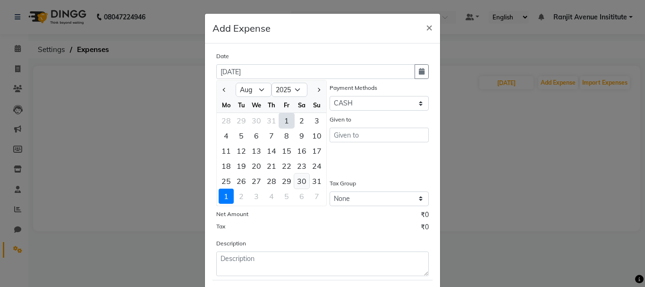
click at [302, 180] on div "30" at bounding box center [301, 180] width 15 height 15
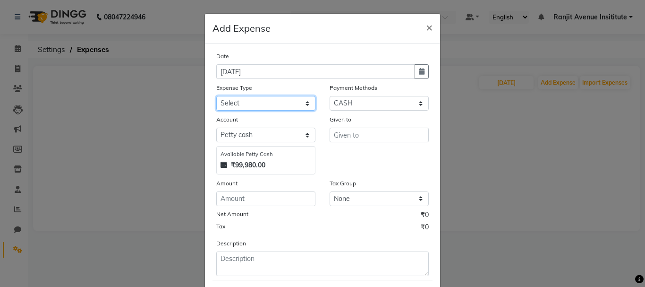
click at [264, 101] on select "Select Advance Salary Bank charges Car maintenance Cash transfer to bank Cash t…" at bounding box center [265, 103] width 99 height 15
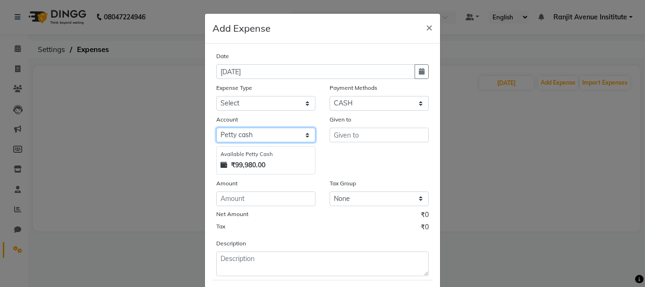
drag, startPoint x: 248, startPoint y: 134, endPoint x: 248, endPoint y: 139, distance: 5.2
click at [248, 134] on select "Select [PERSON_NAME] cash Default account Expense Account" at bounding box center [265, 135] width 99 height 15
click at [216, 128] on select "Select [PERSON_NAME] cash Default account Expense Account" at bounding box center [265, 135] width 99 height 15
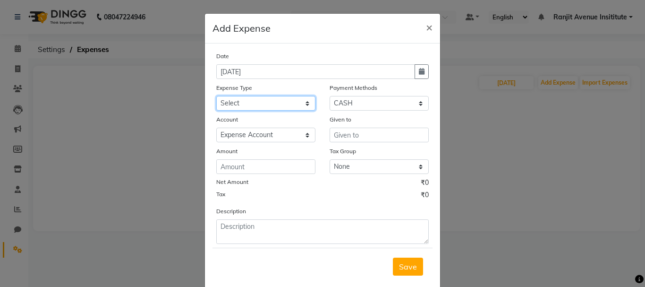
click at [276, 106] on select "Select Advance Salary Bank charges Car maintenance Cash transfer to bank Cash t…" at bounding box center [265, 103] width 99 height 15
click at [216, 96] on select "Select Advance Salary Bank charges Car maintenance Cash transfer to bank Cash t…" at bounding box center [265, 103] width 99 height 15
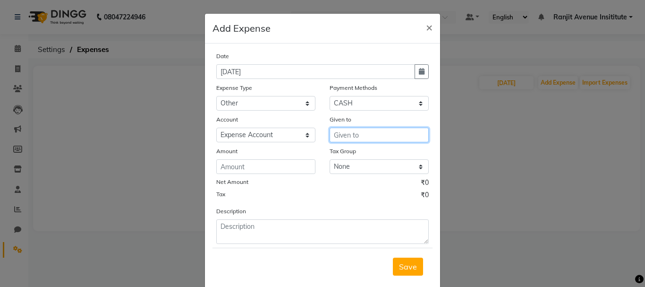
click at [355, 132] on input "text" at bounding box center [379, 135] width 99 height 15
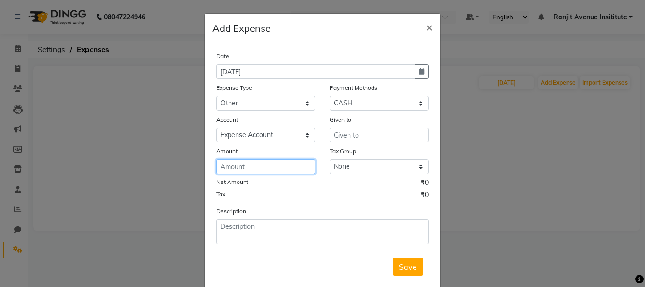
click at [274, 169] on input "number" at bounding box center [265, 166] width 99 height 15
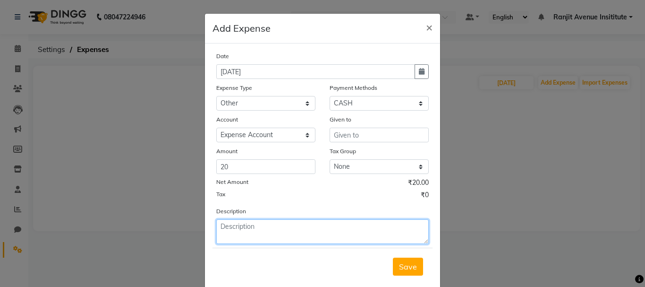
click at [289, 239] on textarea at bounding box center [322, 231] width 213 height 25
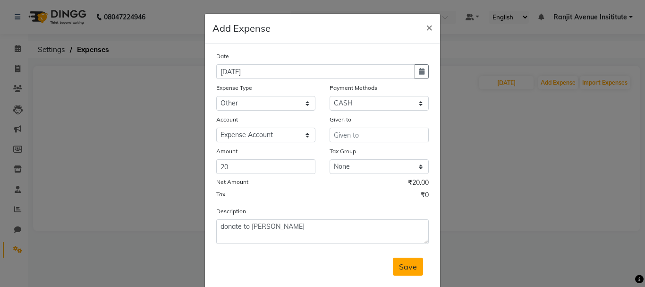
click at [412, 268] on span "Save" at bounding box center [408, 266] width 18 height 9
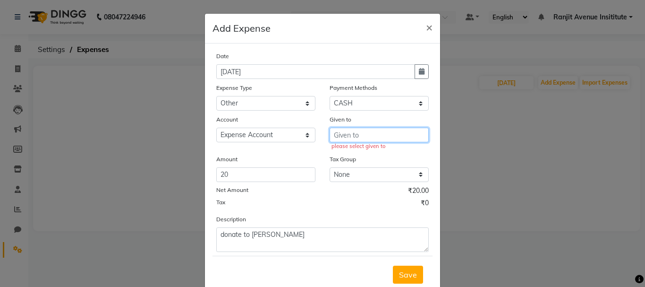
click at [378, 130] on input "text" at bounding box center [379, 135] width 99 height 15
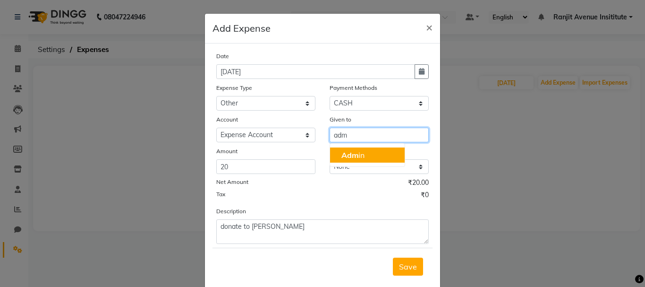
click at [359, 162] on button "Adm in" at bounding box center [367, 154] width 75 height 15
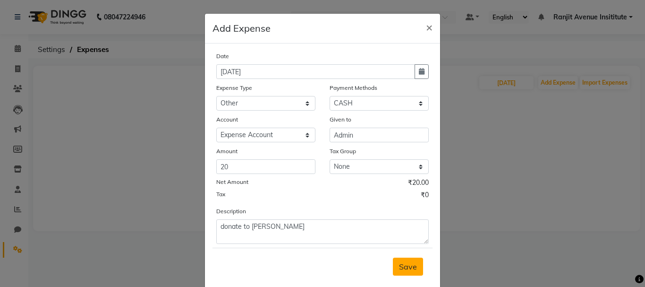
click at [404, 274] on button "Save" at bounding box center [408, 267] width 30 height 18
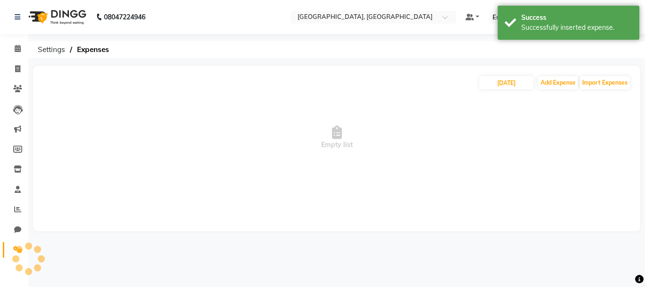
click at [16, 246] on div at bounding box center [28, 258] width 28 height 28
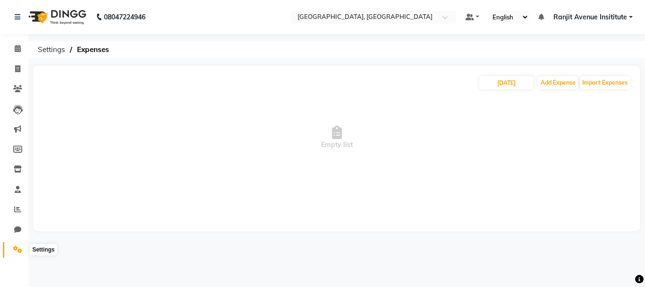
click at [22, 249] on icon at bounding box center [17, 249] width 9 height 7
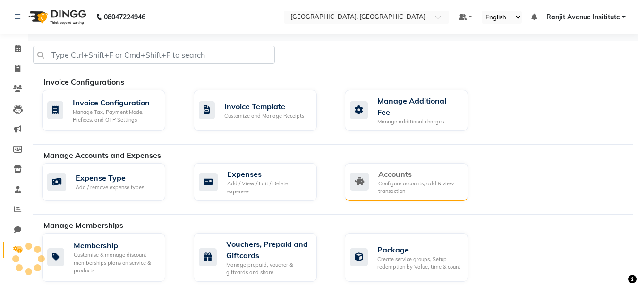
click at [399, 175] on div "Accounts Configure accounts, add & view transaction" at bounding box center [419, 181] width 82 height 27
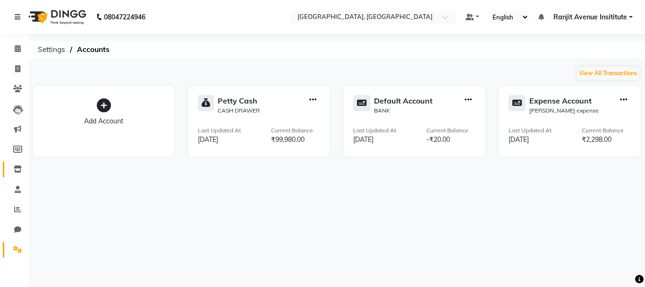
click at [15, 170] on icon at bounding box center [18, 168] width 8 height 7
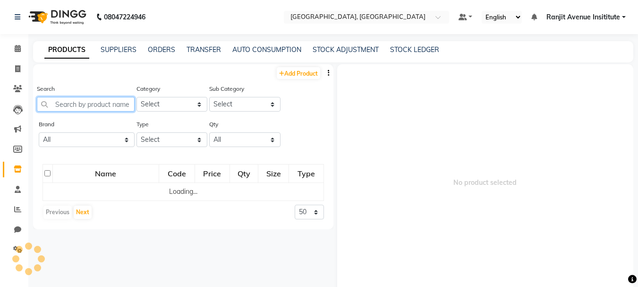
click at [82, 110] on input "text" at bounding box center [86, 104] width 98 height 15
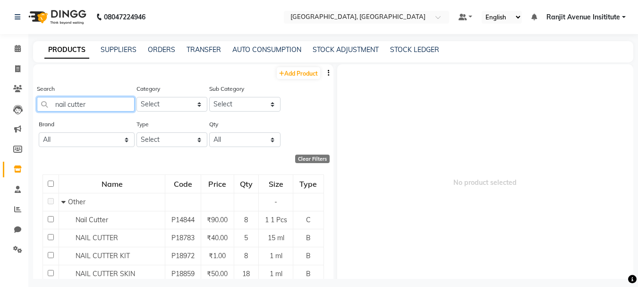
scroll to position [33, 0]
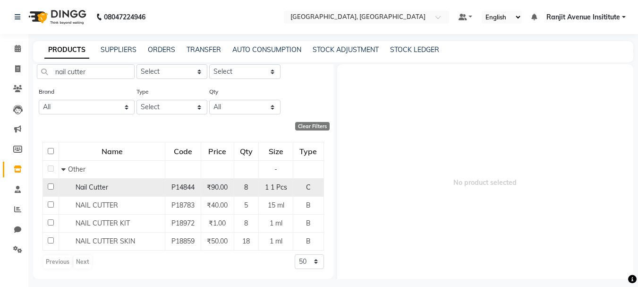
click at [49, 184] on input "checkbox" at bounding box center [51, 186] width 6 height 6
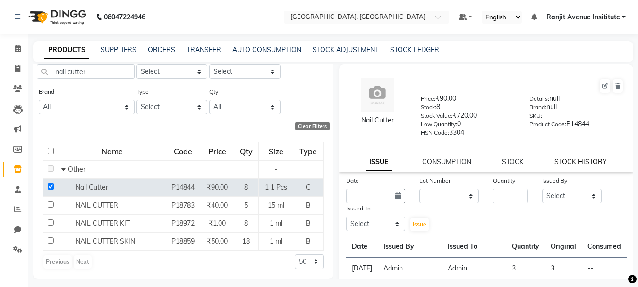
click at [571, 164] on link "STOCK HISTORY" at bounding box center [581, 161] width 52 height 9
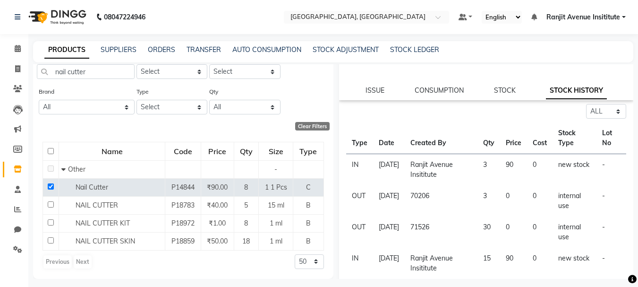
scroll to position [94, 0]
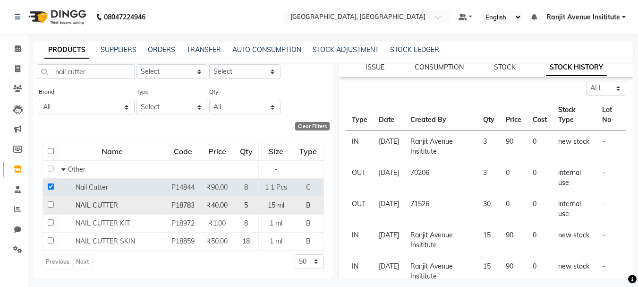
click at [51, 204] on input "checkbox" at bounding box center [51, 204] width 6 height 6
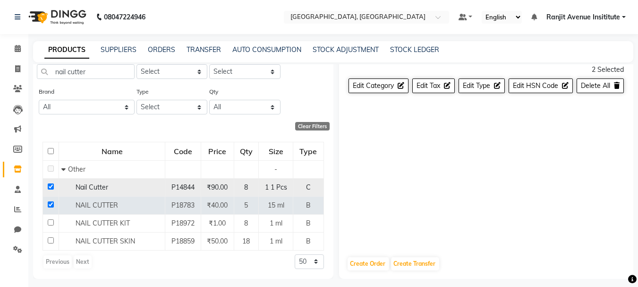
scroll to position [22, 0]
click at [51, 189] on input "checkbox" at bounding box center [51, 186] width 6 height 6
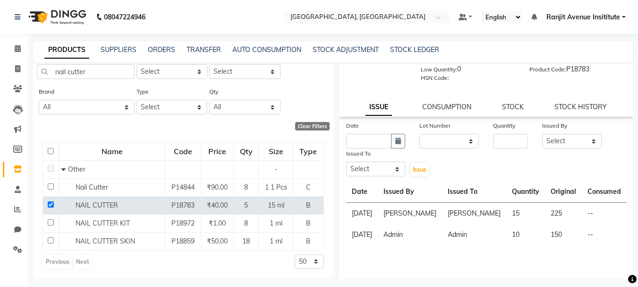
scroll to position [0, 0]
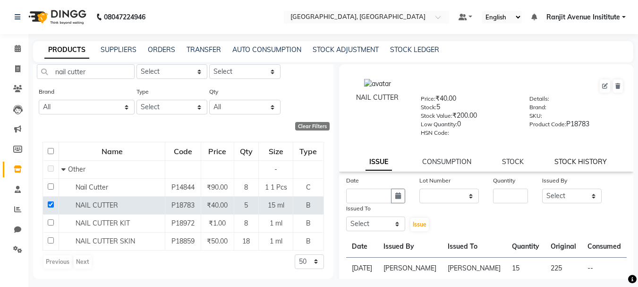
click at [577, 160] on link "STOCK HISTORY" at bounding box center [581, 161] width 52 height 9
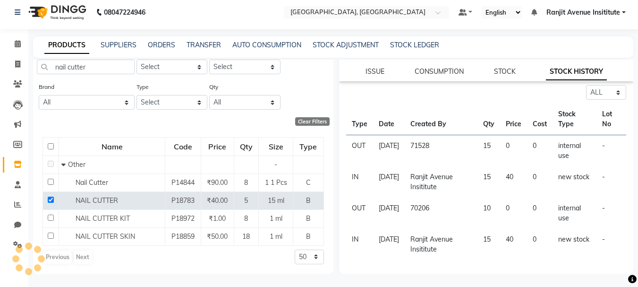
scroll to position [6, 0]
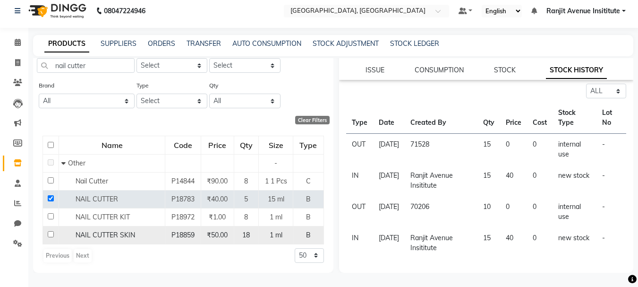
click at [48, 236] on input "checkbox" at bounding box center [51, 234] width 6 height 6
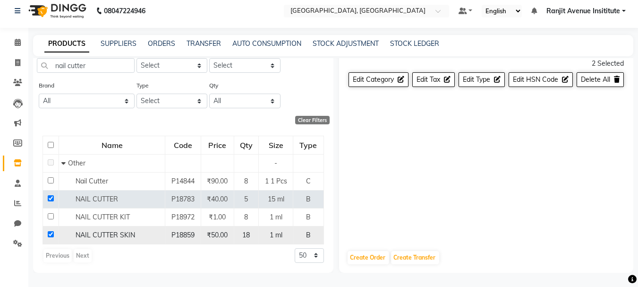
scroll to position [22, 0]
click at [51, 202] on td at bounding box center [51, 199] width 16 height 18
click at [51, 194] on td at bounding box center [51, 199] width 16 height 18
click at [49, 200] on input "checkbox" at bounding box center [51, 198] width 6 height 6
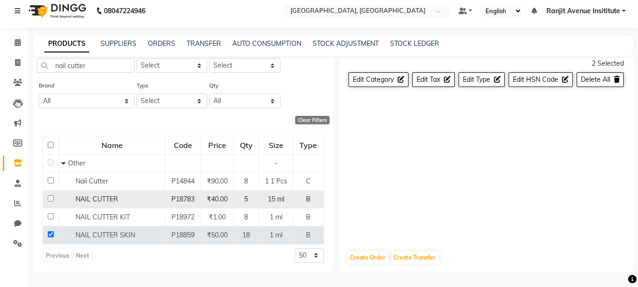
scroll to position [0, 0]
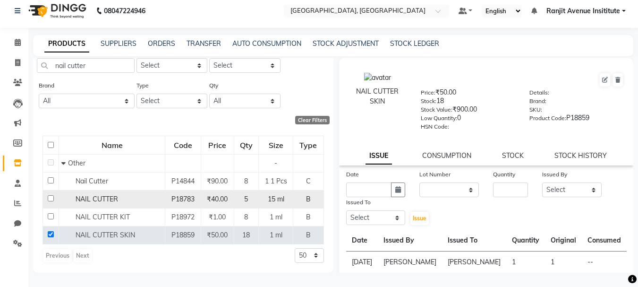
click at [54, 197] on td at bounding box center [51, 199] width 16 height 18
click at [55, 199] on td at bounding box center [51, 199] width 16 height 18
click at [50, 199] on input "checkbox" at bounding box center [51, 198] width 6 height 6
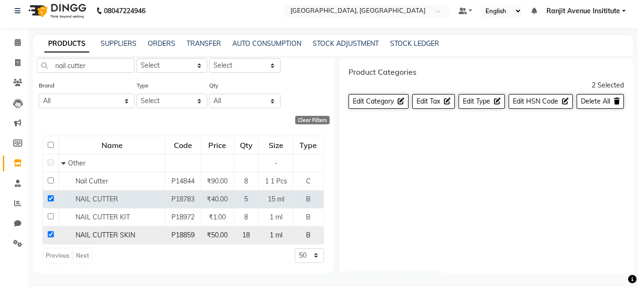
click at [48, 237] on input "checkbox" at bounding box center [51, 234] width 6 height 6
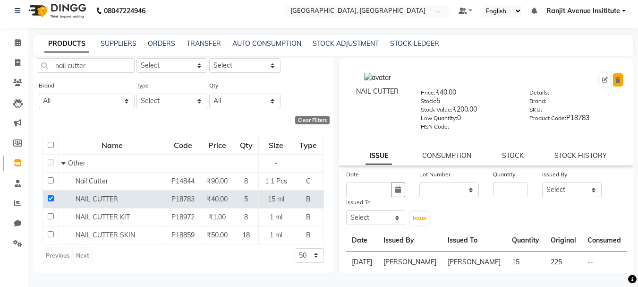
click at [613, 85] on button at bounding box center [618, 79] width 10 height 13
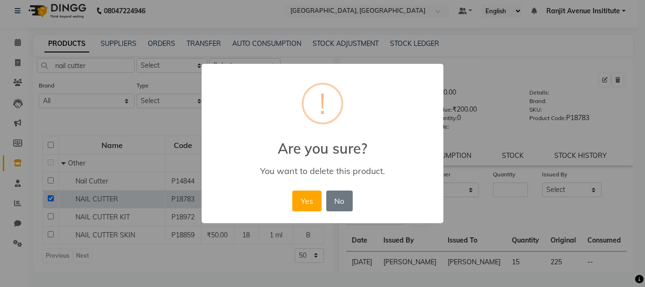
drag, startPoint x: 588, startPoint y: 124, endPoint x: 481, endPoint y: 167, distance: 115.7
click at [577, 127] on div "× ! Are you sure? You want to delete this product. Yes No No" at bounding box center [322, 143] width 645 height 287
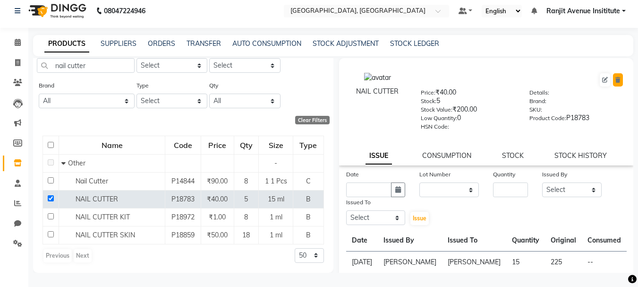
click at [613, 83] on button at bounding box center [618, 79] width 10 height 13
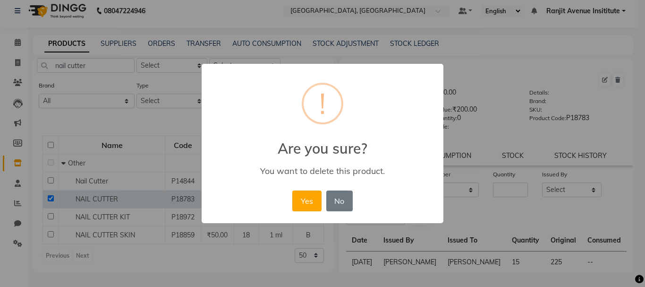
click at [321, 190] on div "Yes No No" at bounding box center [322, 201] width 65 height 26
click at [318, 200] on button "Yes" at bounding box center [306, 200] width 29 height 21
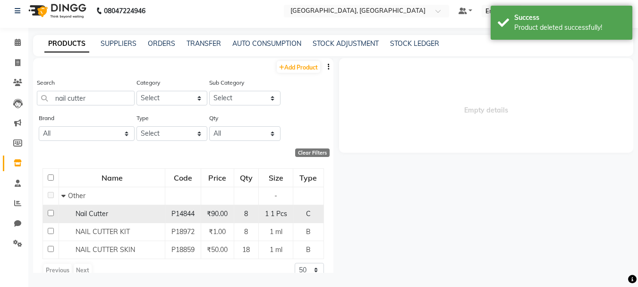
click at [50, 215] on input "checkbox" at bounding box center [51, 213] width 6 height 6
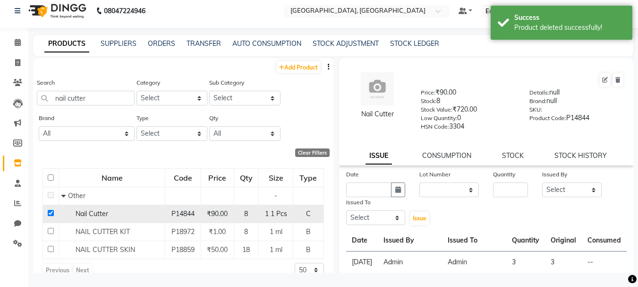
click at [51, 212] on input "checkbox" at bounding box center [51, 213] width 6 height 6
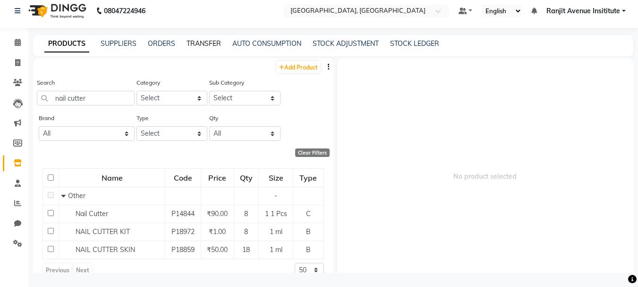
click at [215, 42] on link "TRANSFER" at bounding box center [204, 43] width 34 height 9
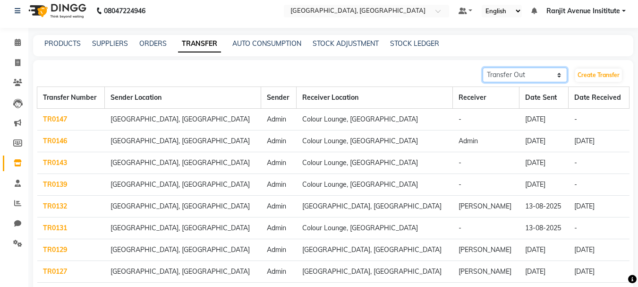
click at [527, 70] on select "Transfer In Transfer Out" at bounding box center [525, 75] width 85 height 15
click at [483, 68] on select "Transfer In Transfer Out" at bounding box center [525, 75] width 85 height 15
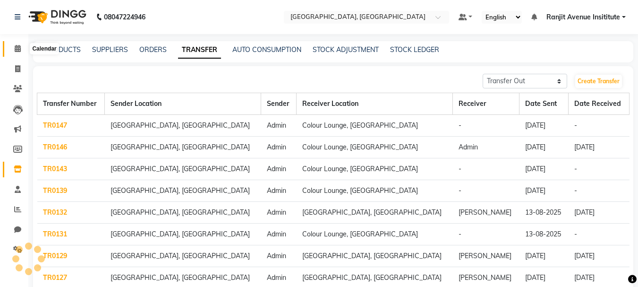
click at [13, 47] on span at bounding box center [17, 48] width 17 height 11
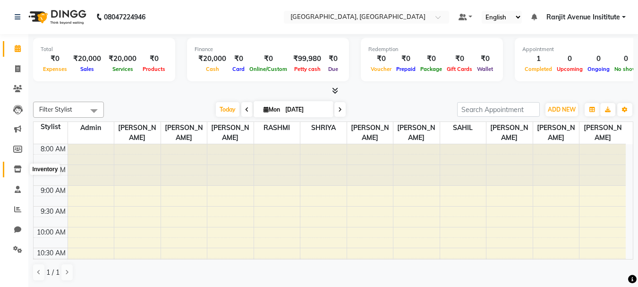
click at [17, 170] on icon at bounding box center [18, 168] width 8 height 7
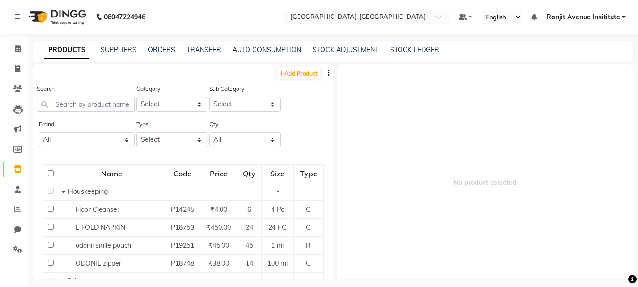
click at [19, 250] on div at bounding box center [28, 258] width 28 height 28
click at [22, 252] on icon at bounding box center [17, 249] width 9 height 7
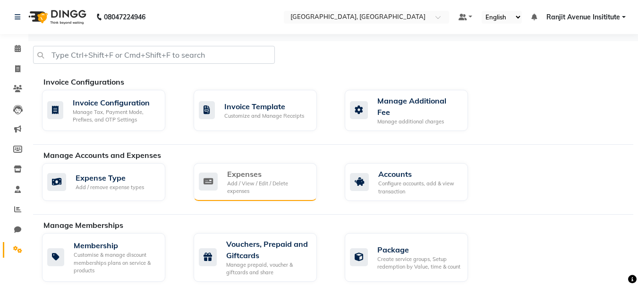
click at [252, 184] on div "Add / View / Edit / Delete expenses" at bounding box center [268, 188] width 82 height 16
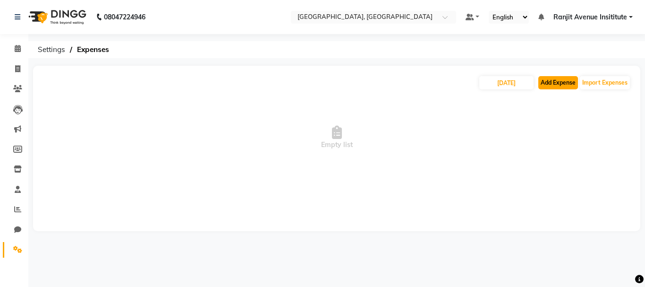
click at [563, 81] on button "Add Expense" at bounding box center [559, 82] width 40 height 13
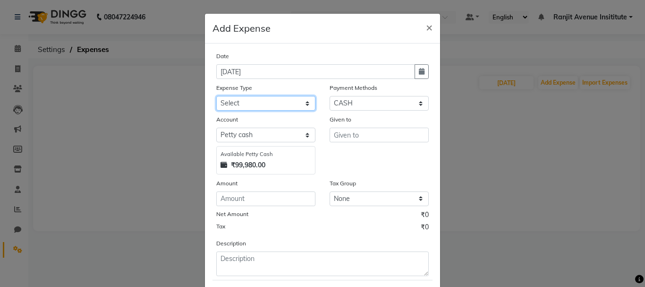
click at [300, 109] on select "Select Advance Salary Bank charges Car maintenance Cash transfer to bank Cash t…" at bounding box center [265, 103] width 99 height 15
click at [216, 96] on select "Select Advance Salary Bank charges Car maintenance Cash transfer to bank Cash t…" at bounding box center [265, 103] width 99 height 15
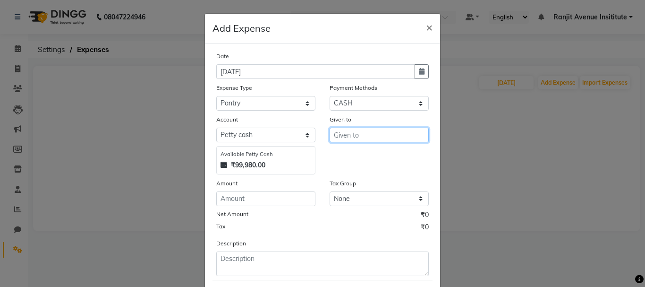
click at [350, 138] on input "text" at bounding box center [379, 135] width 99 height 15
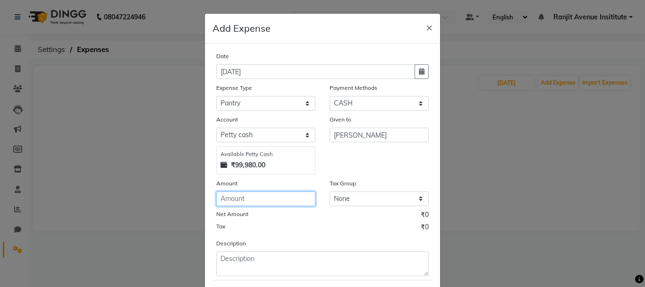
click at [250, 195] on input "number" at bounding box center [265, 198] width 99 height 15
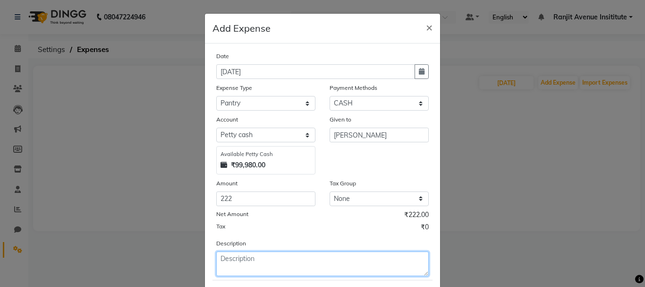
click at [286, 269] on textarea at bounding box center [322, 263] width 213 height 25
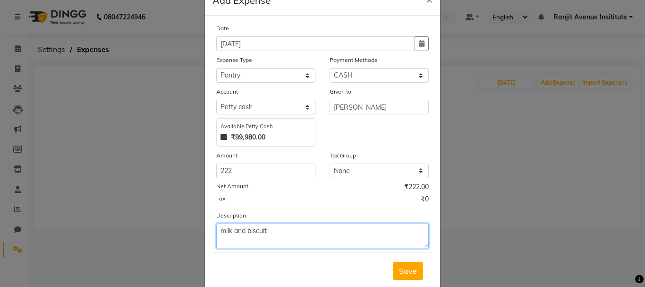
scroll to position [52, 0]
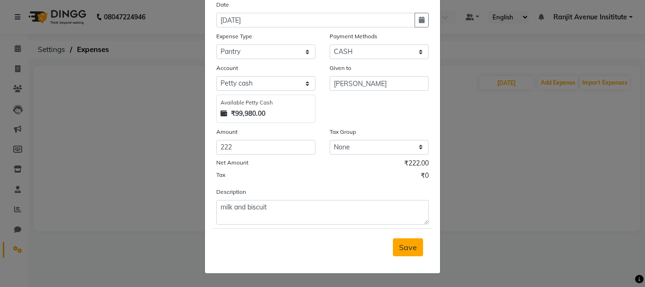
click at [409, 241] on button "Save" at bounding box center [408, 247] width 30 height 18
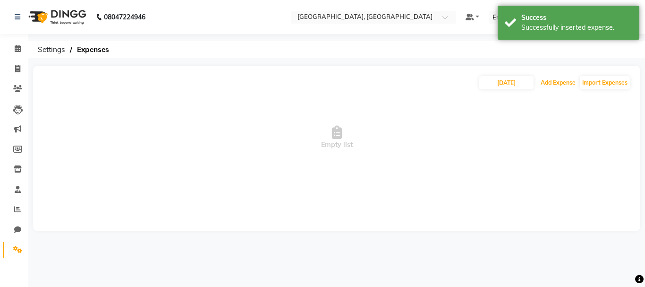
scroll to position [0, 0]
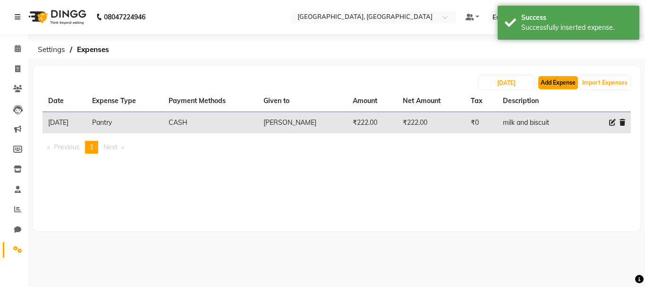
click at [549, 87] on button "Add Expense" at bounding box center [559, 82] width 40 height 13
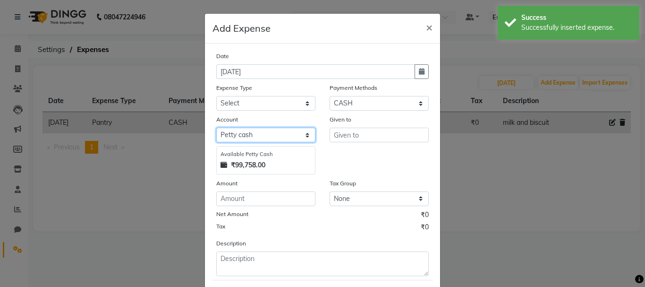
drag, startPoint x: 281, startPoint y: 133, endPoint x: 283, endPoint y: 137, distance: 4.9
click at [281, 133] on select "Select [PERSON_NAME] cash Default account Expense Account" at bounding box center [265, 135] width 99 height 15
click at [216, 128] on select "Select [PERSON_NAME] cash Default account Expense Account" at bounding box center [265, 135] width 99 height 15
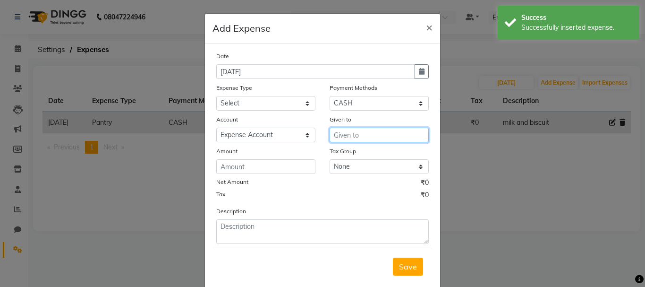
click at [346, 137] on input "text" at bounding box center [379, 135] width 99 height 15
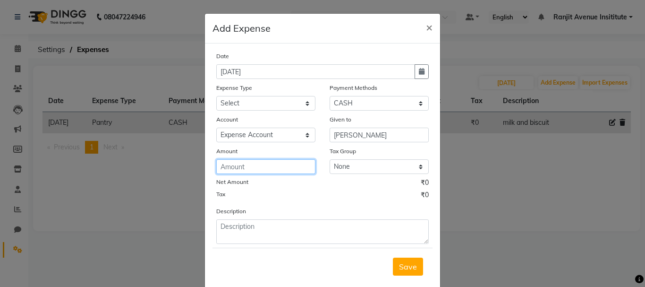
click at [225, 167] on input "number" at bounding box center [265, 166] width 99 height 15
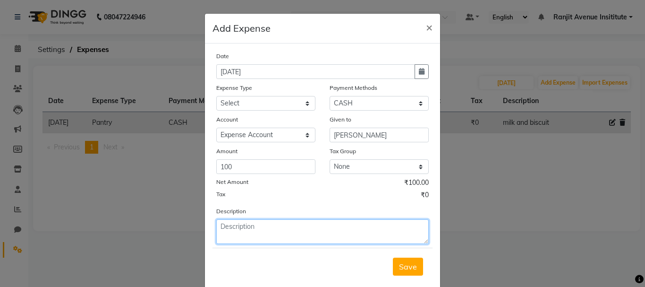
click at [239, 231] on textarea at bounding box center [322, 231] width 213 height 25
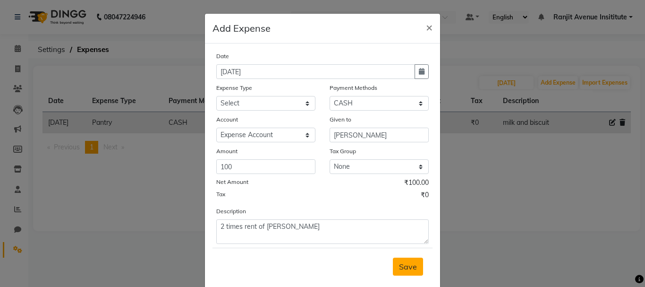
click at [408, 271] on button "Save" at bounding box center [408, 267] width 30 height 18
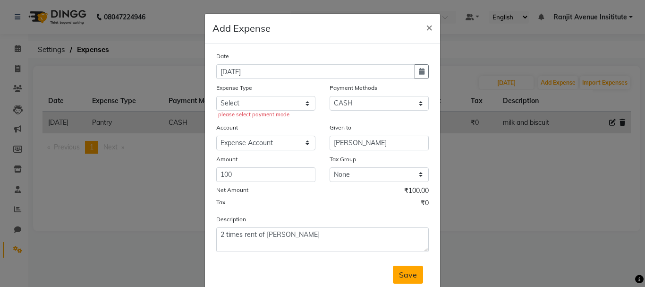
scroll to position [27, 0]
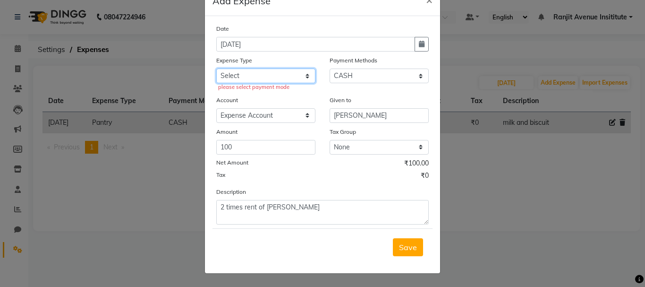
click at [304, 73] on select "Select Advance Salary Bank charges Car maintenance Cash transfer to bank Cash t…" at bounding box center [265, 76] width 99 height 15
click at [216, 77] on select "Select Advance Salary Bank charges Car maintenance Cash transfer to bank Cash t…" at bounding box center [265, 76] width 99 height 15
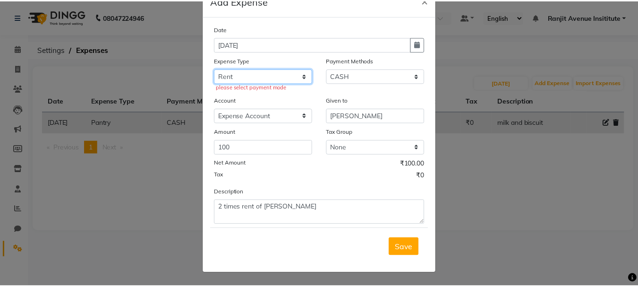
scroll to position [19, 0]
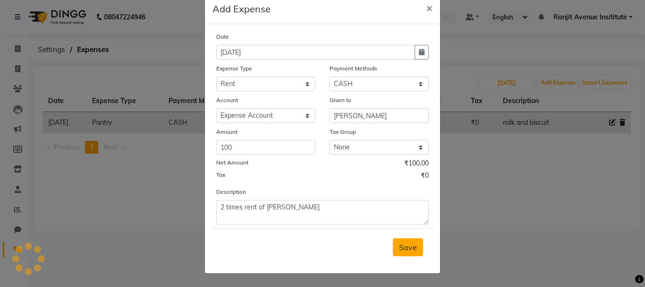
click at [399, 248] on span "Save" at bounding box center [408, 246] width 18 height 9
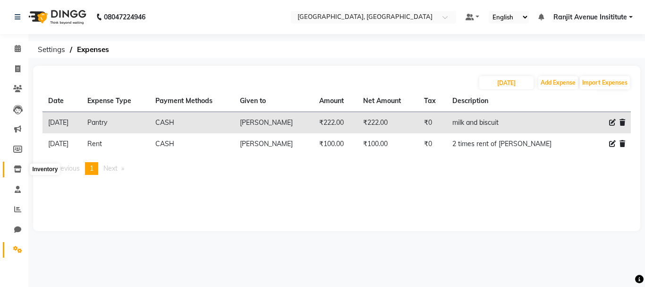
click at [17, 172] on span at bounding box center [17, 169] width 17 height 11
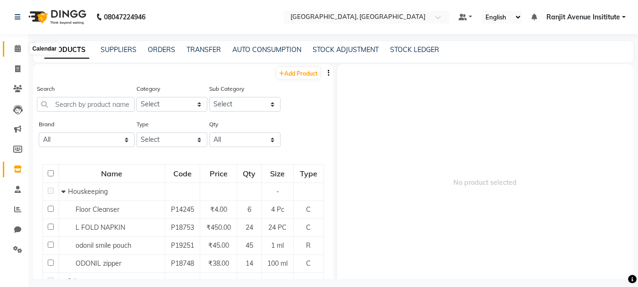
click at [18, 46] on icon at bounding box center [18, 48] width 6 height 7
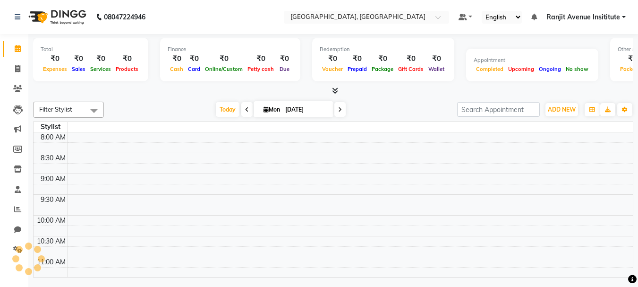
scroll to position [354, 0]
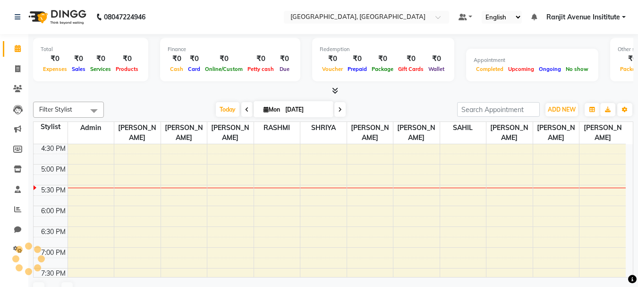
click at [255, 74] on div "Finance ₹0 Cash ₹0 Card ₹0 Online/Custom ₹0 [PERSON_NAME] cash ₹0 Due" at bounding box center [230, 59] width 140 height 43
click at [255, 71] on span "Petty cash" at bounding box center [260, 69] width 31 height 7
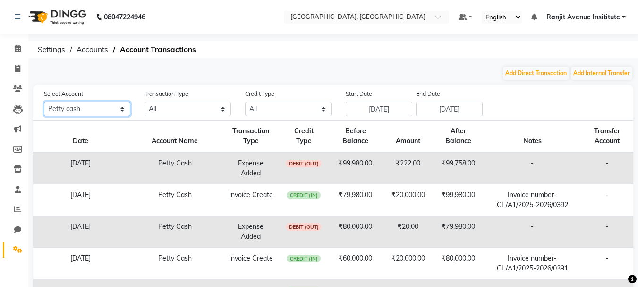
drag, startPoint x: 89, startPoint y: 103, endPoint x: 97, endPoint y: 111, distance: 11.0
click at [91, 103] on select "All [PERSON_NAME] cash Default account Expense Account" at bounding box center [87, 109] width 86 height 15
click at [44, 102] on select "All [PERSON_NAME] cash Default account Expense Account" at bounding box center [87, 109] width 86 height 15
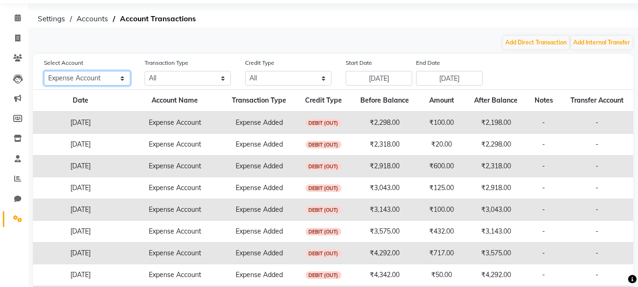
scroll to position [47, 0]
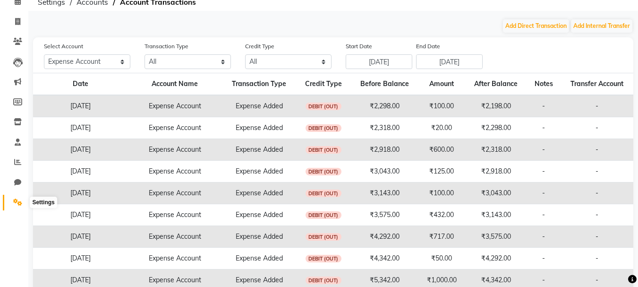
click at [17, 206] on span at bounding box center [17, 202] width 17 height 11
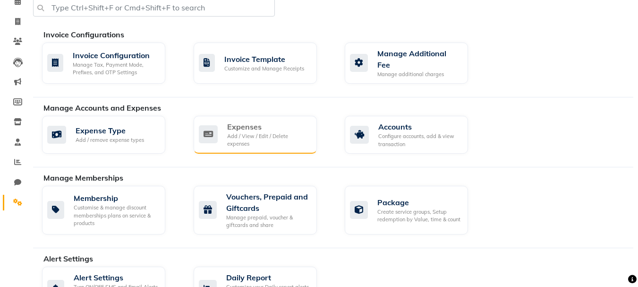
click at [285, 140] on div "Add / View / Edit / Delete expenses" at bounding box center [268, 140] width 82 height 16
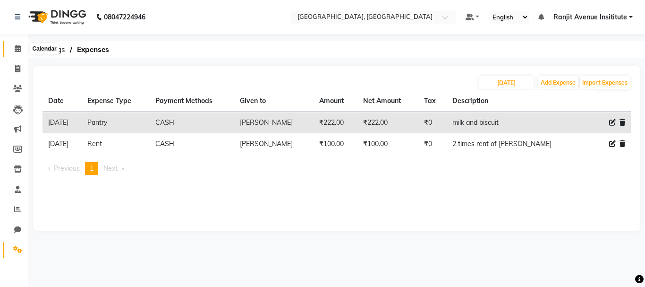
click at [17, 48] on icon at bounding box center [18, 48] width 6 height 7
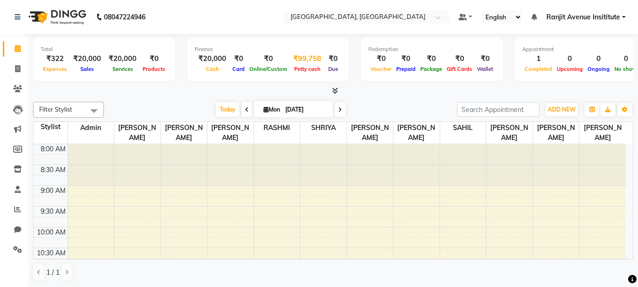
click at [303, 66] on span "Petty cash" at bounding box center [307, 69] width 31 height 7
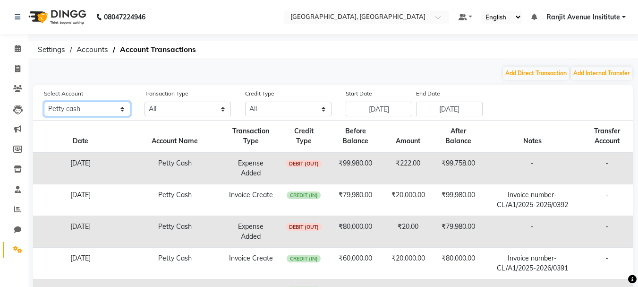
drag, startPoint x: 86, startPoint y: 65, endPoint x: 117, endPoint y: 60, distance: 30.7
click at [117, 60] on div "08047224946 Select Location × Colour Lounge Academy, Ranjit Avenue Default Pane…" at bounding box center [319, 245] width 638 height 491
click at [44, 102] on select "All [PERSON_NAME] cash Default account Expense Account" at bounding box center [87, 109] width 86 height 15
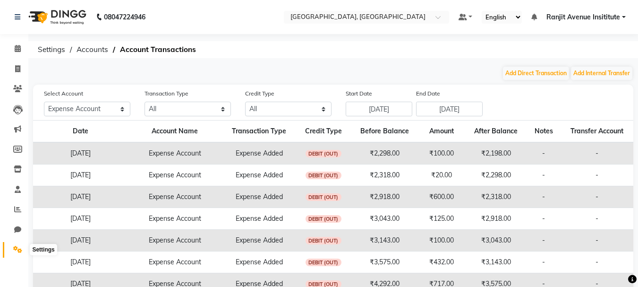
drag, startPoint x: 14, startPoint y: 246, endPoint x: 22, endPoint y: 242, distance: 8.9
click at [14, 247] on icon at bounding box center [17, 249] width 9 height 7
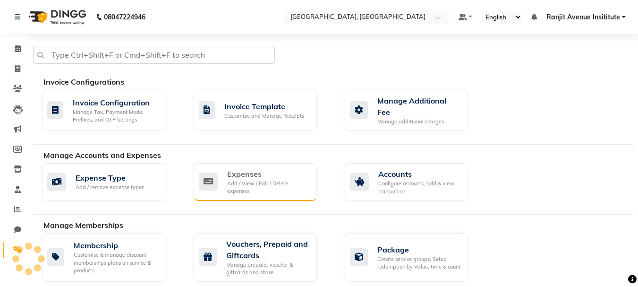
click at [240, 169] on div "Expenses" at bounding box center [268, 173] width 82 height 11
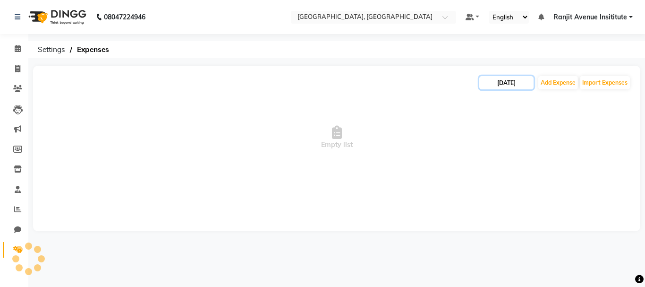
click at [519, 85] on input "[DATE]" at bounding box center [507, 82] width 54 height 13
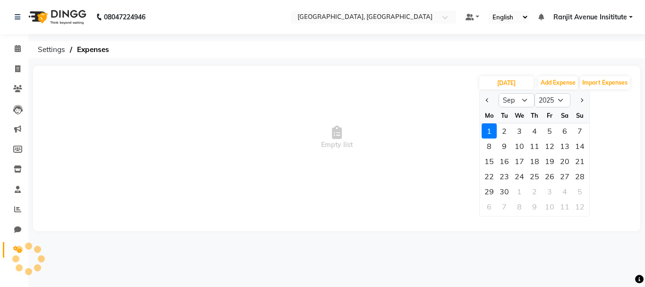
click at [484, 132] on div "1" at bounding box center [489, 130] width 15 height 15
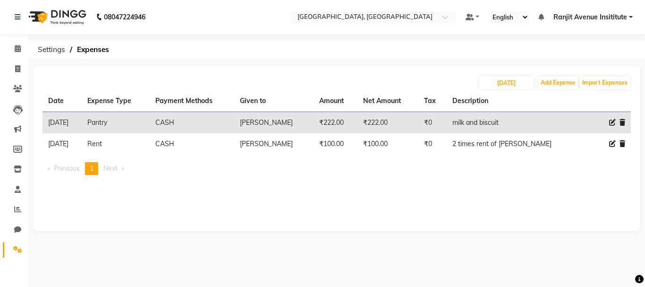
click at [614, 120] on icon at bounding box center [613, 122] width 7 height 7
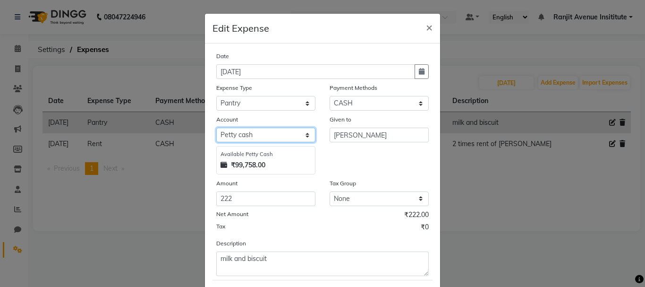
click at [247, 137] on select "Select [PERSON_NAME] cash Default account Expense Account" at bounding box center [265, 135] width 99 height 15
click at [216, 128] on select "Select [PERSON_NAME] cash Default account Expense Account" at bounding box center [265, 135] width 99 height 15
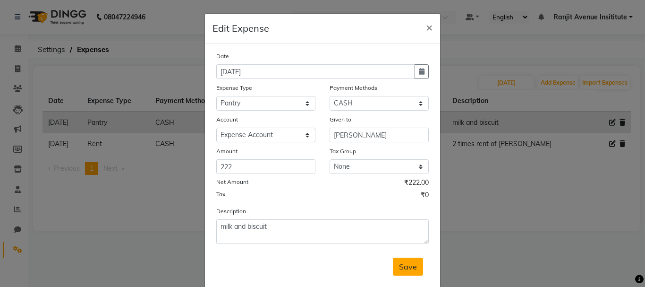
click at [407, 268] on span "Save" at bounding box center [408, 266] width 18 height 9
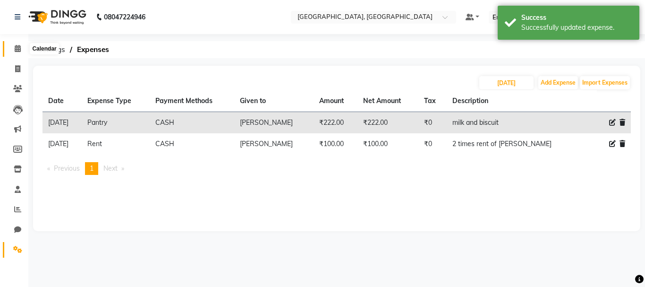
click at [15, 51] on icon at bounding box center [18, 48] width 6 height 7
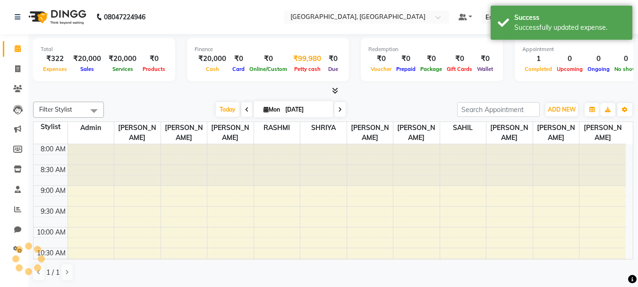
click at [308, 71] on span "Petty cash" at bounding box center [307, 69] width 31 height 7
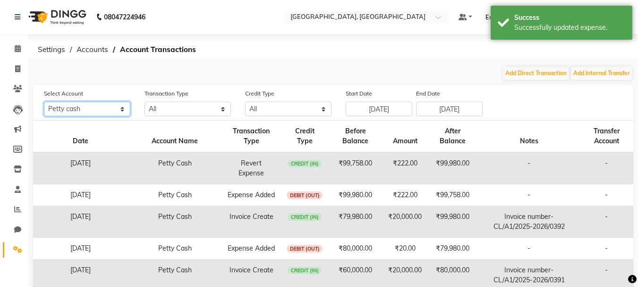
click at [94, 112] on select "All [PERSON_NAME] cash Default account Expense Account" at bounding box center [87, 109] width 86 height 15
click at [44, 102] on select "All [PERSON_NAME] cash Default account Expense Account" at bounding box center [87, 109] width 86 height 15
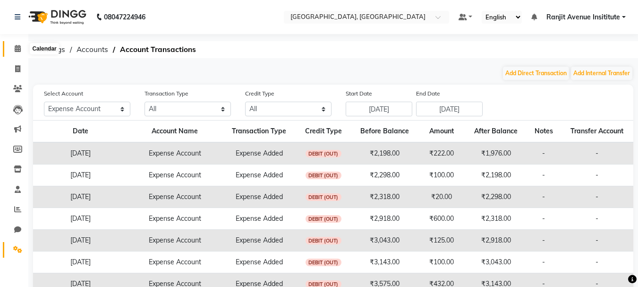
click at [18, 47] on icon at bounding box center [18, 48] width 6 height 7
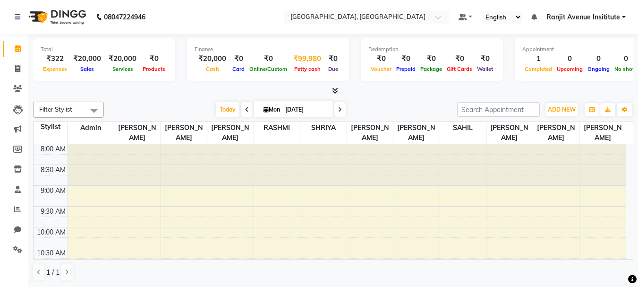
click at [310, 72] on div "Petty cash" at bounding box center [307, 69] width 35 height 10
click at [301, 72] on span "Petty cash" at bounding box center [307, 69] width 31 height 7
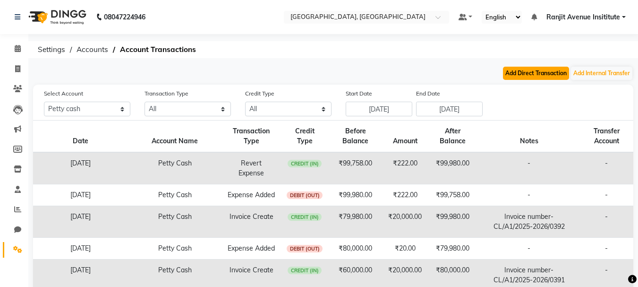
click at [547, 75] on button "Add Direct Transaction" at bounding box center [536, 73] width 66 height 13
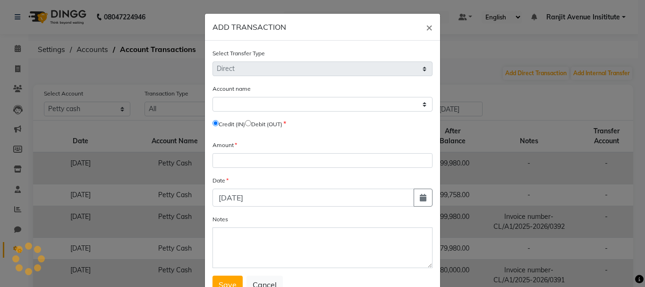
click at [255, 122] on label "Debit (OUT)" at bounding box center [266, 124] width 31 height 9
click at [249, 124] on input "radio" at bounding box center [248, 123] width 6 height 6
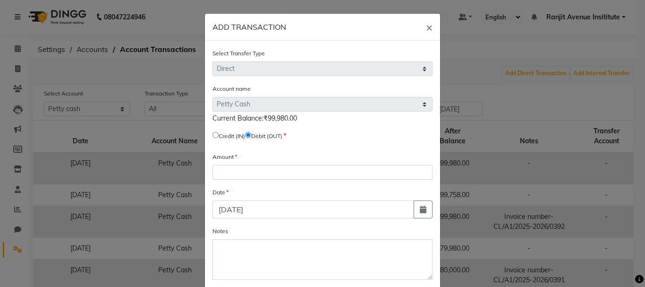
click at [270, 119] on span "Current Balance:₹99,980.00" at bounding box center [255, 118] width 85 height 9
click at [271, 119] on span "Current Balance:₹99,980.00" at bounding box center [255, 118] width 85 height 9
copy span "99,980.00"
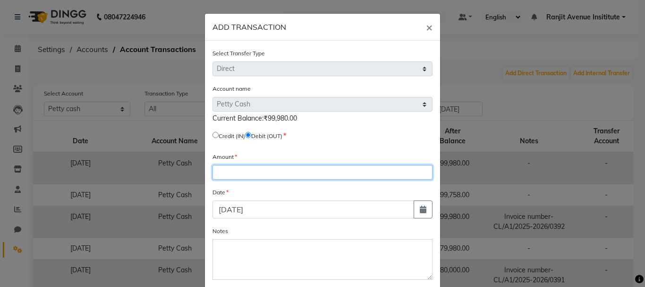
click at [242, 173] on input "number" at bounding box center [323, 172] width 220 height 15
paste input "99980.00"
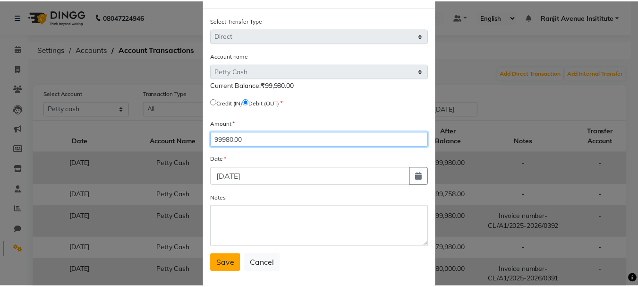
scroll to position [47, 0]
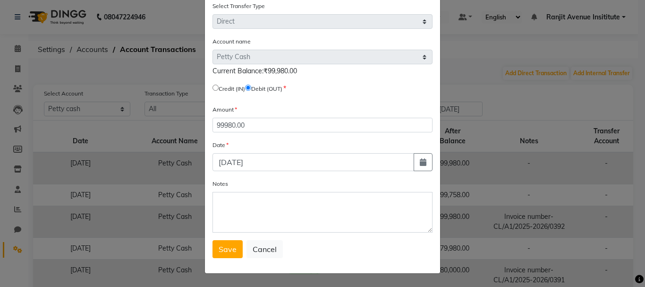
click at [231, 258] on div "Select Transfer Type Select Direct Internal Account name Select [PERSON_NAME] C…" at bounding box center [322, 133] width 235 height 280
click at [231, 250] on span "Save" at bounding box center [228, 248] width 18 height 9
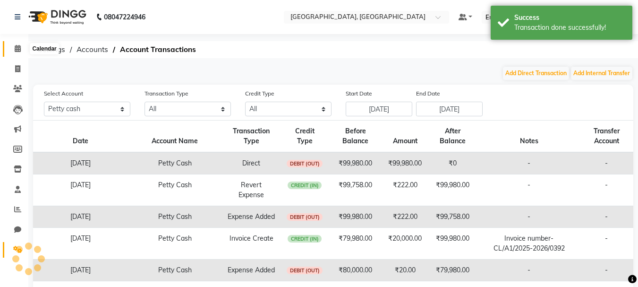
click at [19, 52] on span at bounding box center [17, 48] width 17 height 11
